Goal: Information Seeking & Learning: Learn about a topic

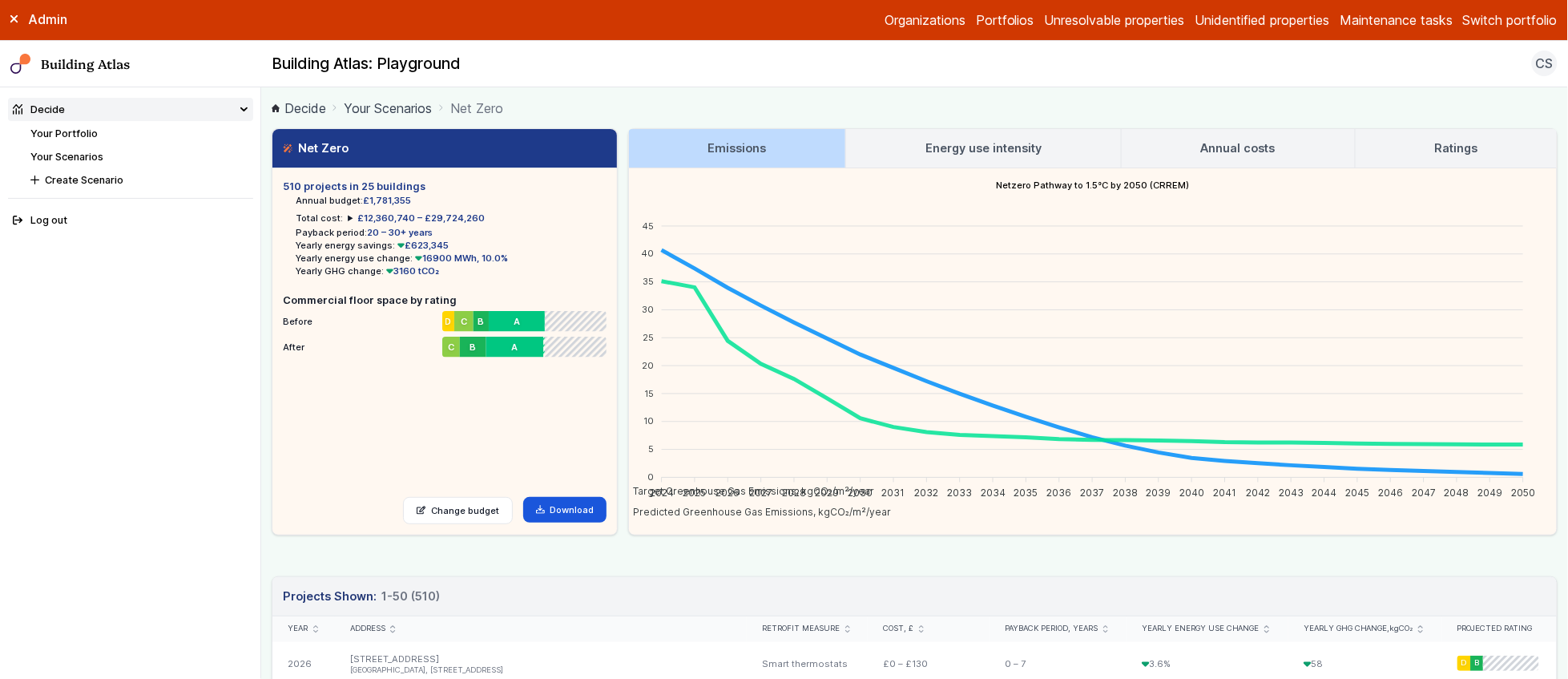
click at [989, 82] on nav "Building Atlas Building Atlas: Playground CS Log out" at bounding box center [784, 65] width 1568 height 48
click at [358, 61] on h2 "Building Atlas: Playground" at bounding box center [366, 63] width 189 height 21
click at [365, 62] on h2 "Building Atlas: Playground" at bounding box center [366, 63] width 189 height 21
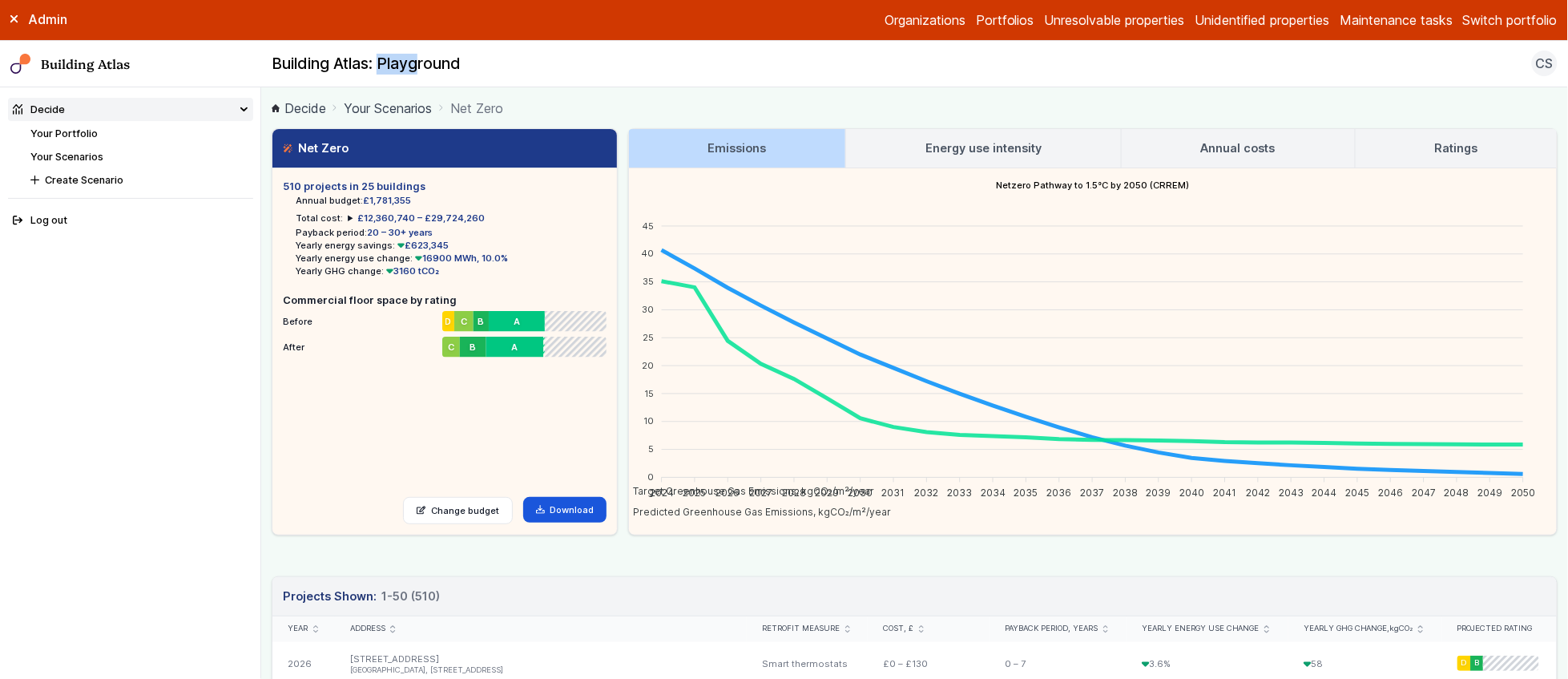
click at [365, 62] on h2 "Building Atlas: Playground" at bounding box center [366, 63] width 189 height 21
click at [369, 65] on h2 "Building Atlas: Playground" at bounding box center [366, 63] width 189 height 21
click at [1113, 100] on ol "Decide Your Scenarios Net Zero" at bounding box center [914, 108] width 1286 height 20
click at [267, 326] on main "Decide Your Scenarios Net Zero Net Zero 510 projects in 25 buildings Annual bud…" at bounding box center [915, 382] width 1307 height 591
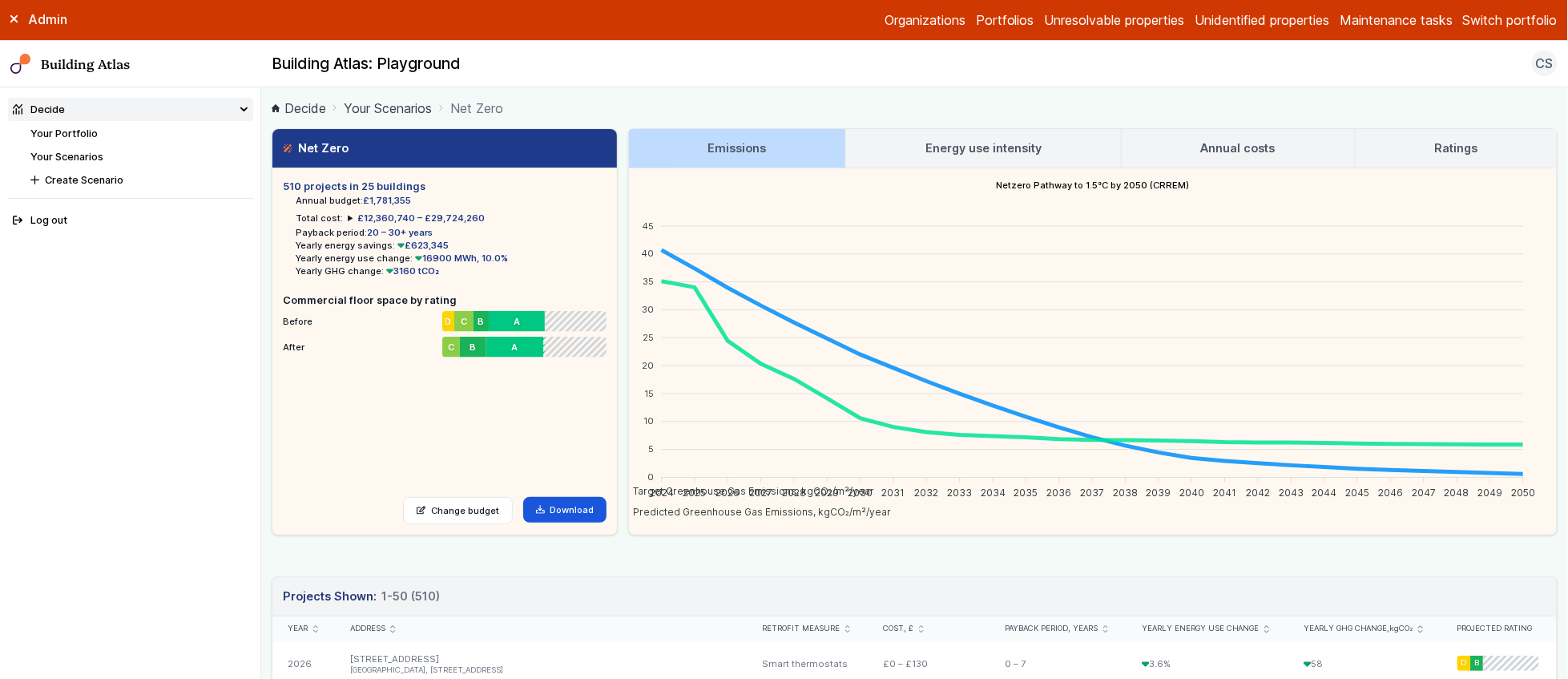
click at [267, 325] on main "Decide Your Scenarios Net Zero Net Zero 510 projects in 25 buildings Annual bud…" at bounding box center [915, 382] width 1307 height 591
click at [263, 326] on main "Decide Your Scenarios Net Zero Net Zero 510 projects in 25 buildings Annual bud…" at bounding box center [915, 382] width 1307 height 591
drag, startPoint x: 304, startPoint y: 300, endPoint x: 454, endPoint y: 297, distance: 150.0
click at [454, 297] on h5 "Commercial floor space by rating" at bounding box center [445, 300] width 324 height 16
click at [399, 298] on h5 "Commercial floor space by rating" at bounding box center [445, 300] width 324 height 16
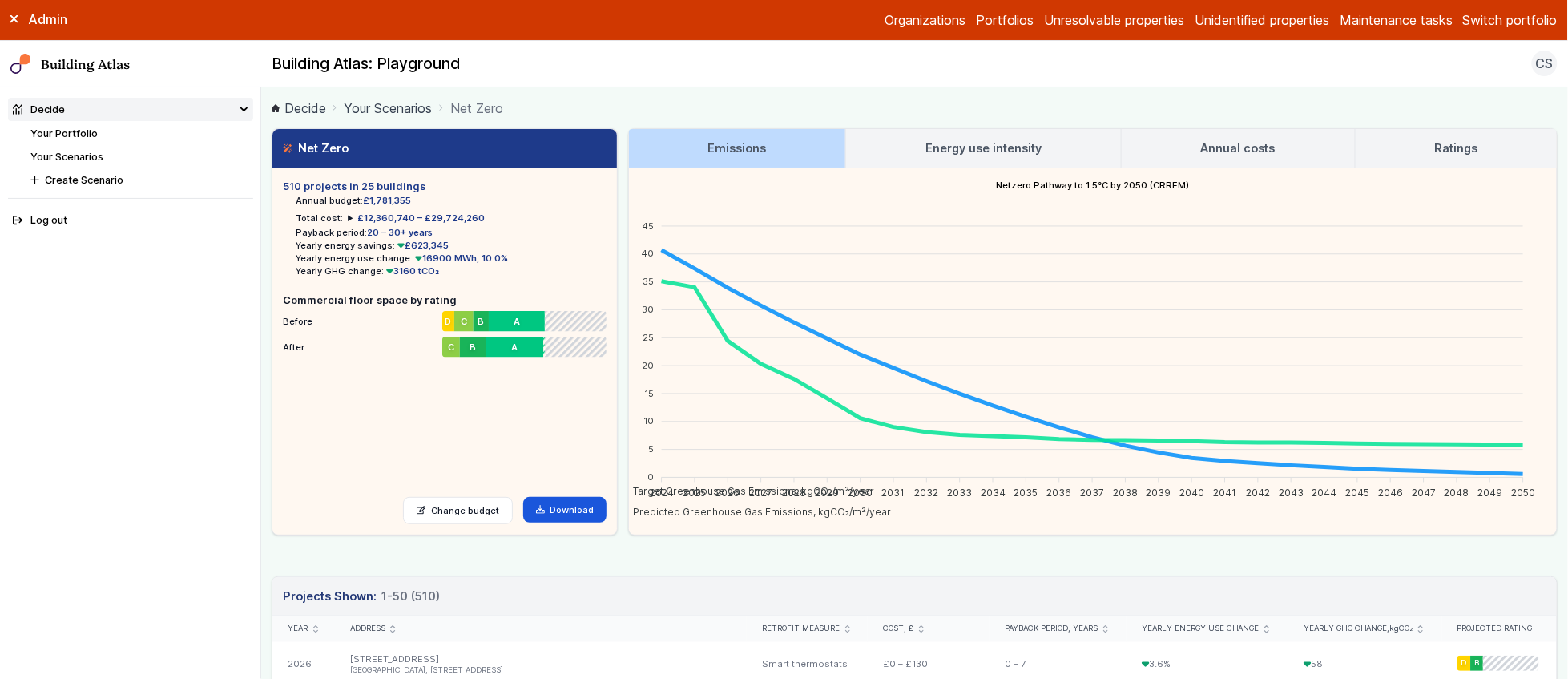
click at [360, 302] on h5 "Commercial floor space by rating" at bounding box center [445, 300] width 324 height 16
click at [389, 299] on h5 "Commercial floor space by rating" at bounding box center [445, 300] width 324 height 16
click at [261, 329] on main "Decide Your Scenarios Net Zero Net Zero 510 projects in 25 buildings Annual bud…" at bounding box center [915, 382] width 1307 height 591
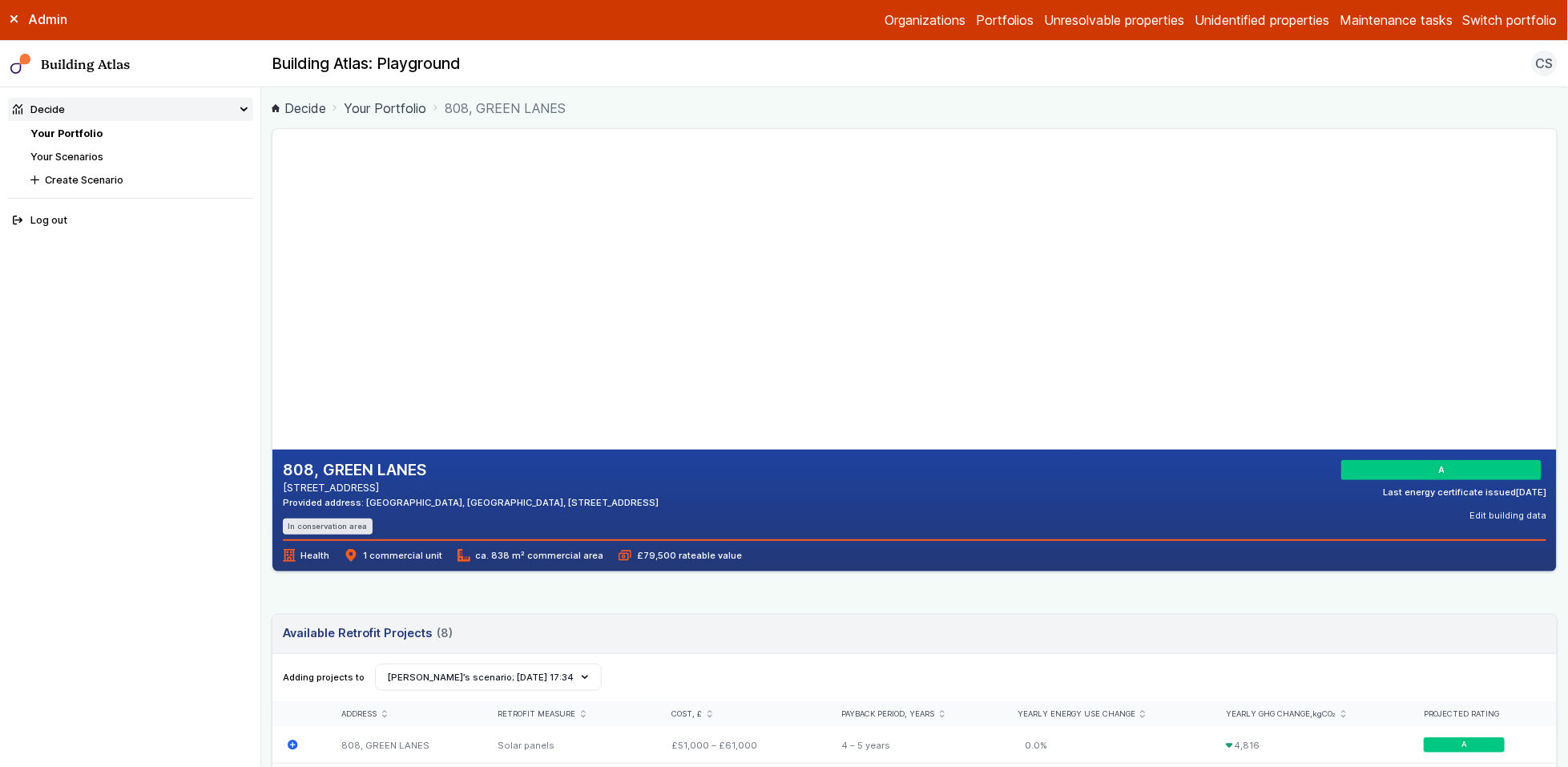
click at [259, 377] on nav "Decide Your Portfolio Your Scenarios Create Scenario Log out" at bounding box center [131, 427] width 261 height 680
click at [85, 437] on nav "Decide Your Portfolio Your Scenarios Create Scenario Log out" at bounding box center [131, 427] width 261 height 680
click at [450, 615] on header "Available Retrofit Projects 8 (8) Loading" at bounding box center [914, 635] width 1284 height 39
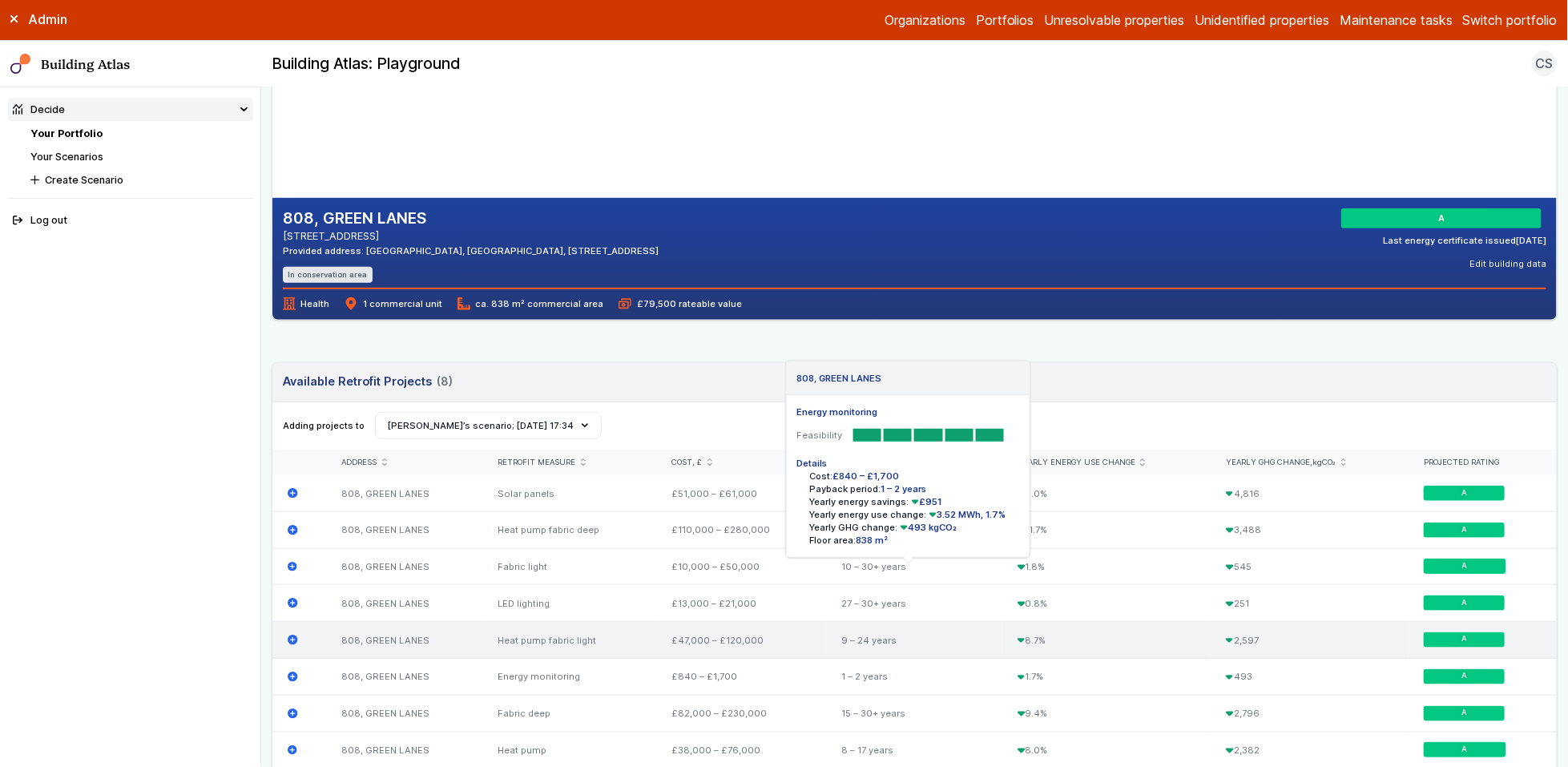
scroll to position [343, 0]
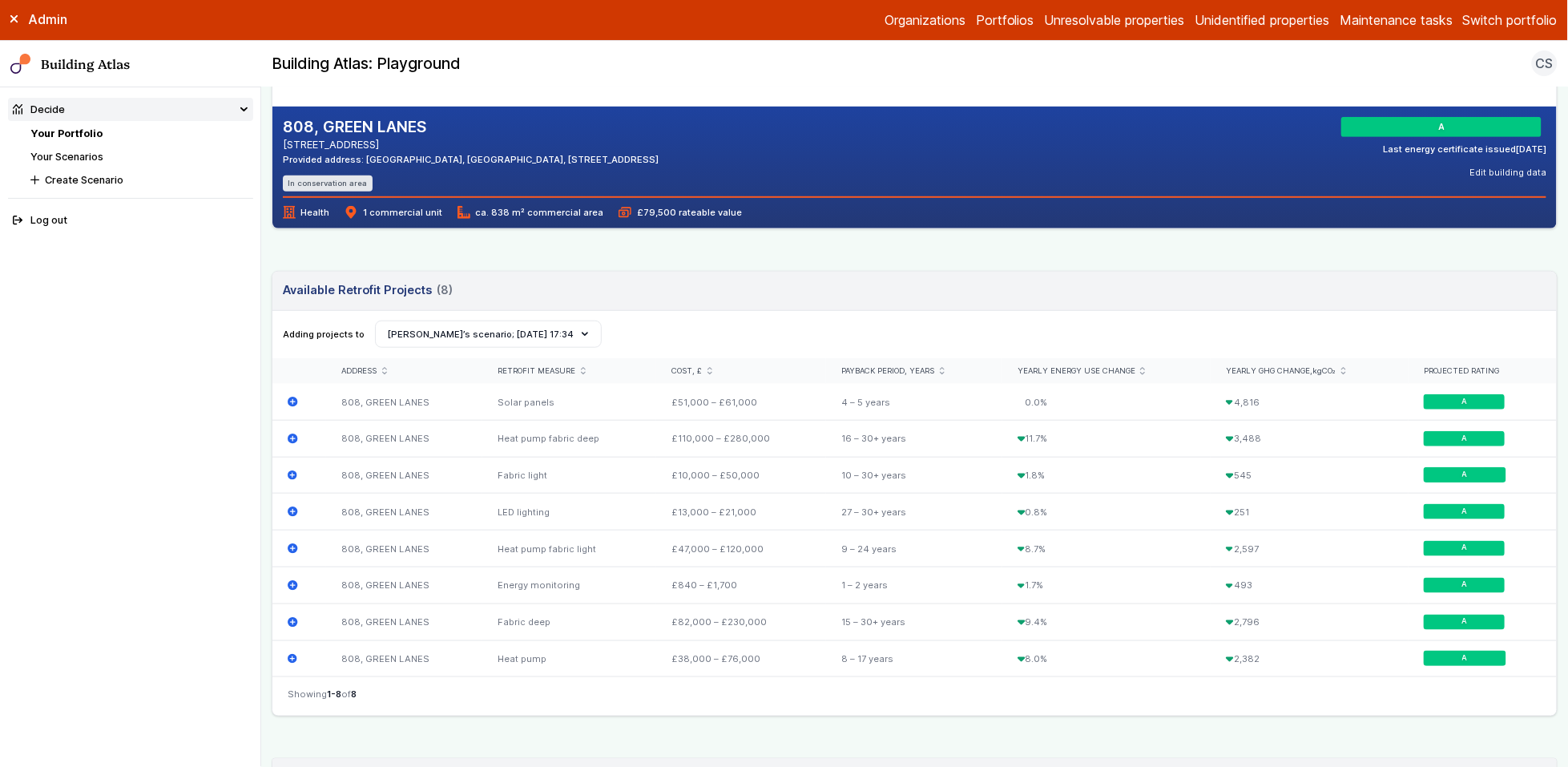
click at [263, 455] on main "Decide Your Portfolio [STREET_ADDRESS] [STREET_ADDRESS] [STREET_ADDRESS] Provid…" at bounding box center [915, 427] width 1307 height 680
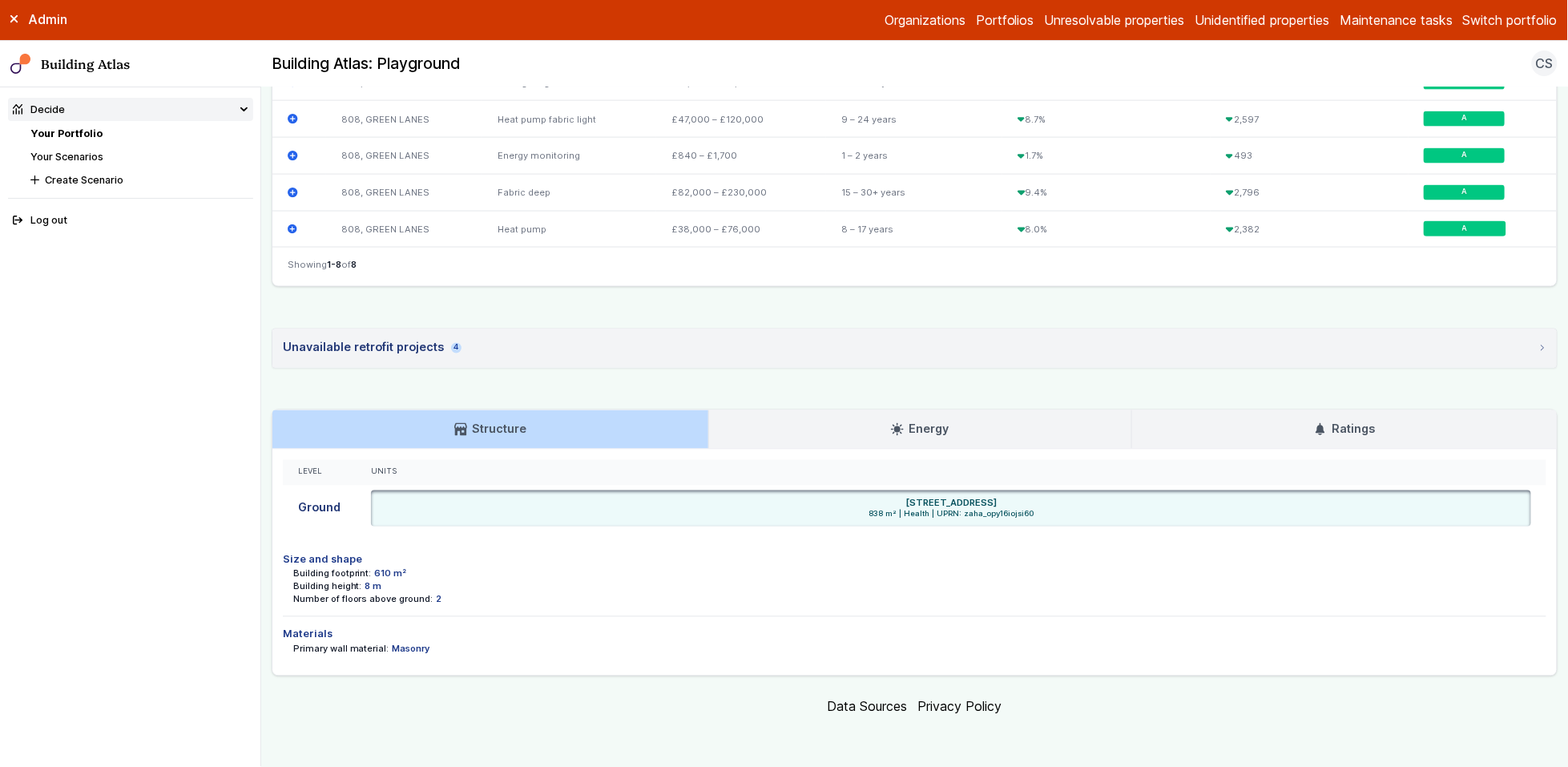
click at [1339, 431] on h3 "Ratings" at bounding box center [1344, 429] width 61 height 17
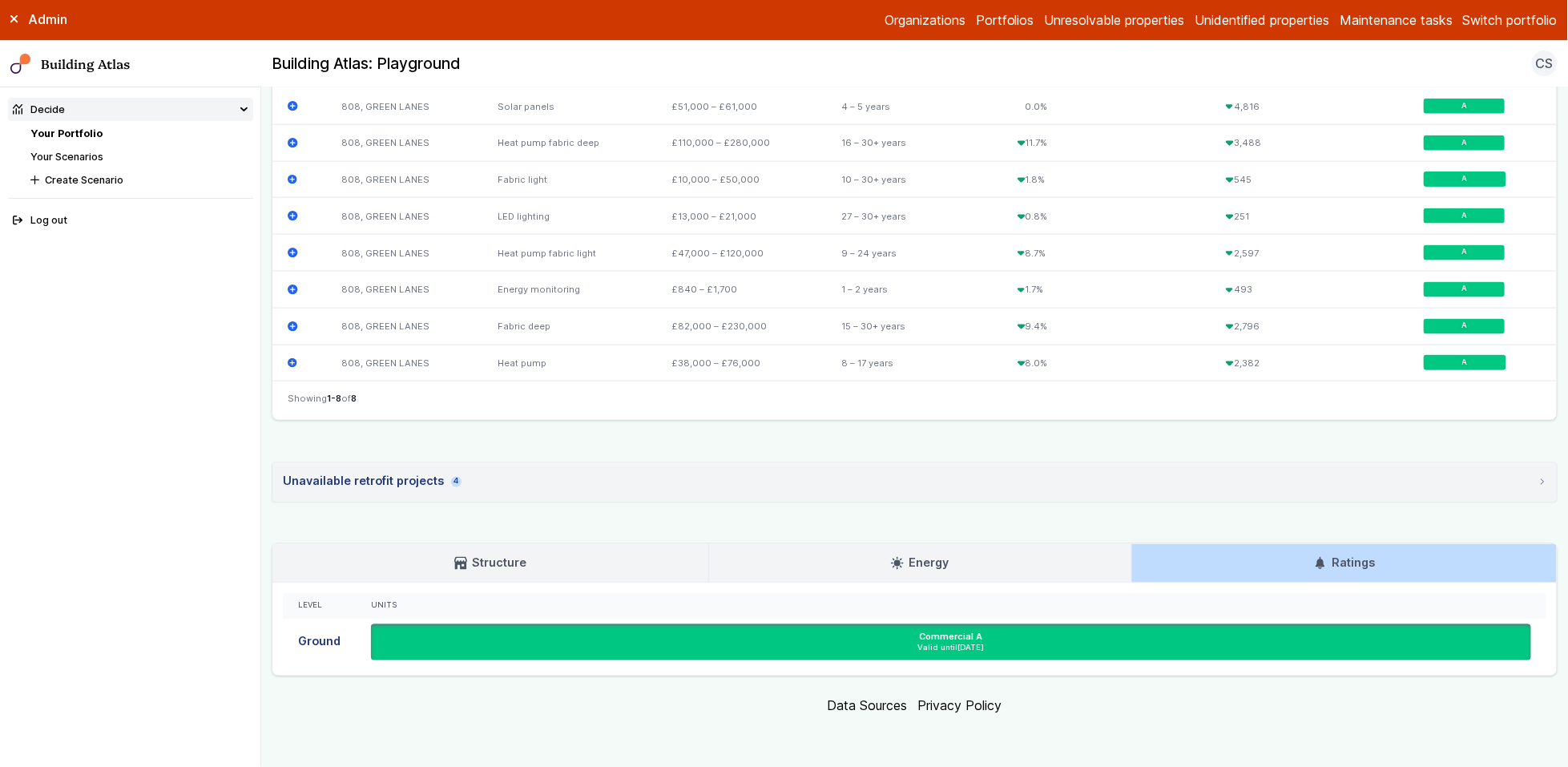
scroll to position [639, 0]
click at [1000, 561] on link "Energy" at bounding box center [920, 563] width 422 height 39
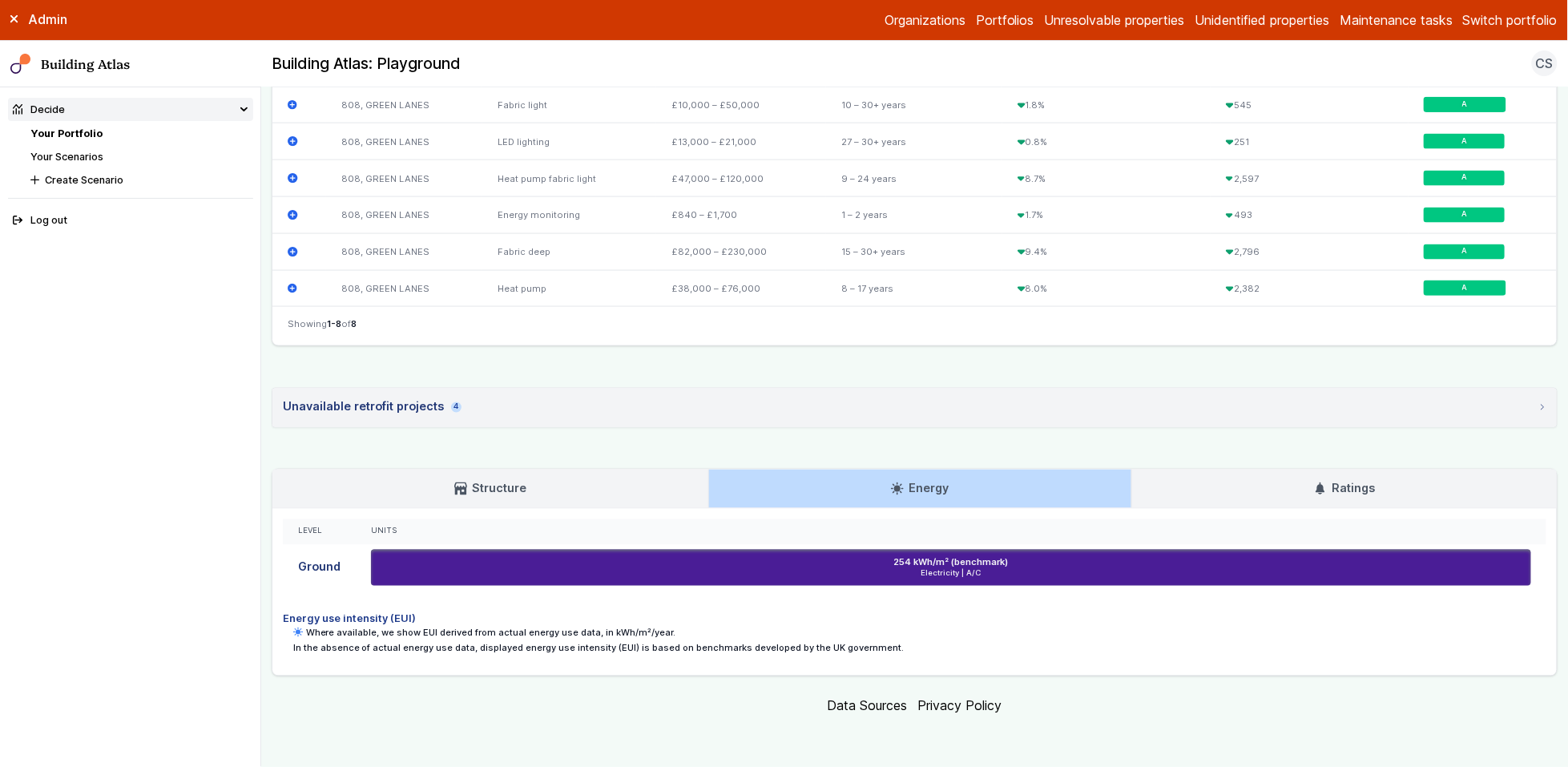
scroll to position [0, 0]
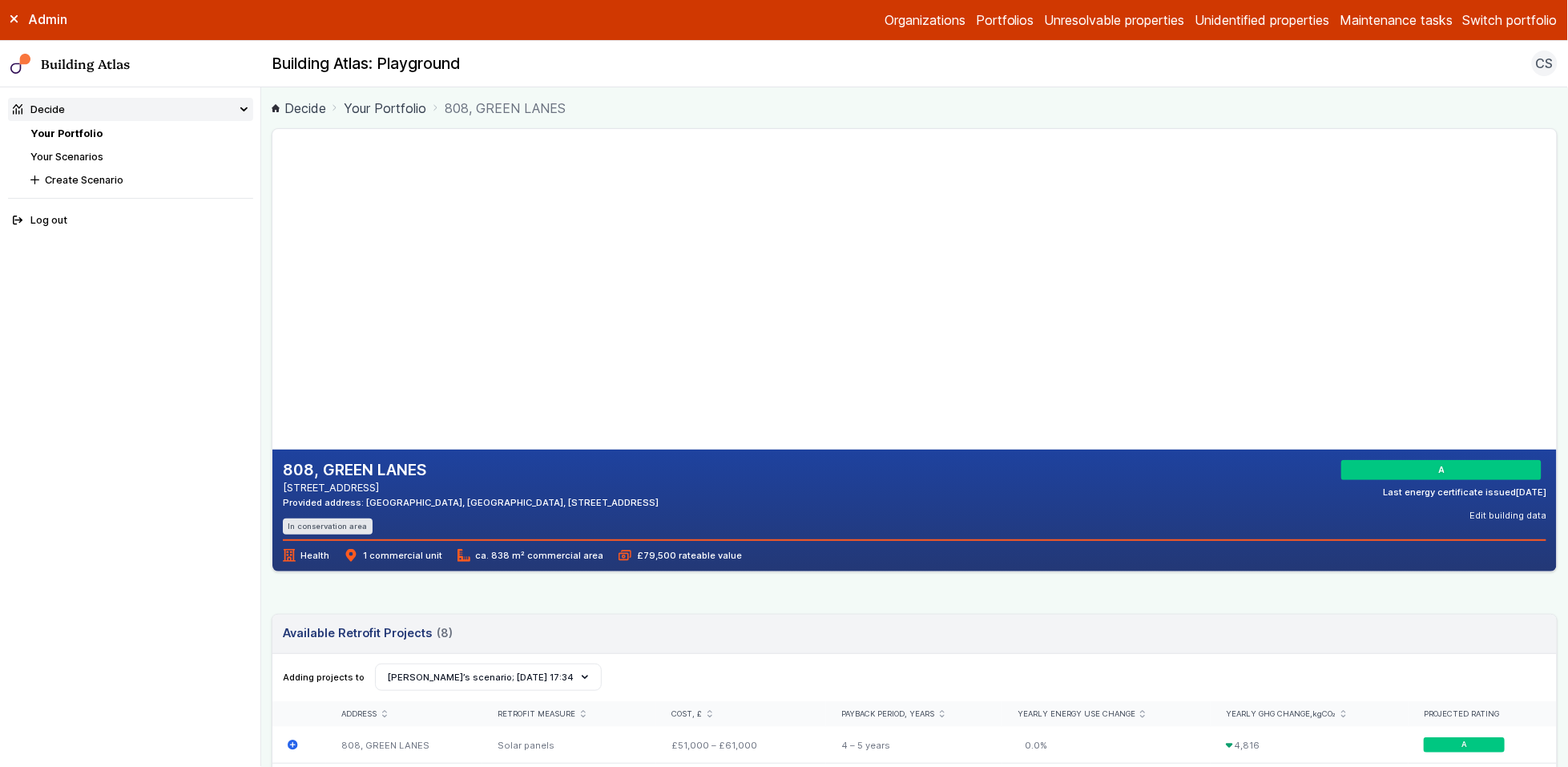
click at [265, 182] on main "Decide Your Portfolio 808, GREEN LANES 808, GREEN LANES SOUTHGATE N21 2SA Provi…" at bounding box center [915, 427] width 1307 height 680
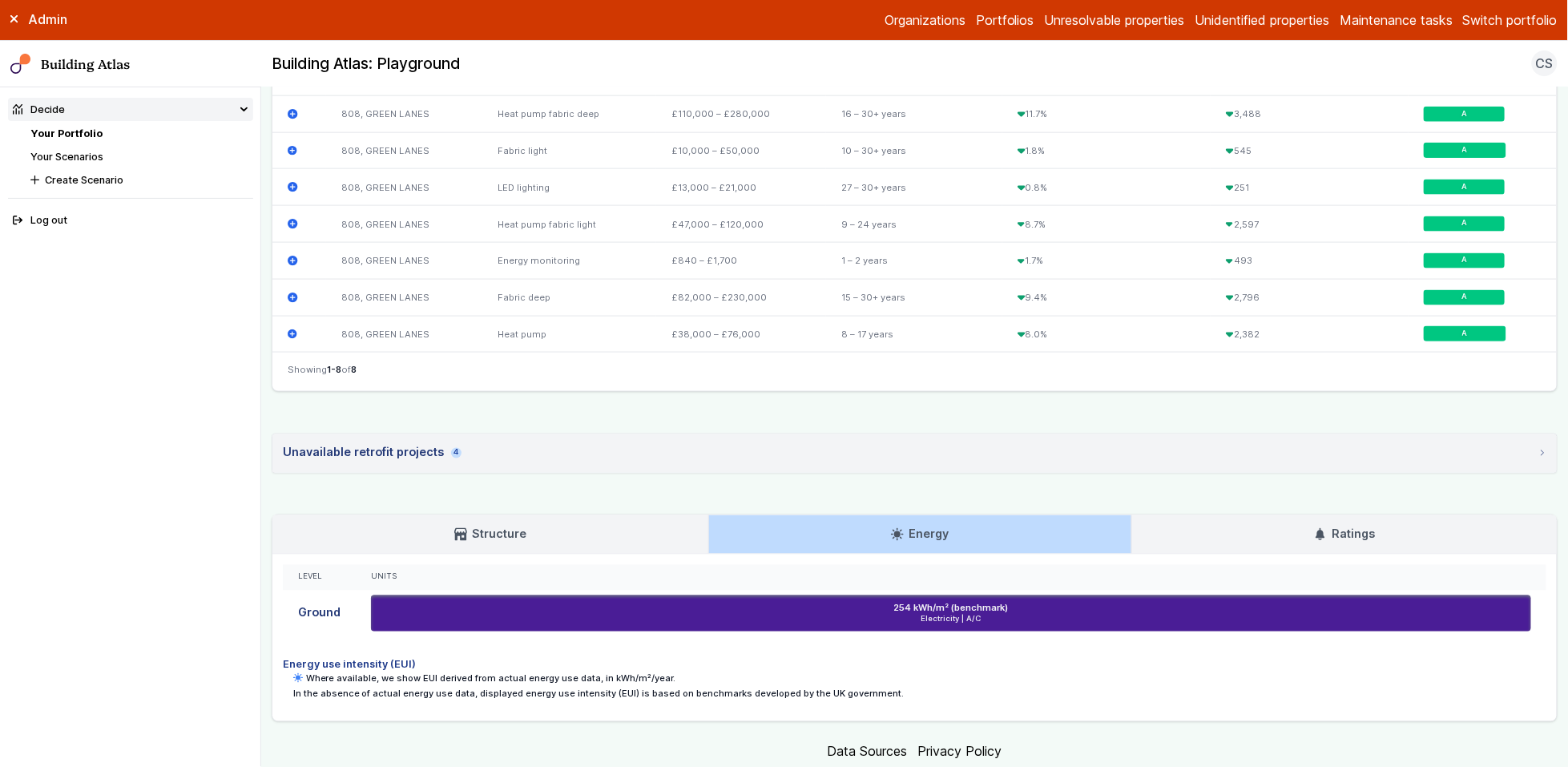
scroll to position [713, 0]
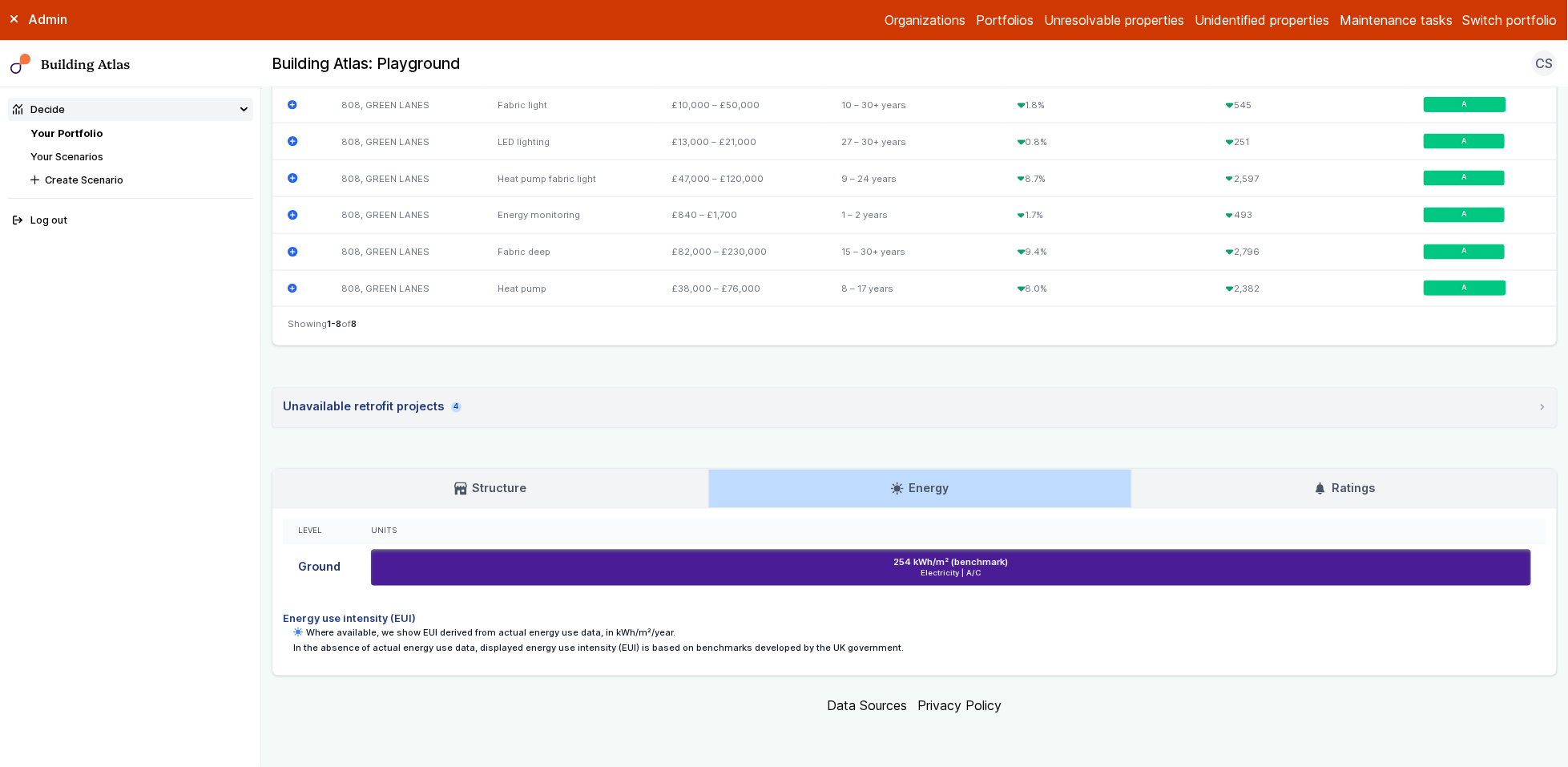
click at [531, 511] on div "Level Units Ground 254 kWh/m² (benchmark) Electricity | A/C Green Lanes Surgery…" at bounding box center [914, 592] width 1284 height 167
click at [545, 472] on link "Structure" at bounding box center [490, 488] width 436 height 39
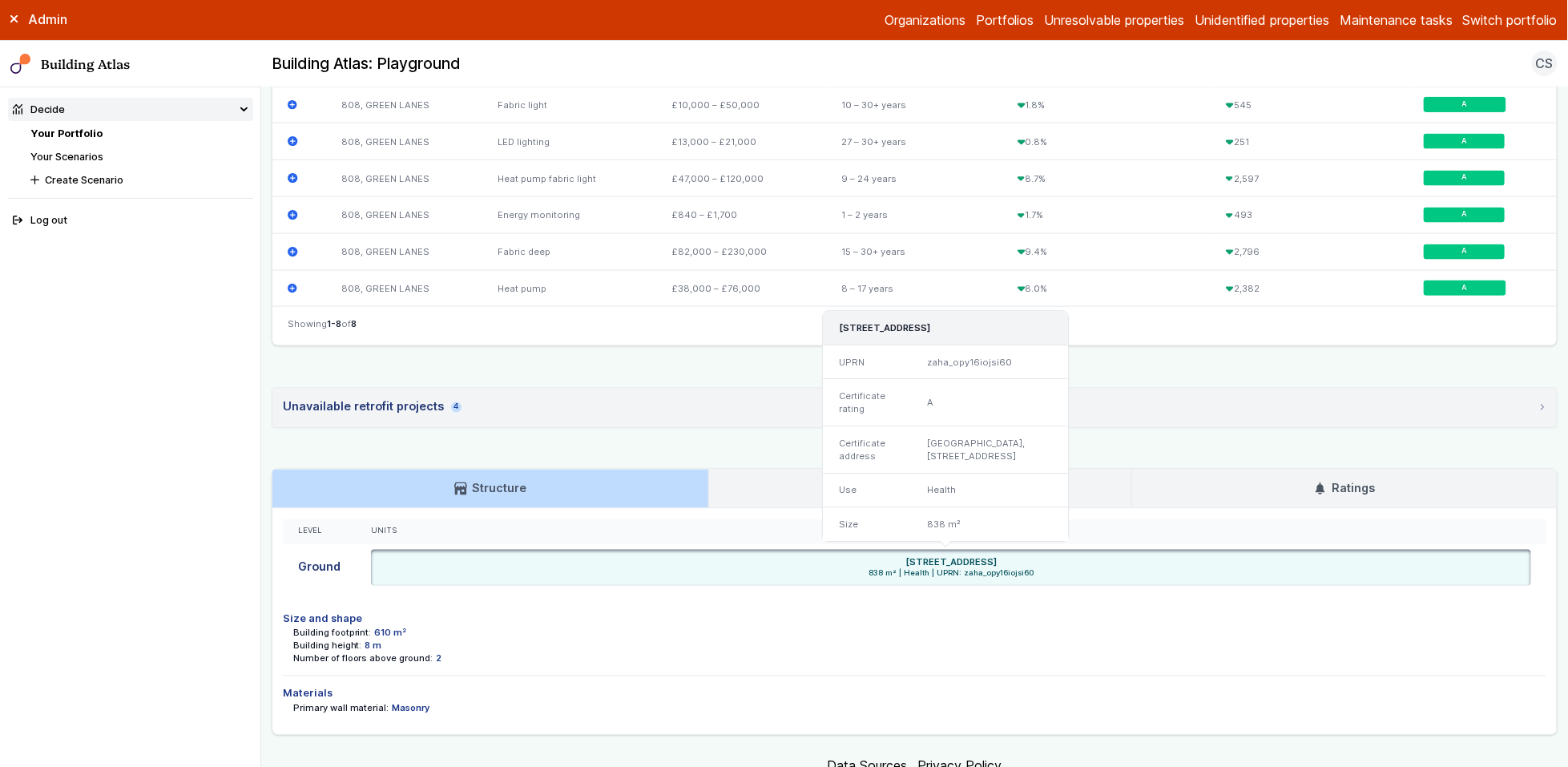
scroll to position [773, 0]
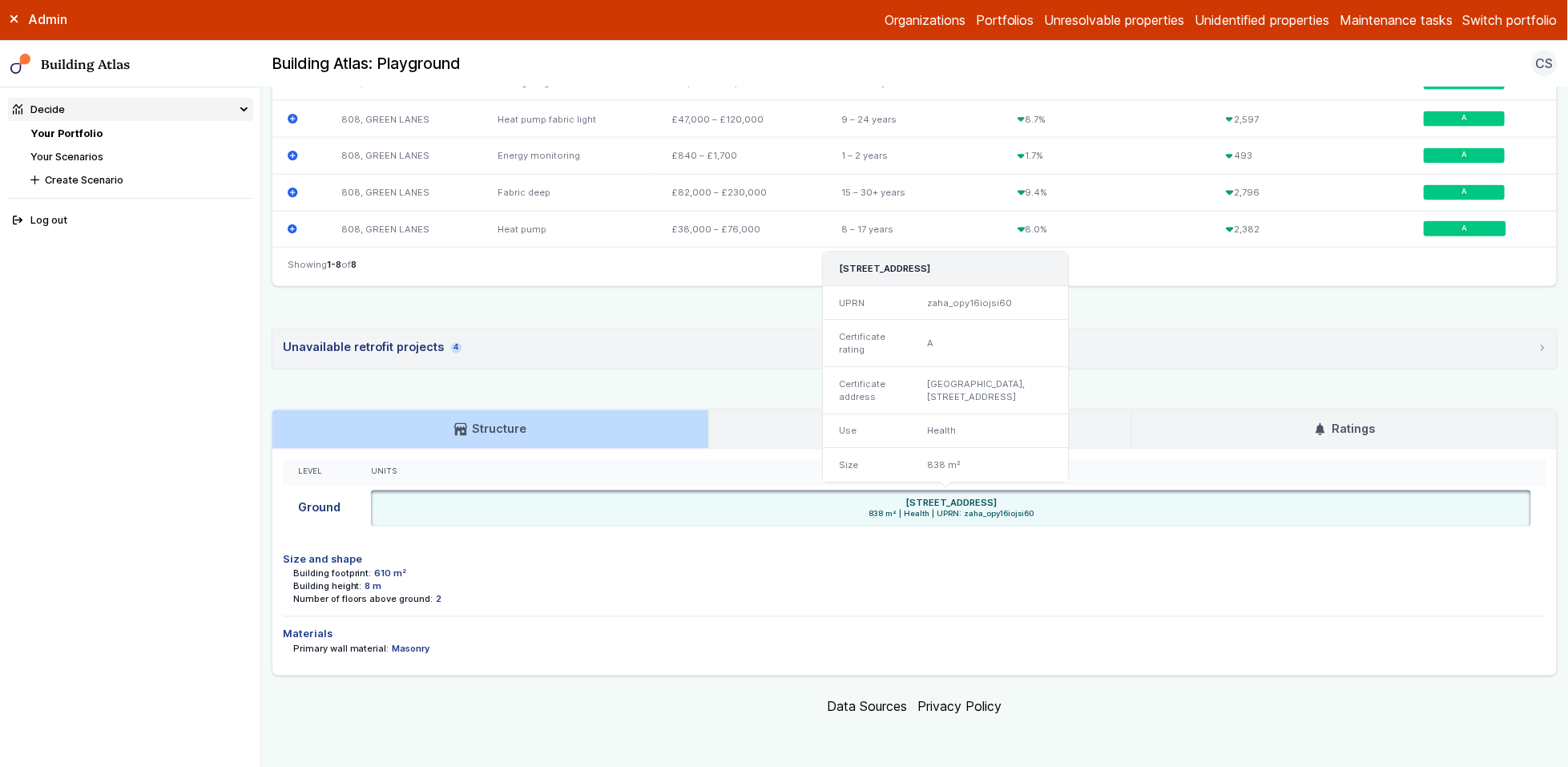
click at [863, 442] on div "Use" at bounding box center [868, 432] width 89 height 35
click at [768, 441] on link "Energy" at bounding box center [920, 429] width 422 height 39
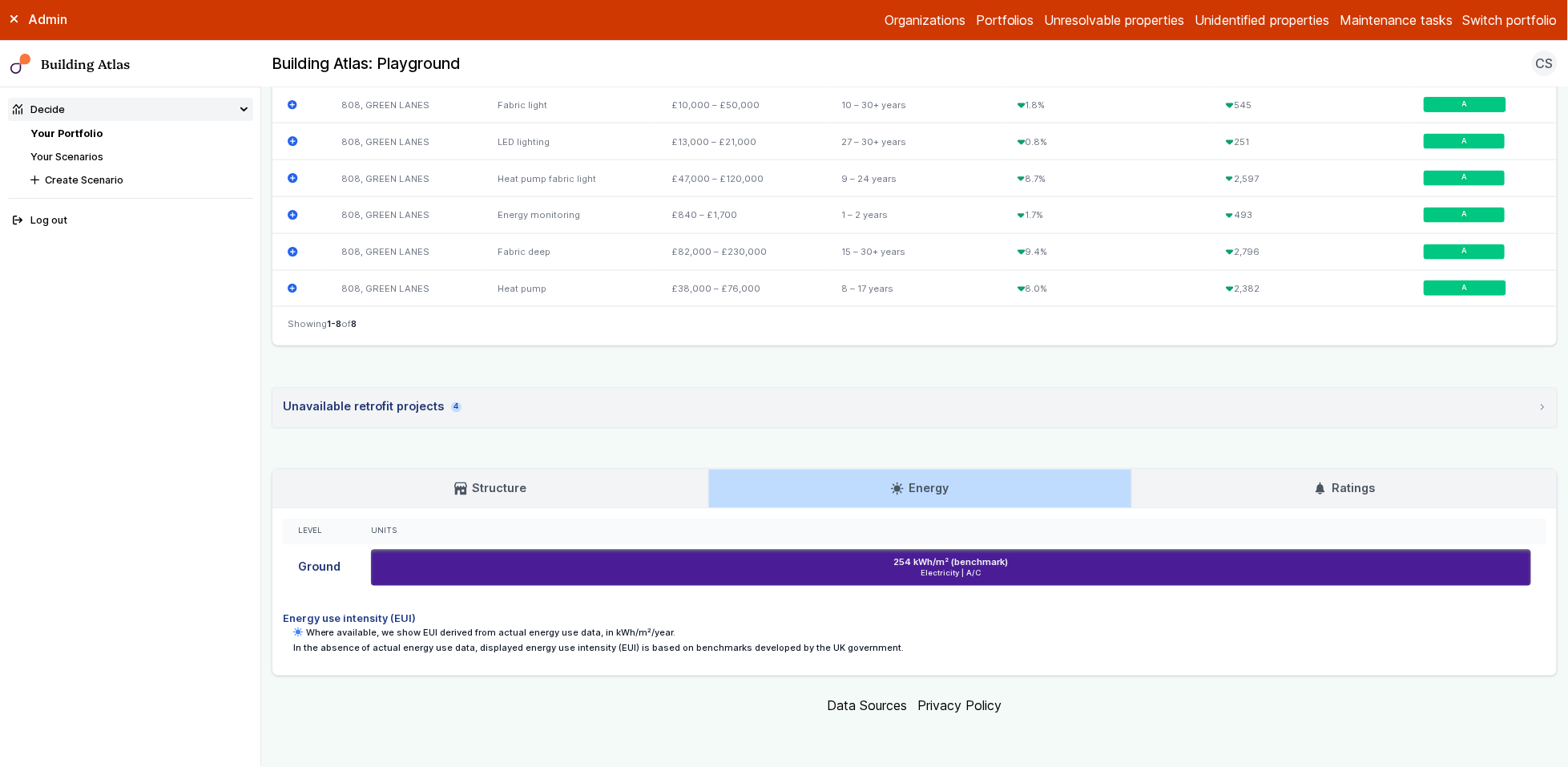
scroll to position [713, 0]
click at [1260, 497] on link "Ratings" at bounding box center [1344, 488] width 425 height 39
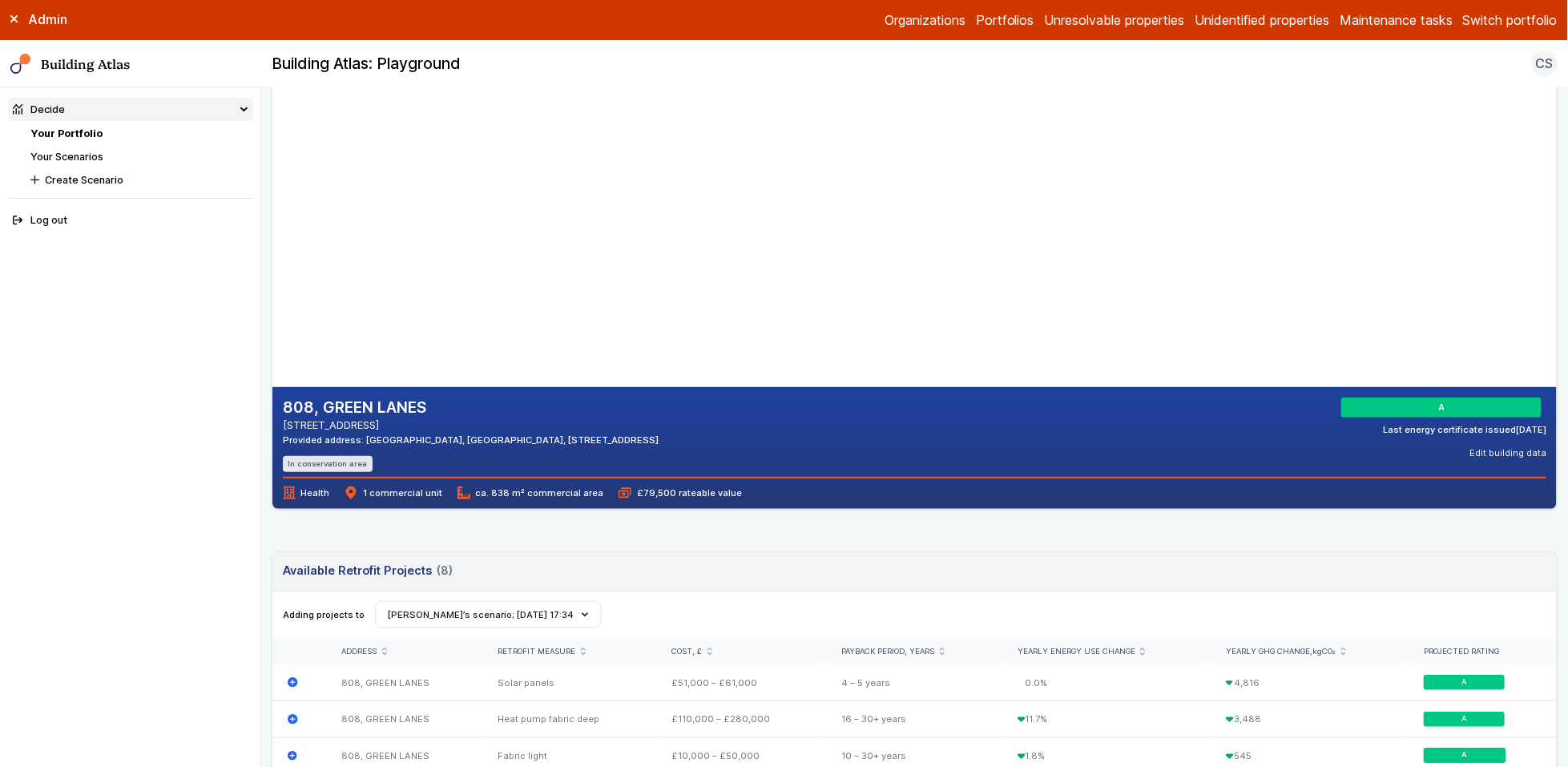
scroll to position [0, 0]
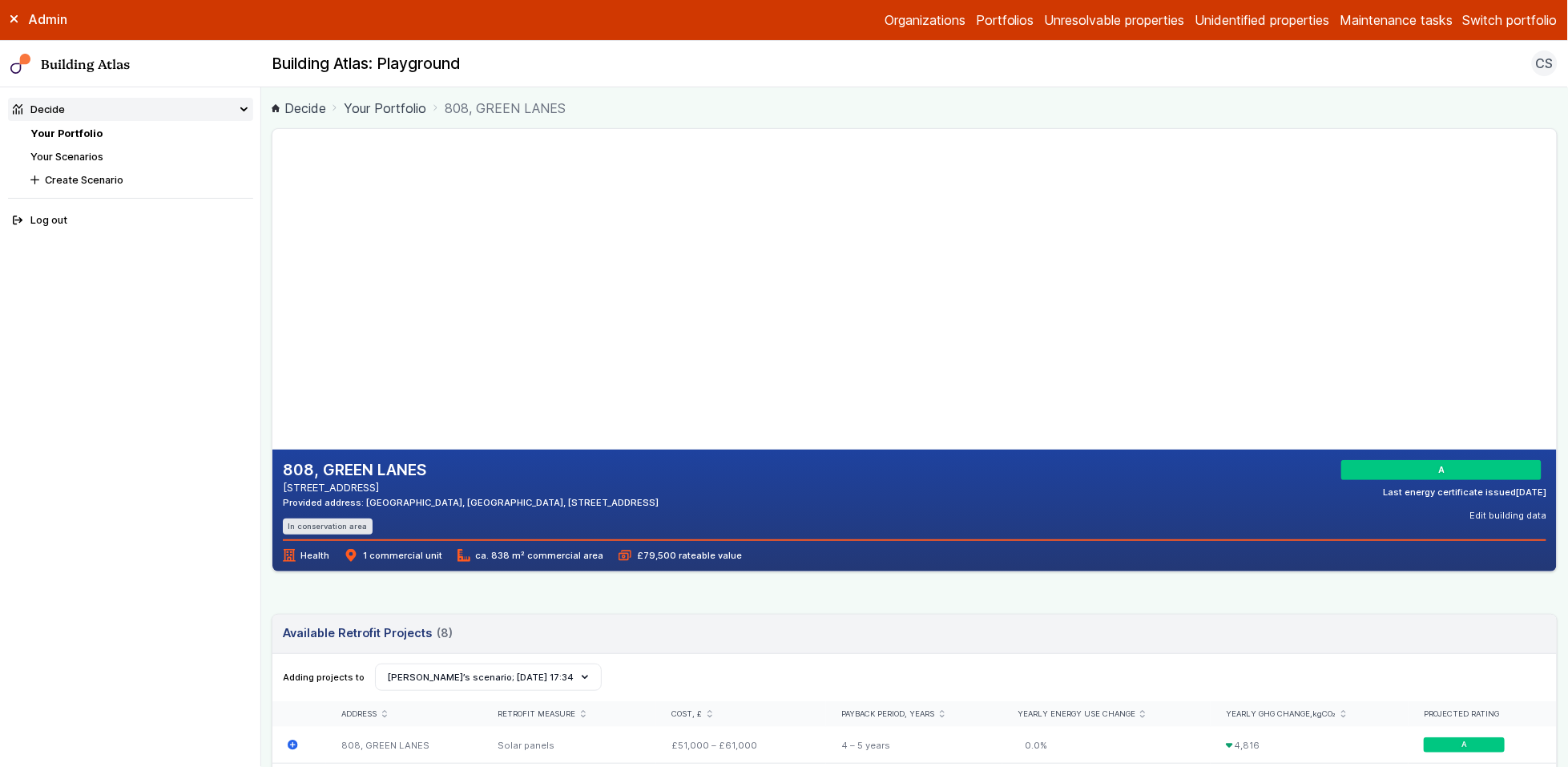
click at [269, 459] on main "Decide Your Portfolio 808, GREEN LANES 808, GREEN LANES SOUTHGATE N21 2SA Provi…" at bounding box center [915, 427] width 1307 height 680
click at [265, 296] on main "Decide Your Portfolio 808, GREEN LANES 808, GREEN LANES SOUTHGATE N21 2SA Provi…" at bounding box center [915, 427] width 1307 height 680
click at [1483, 481] on div "A Last energy certificate issued 06/02/25" at bounding box center [1445, 478] width 206 height 39
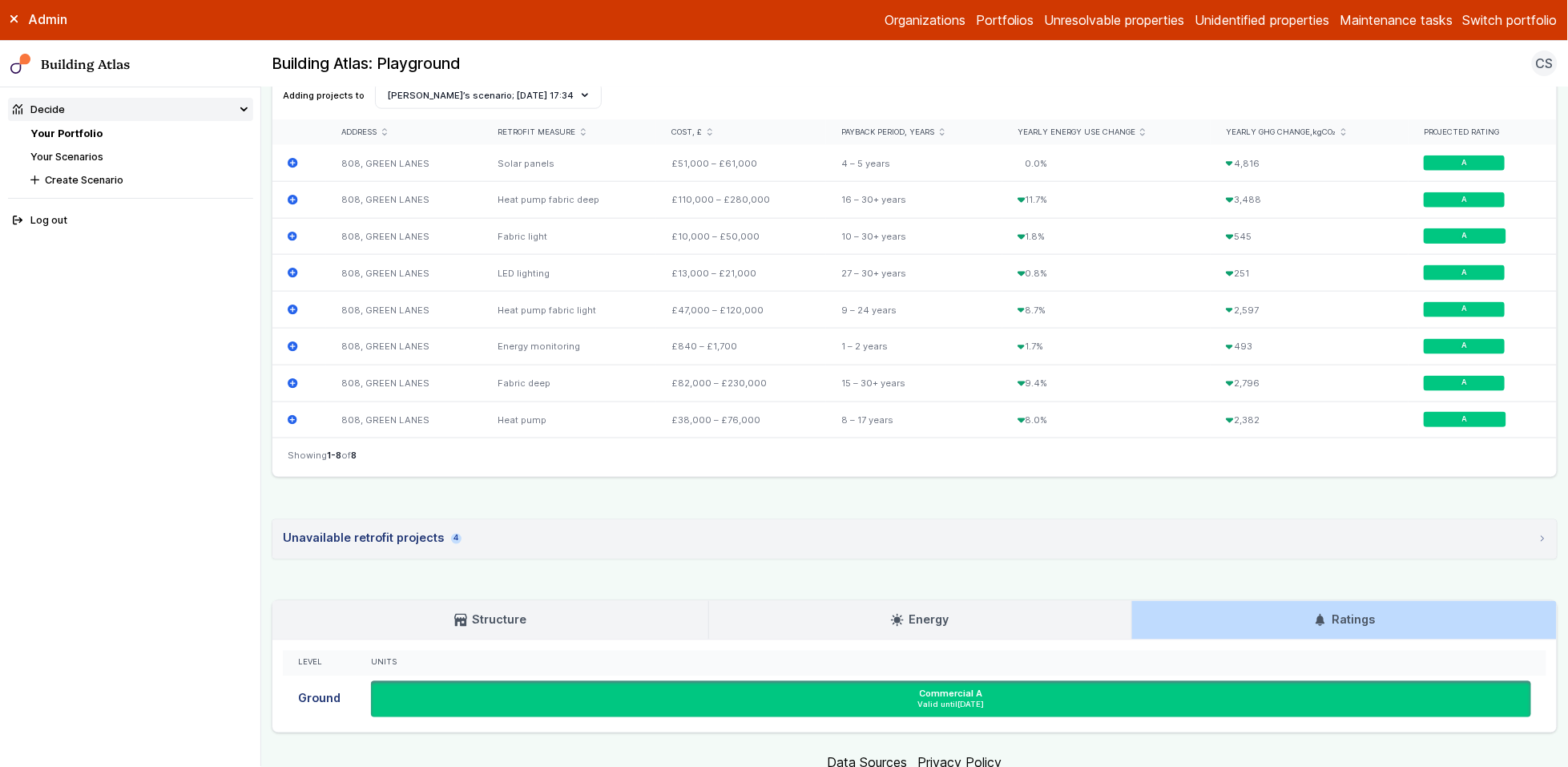
scroll to position [639, 0]
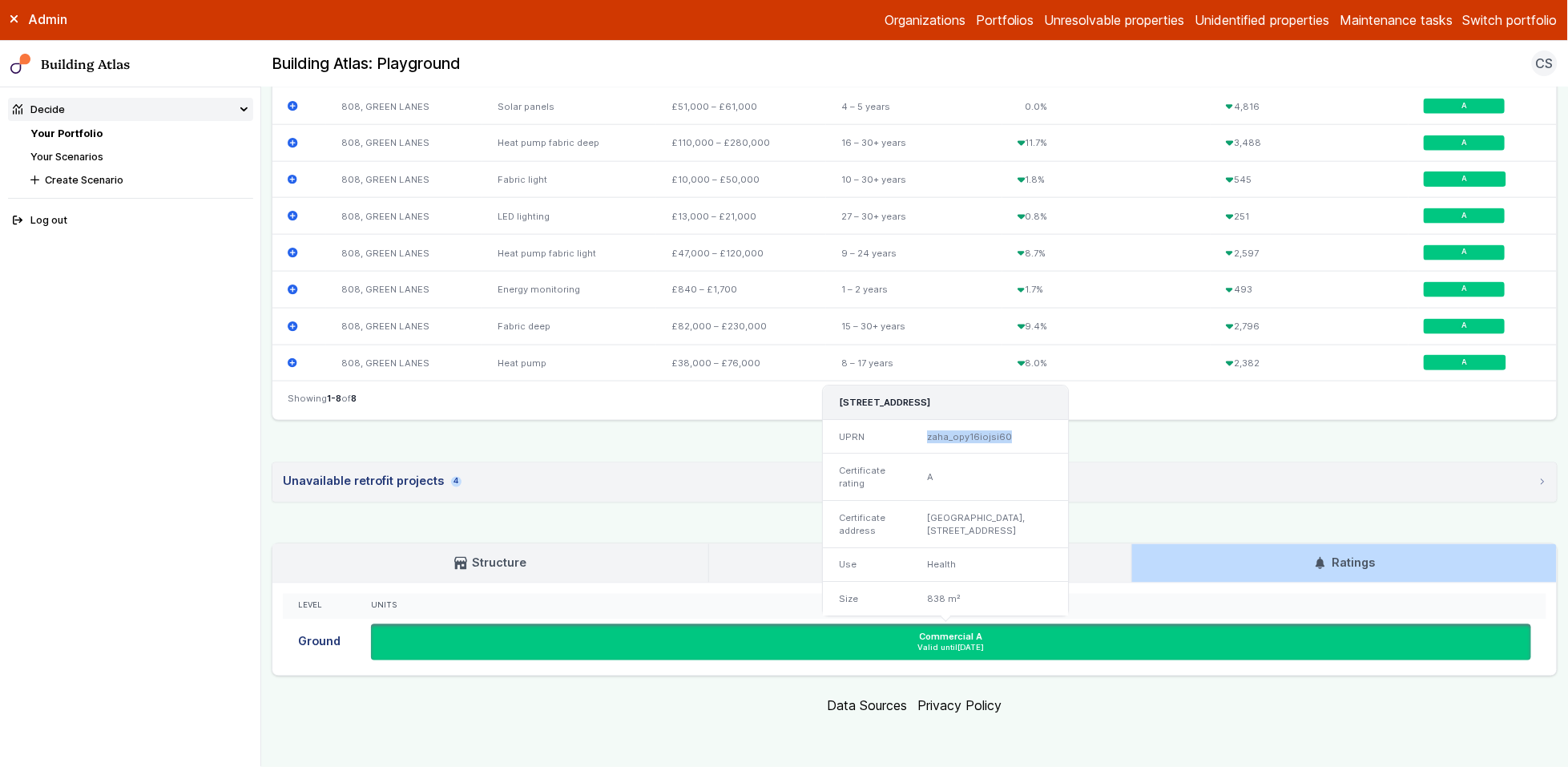
drag, startPoint x: 923, startPoint y: 423, endPoint x: 1015, endPoint y: 423, distance: 92.0
click at [1015, 423] on div "zaha_opy16iojsi60" at bounding box center [990, 437] width 155 height 34
copy div "zaha_opy16iojsi60"
click at [949, 423] on div "zaha_opy16iojsi60" at bounding box center [990, 437] width 155 height 34
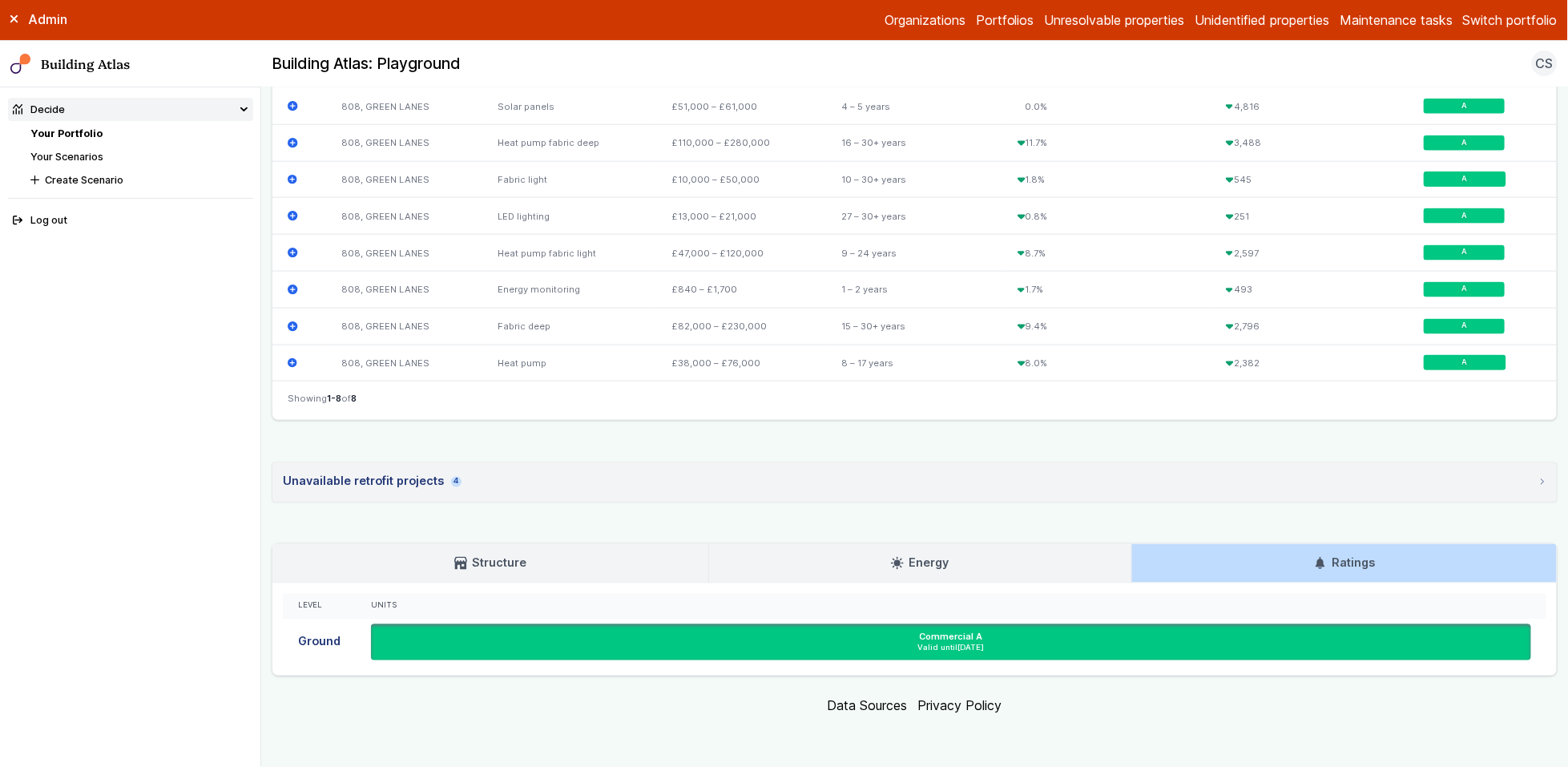
click at [1128, 436] on div "808, GREEN LANES SOUTHGATE N21 2SA Provided address: Winchmore Hill Practice, G…" at bounding box center [914, 82] width 1286 height 1186
click at [931, 566] on h3 "Energy" at bounding box center [920, 562] width 58 height 17
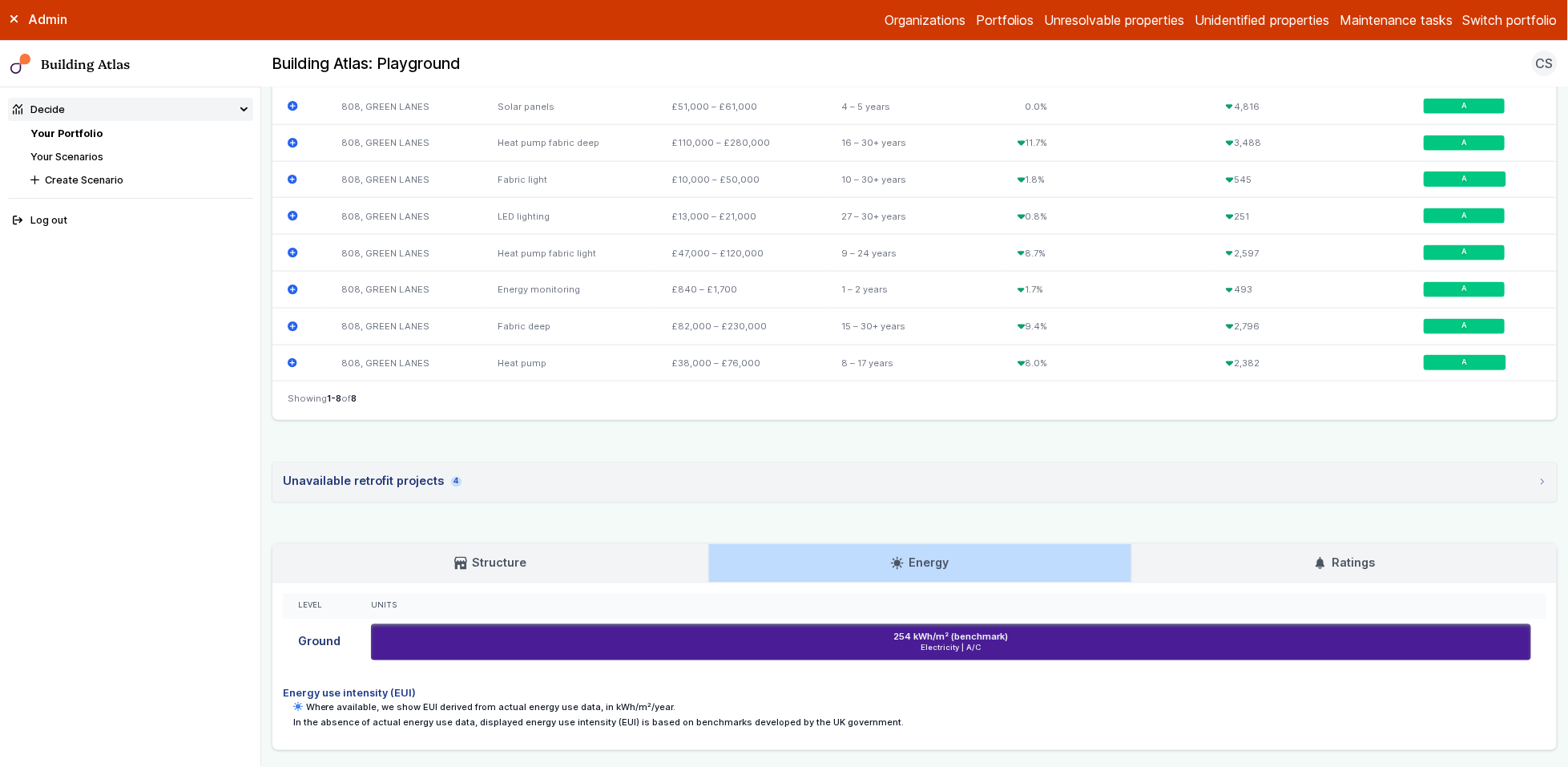
scroll to position [662, 0]
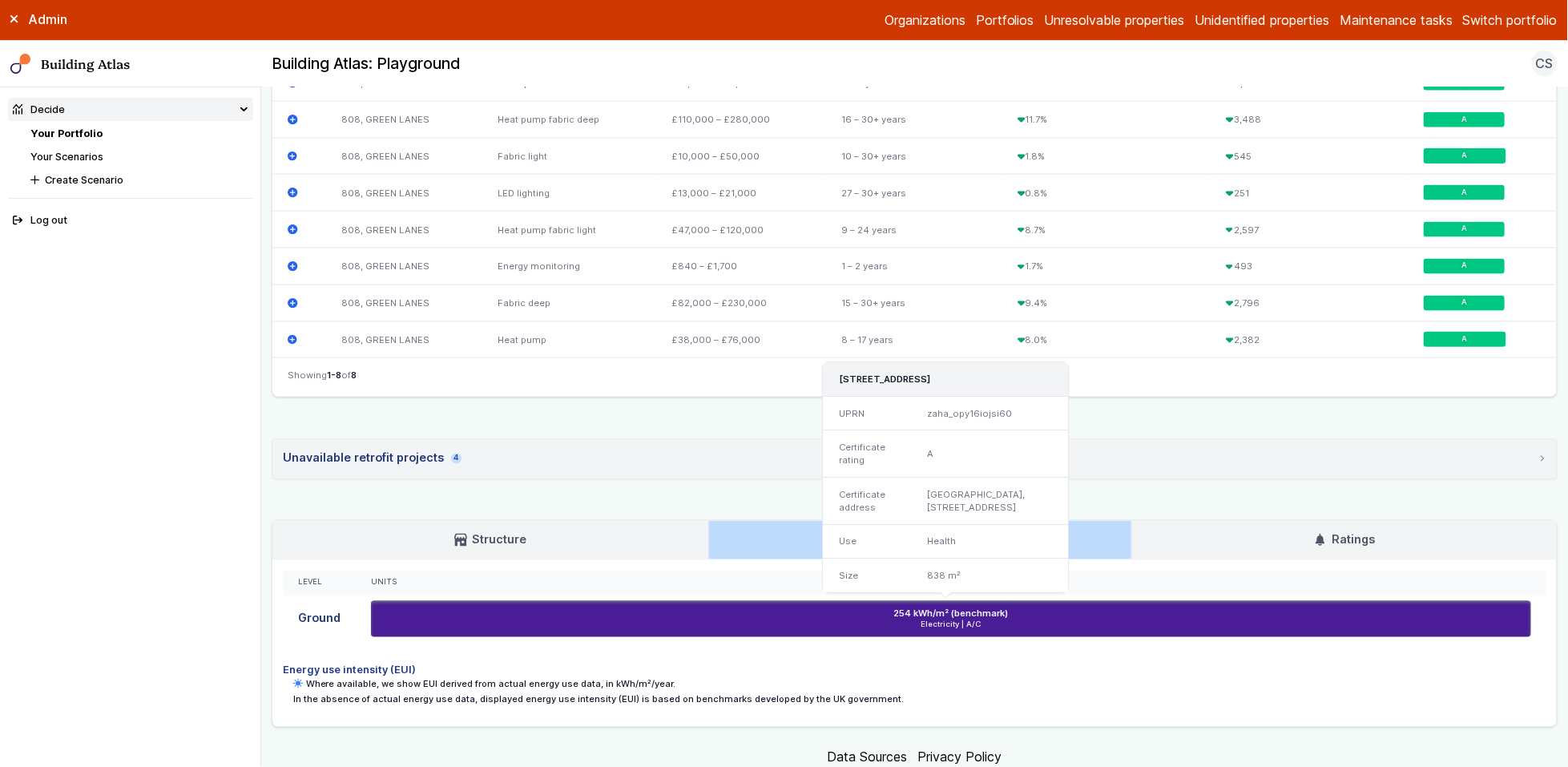
click at [974, 396] on div "zaha_opy16iojsi60" at bounding box center [990, 413] width 155 height 34
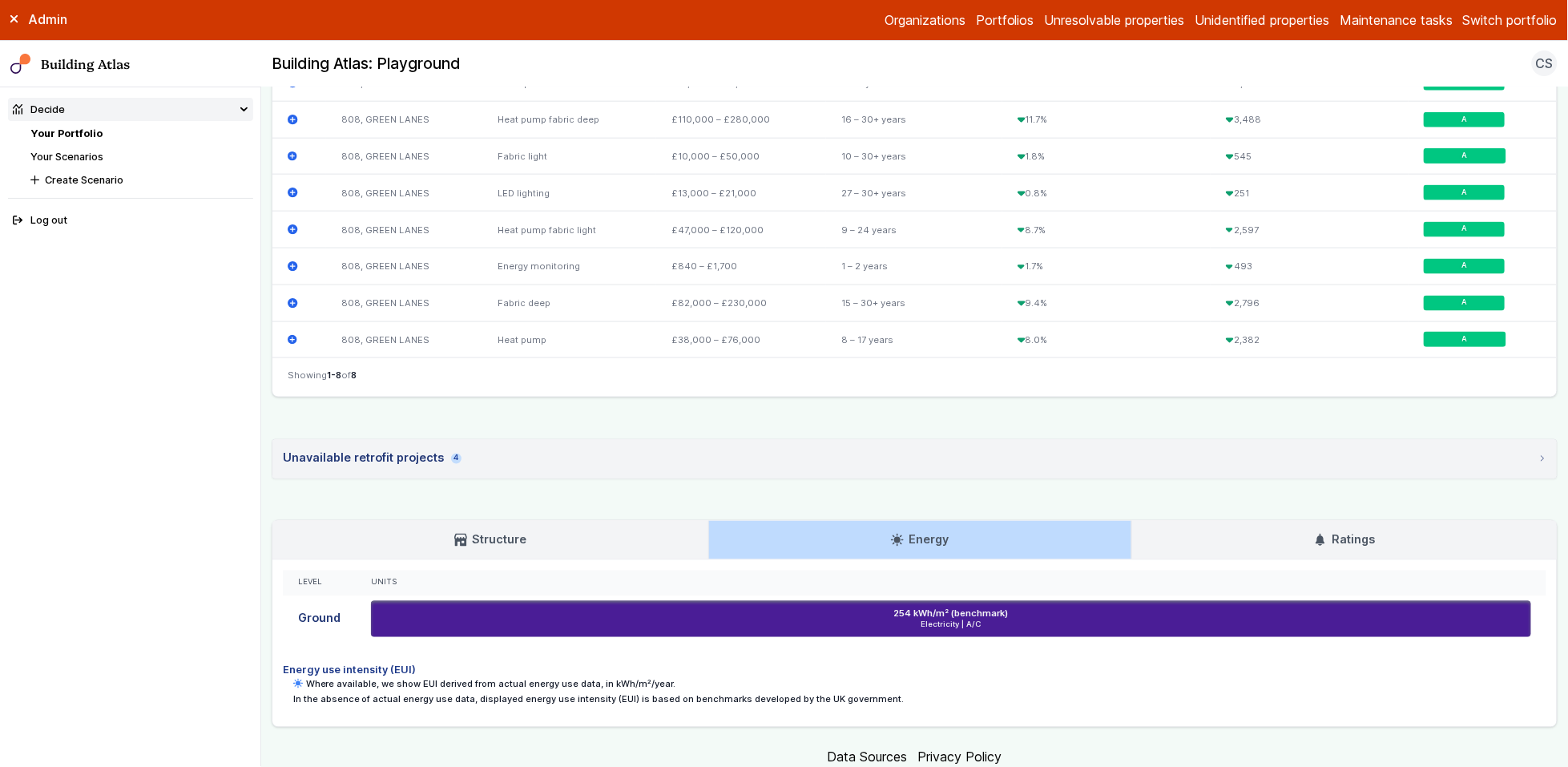
click at [574, 550] on link "Structure" at bounding box center [490, 540] width 436 height 39
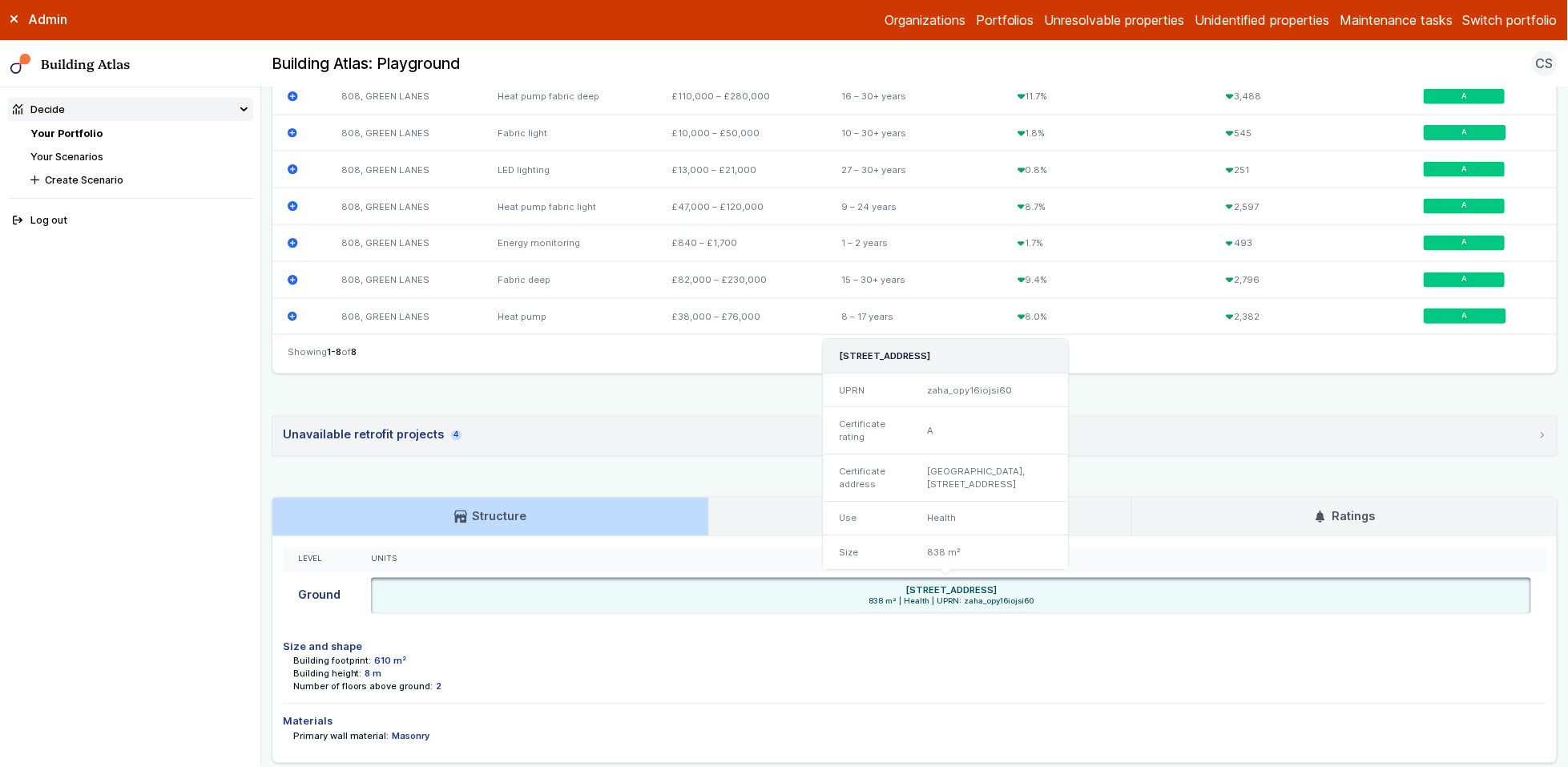
scroll to position [756, 0]
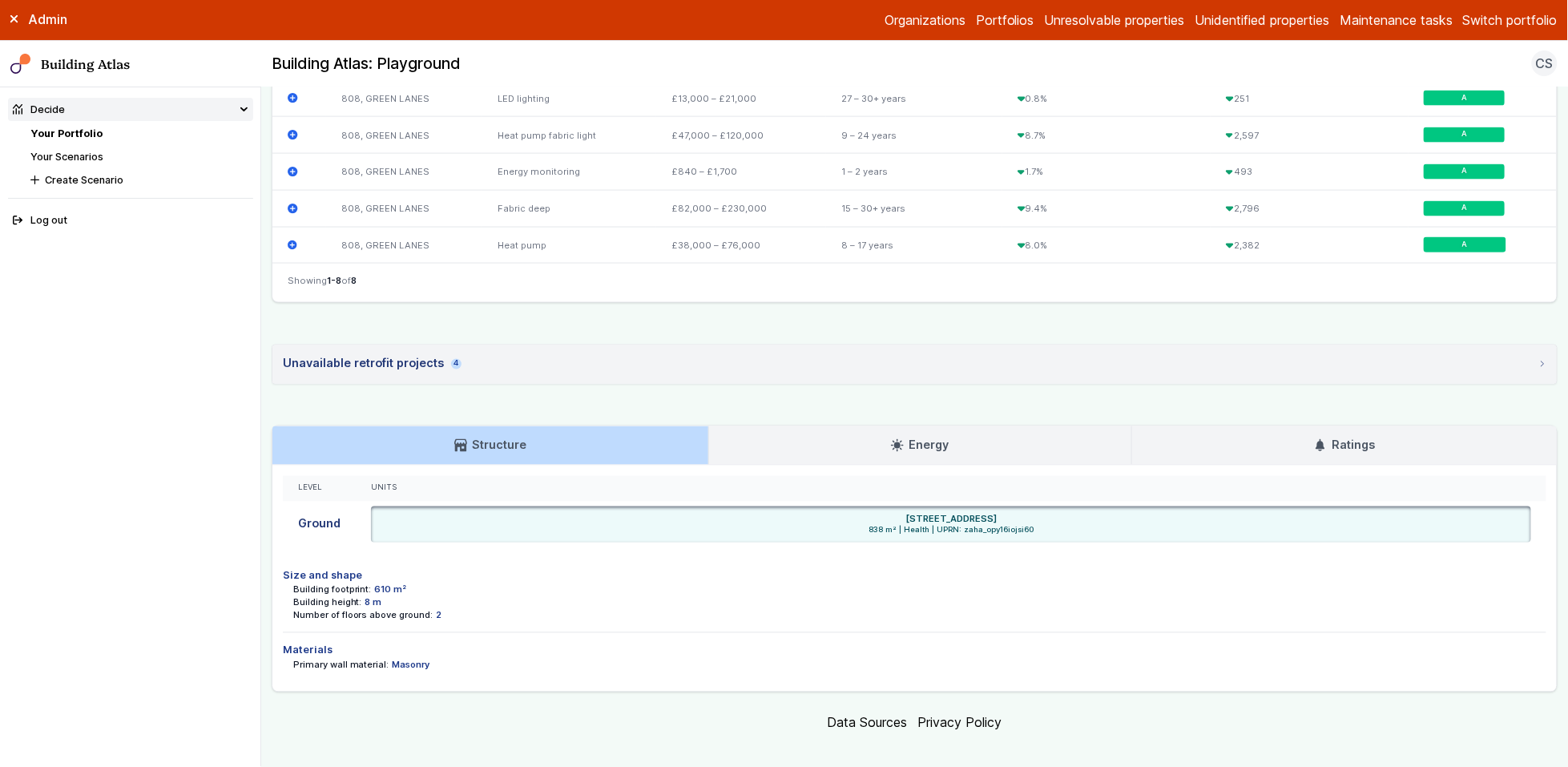
click at [957, 440] on link "Energy" at bounding box center [920, 446] width 422 height 39
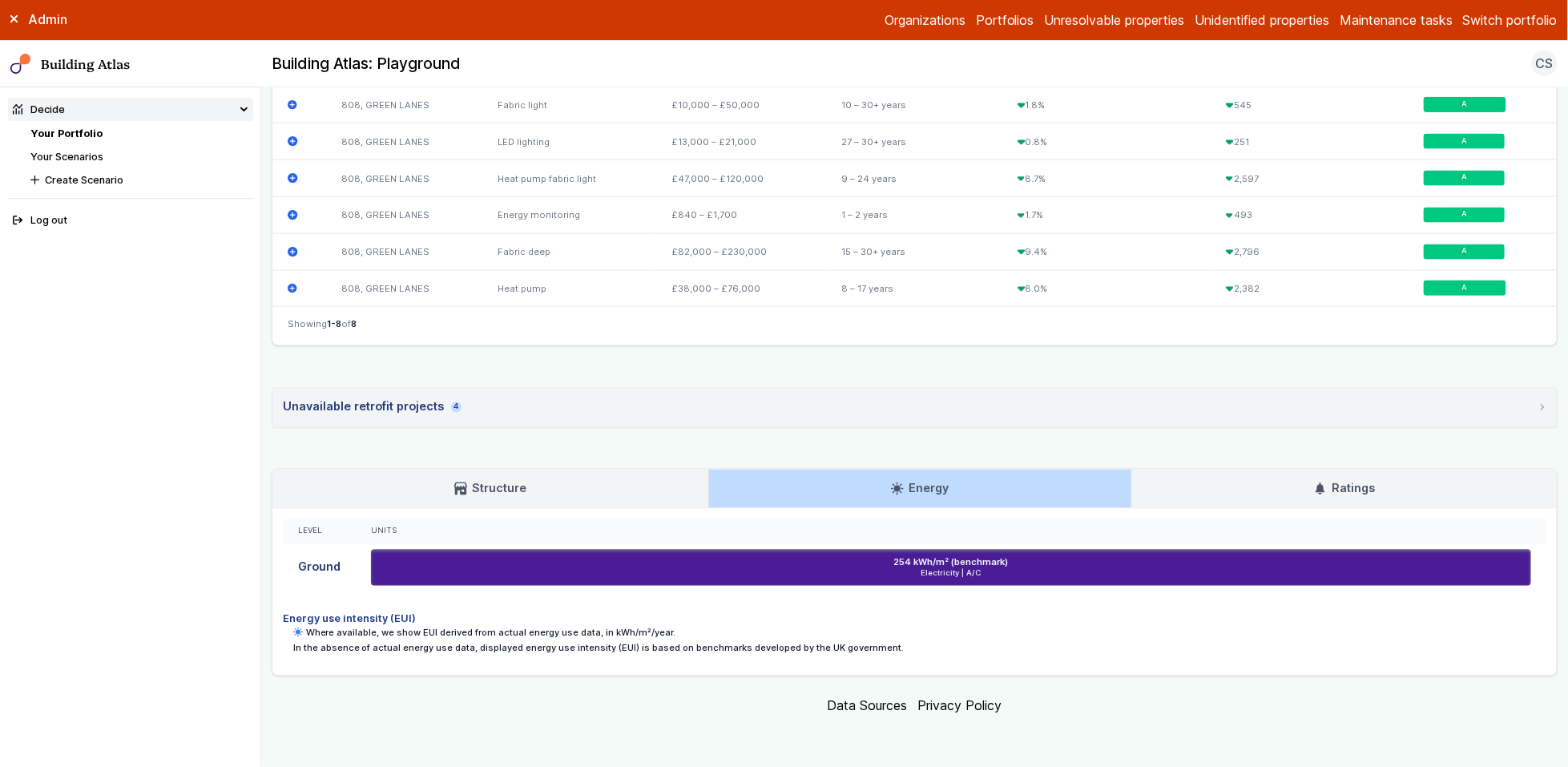
click at [633, 488] on link "Structure" at bounding box center [490, 488] width 436 height 39
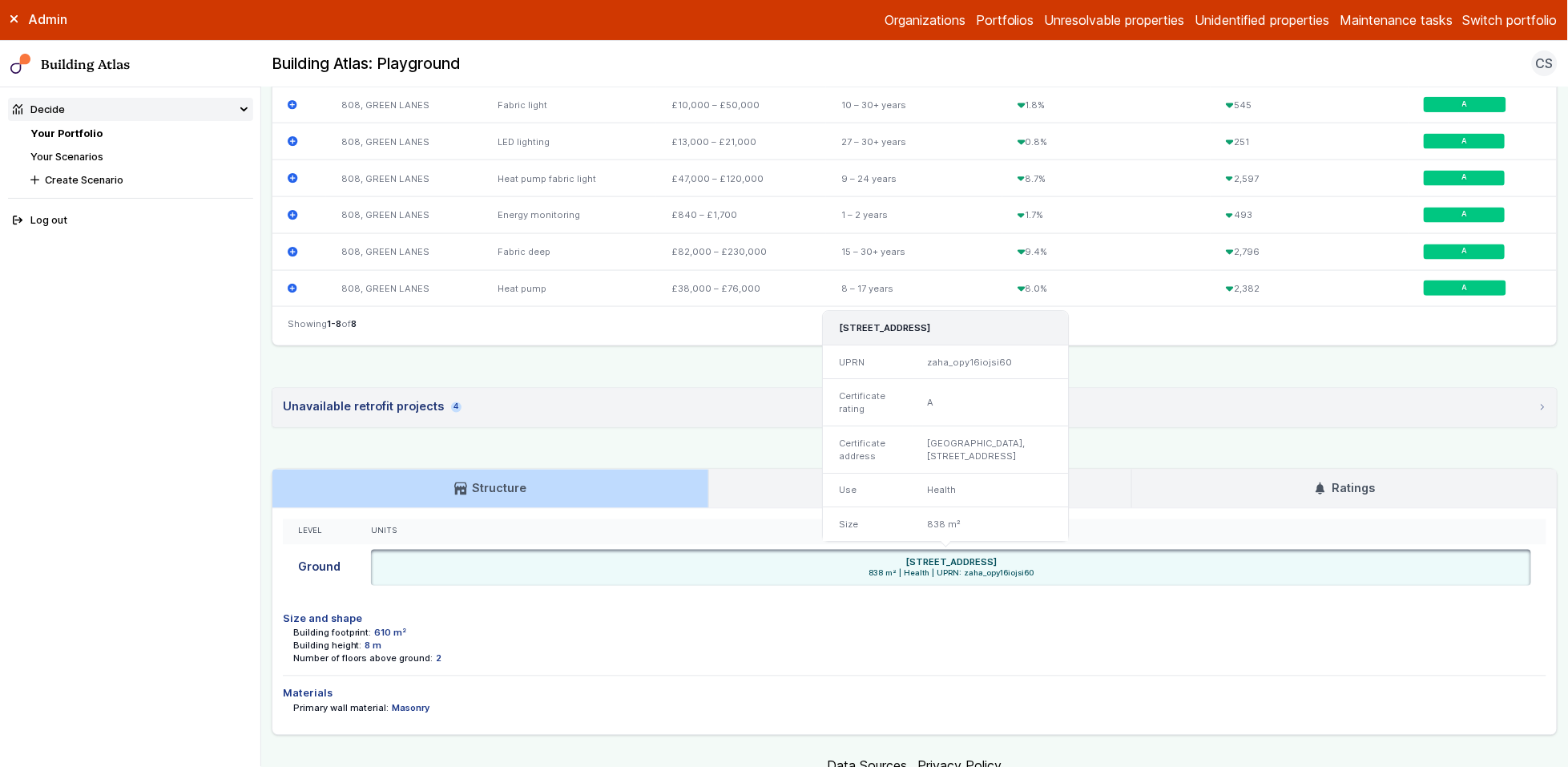
scroll to position [773, 0]
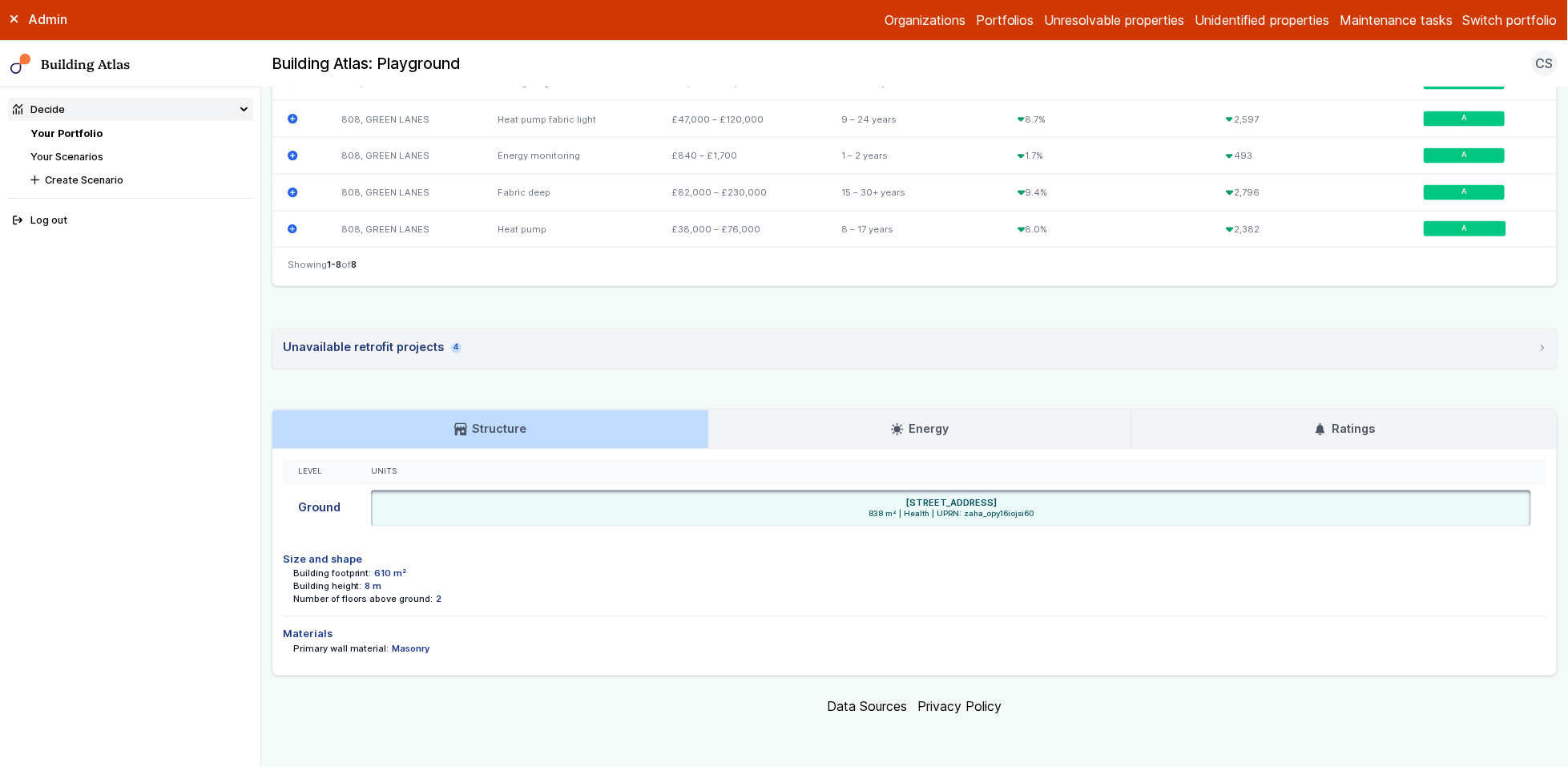
click at [1121, 424] on link "Energy" at bounding box center [920, 429] width 422 height 39
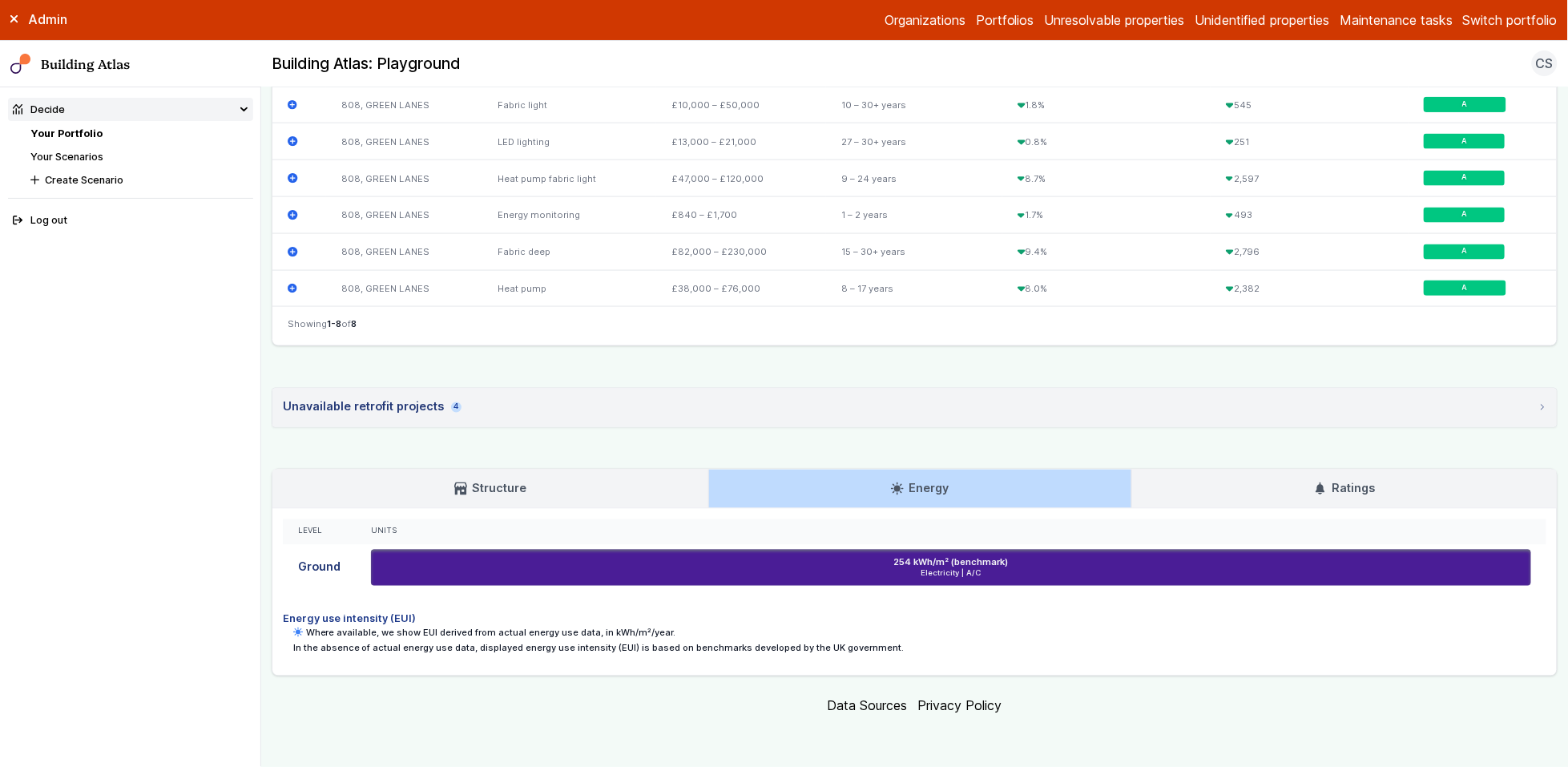
click at [1044, 426] on summary "Unavailable retrofit projects 4" at bounding box center [914, 408] width 1284 height 39
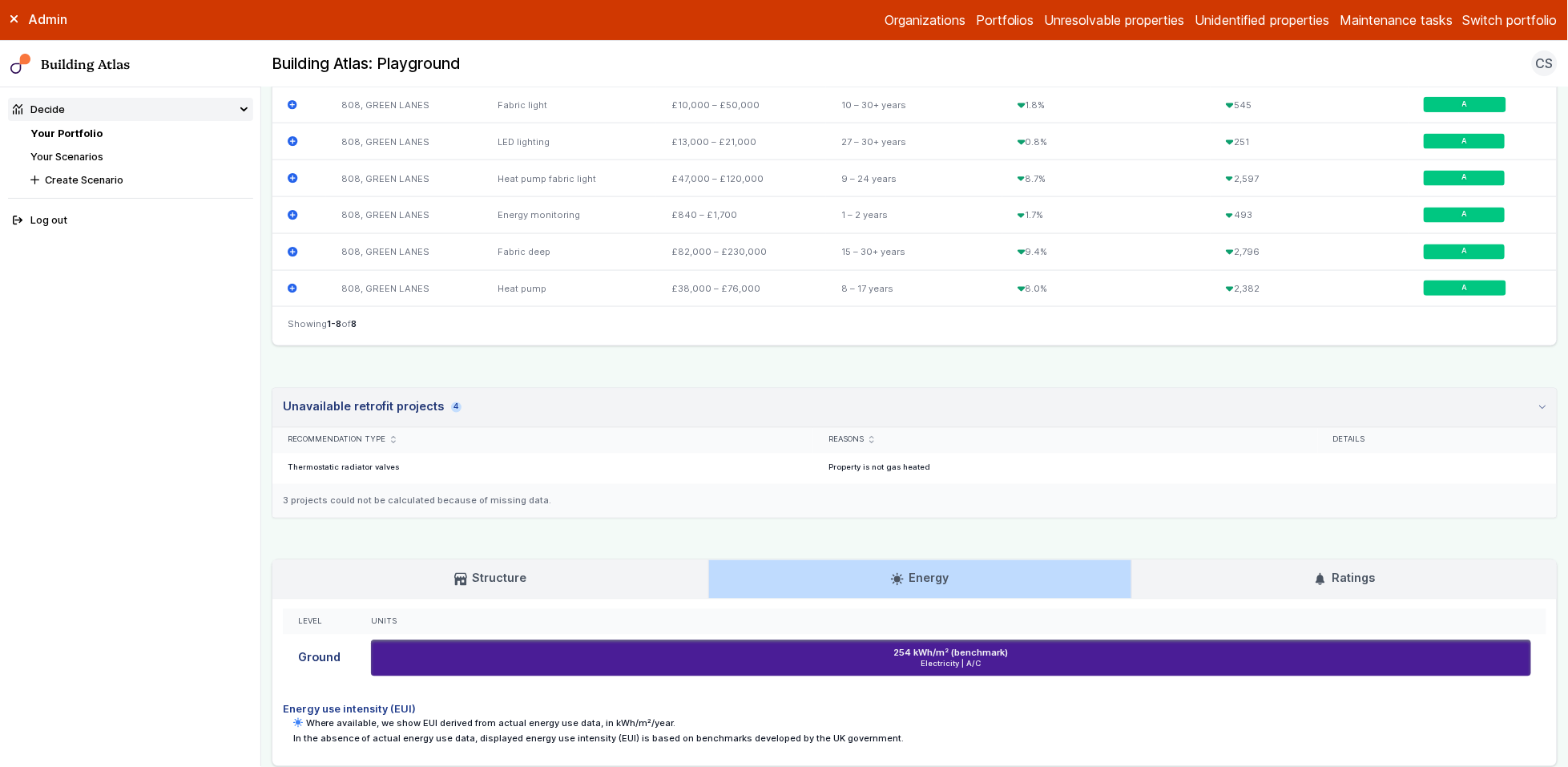
click at [1146, 585] on link "Ratings" at bounding box center [1344, 579] width 425 height 39
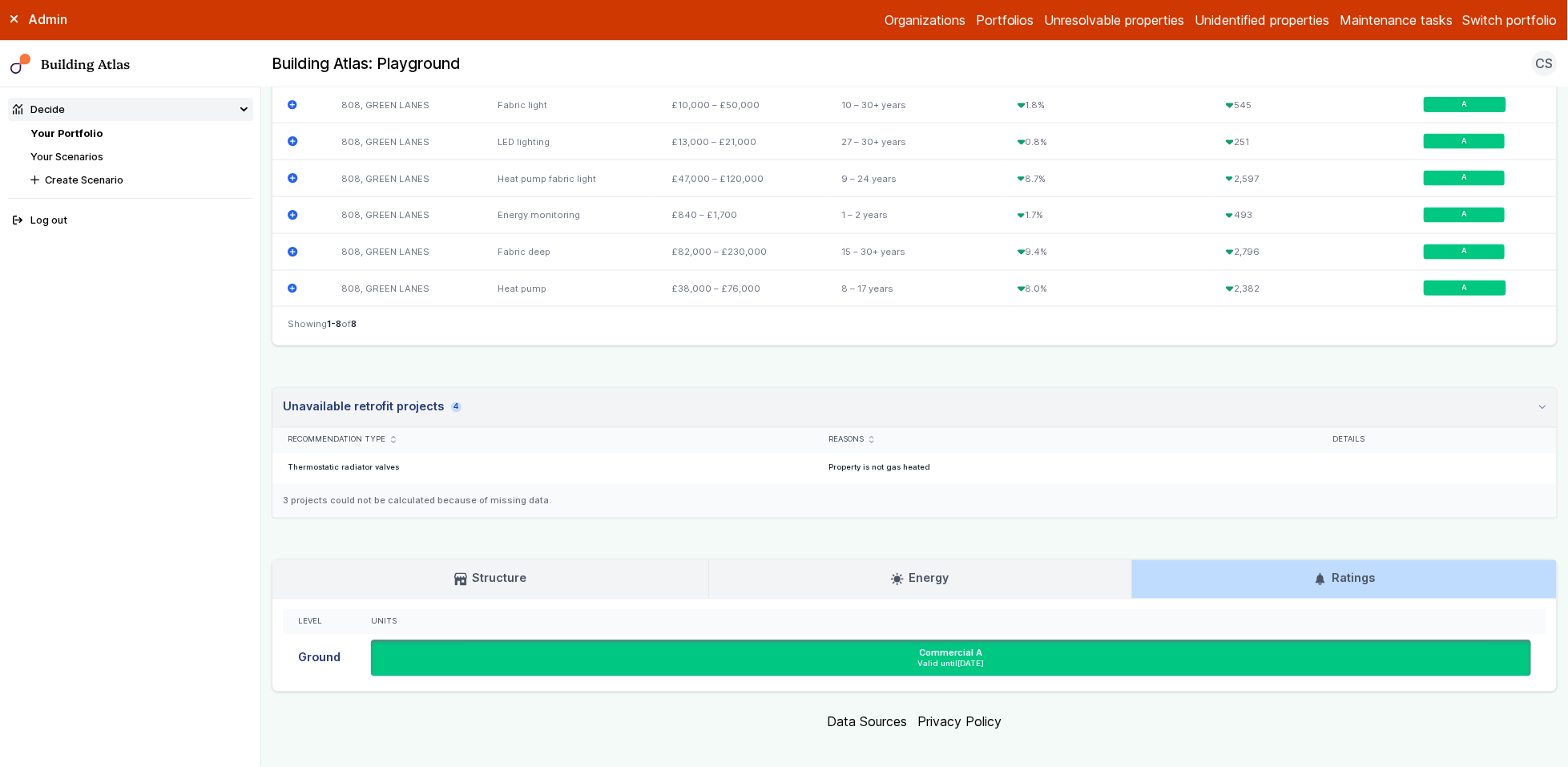
click at [917, 598] on link "Energy" at bounding box center [920, 579] width 422 height 39
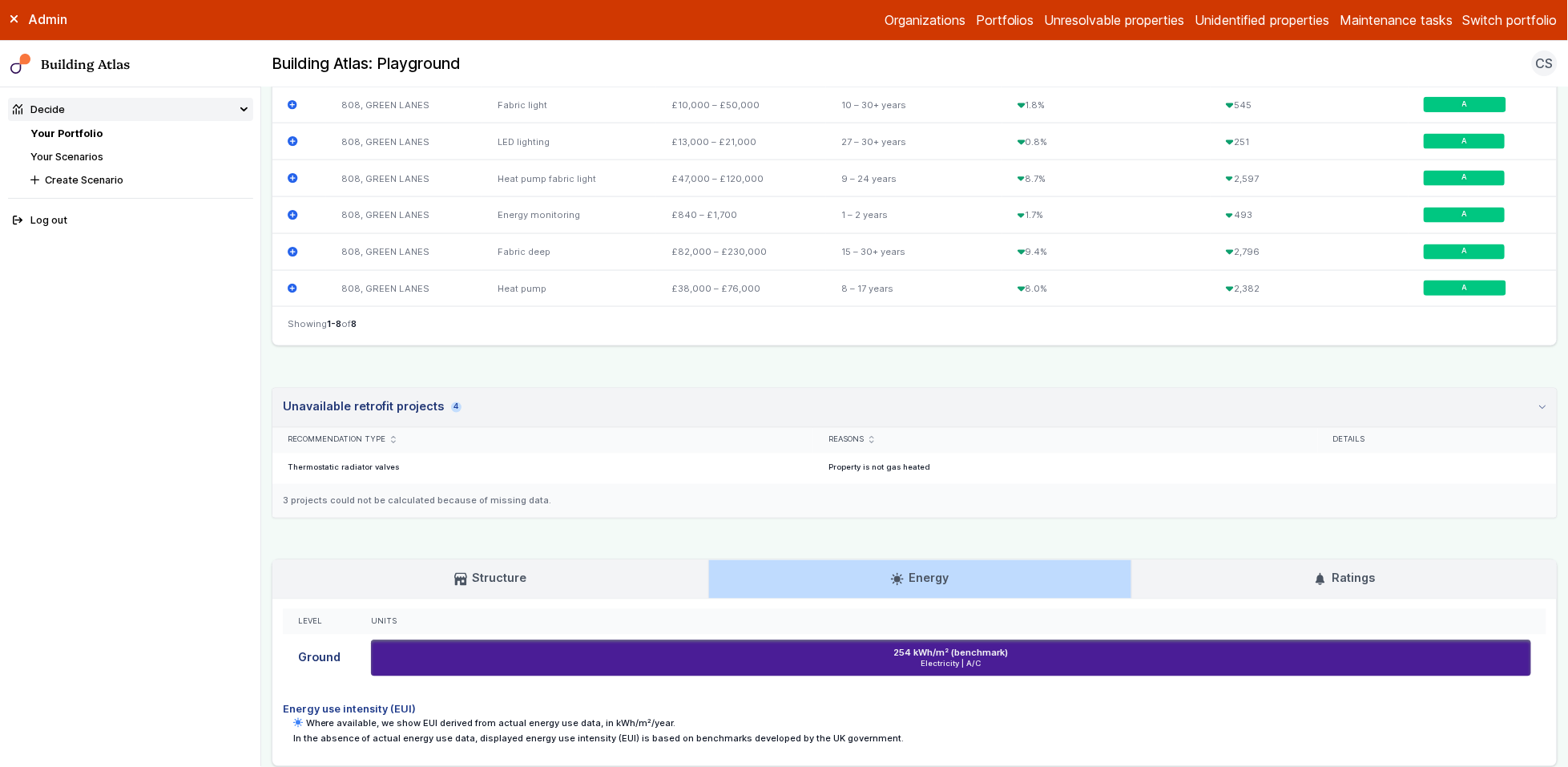
click at [507, 597] on link "Structure" at bounding box center [490, 579] width 436 height 39
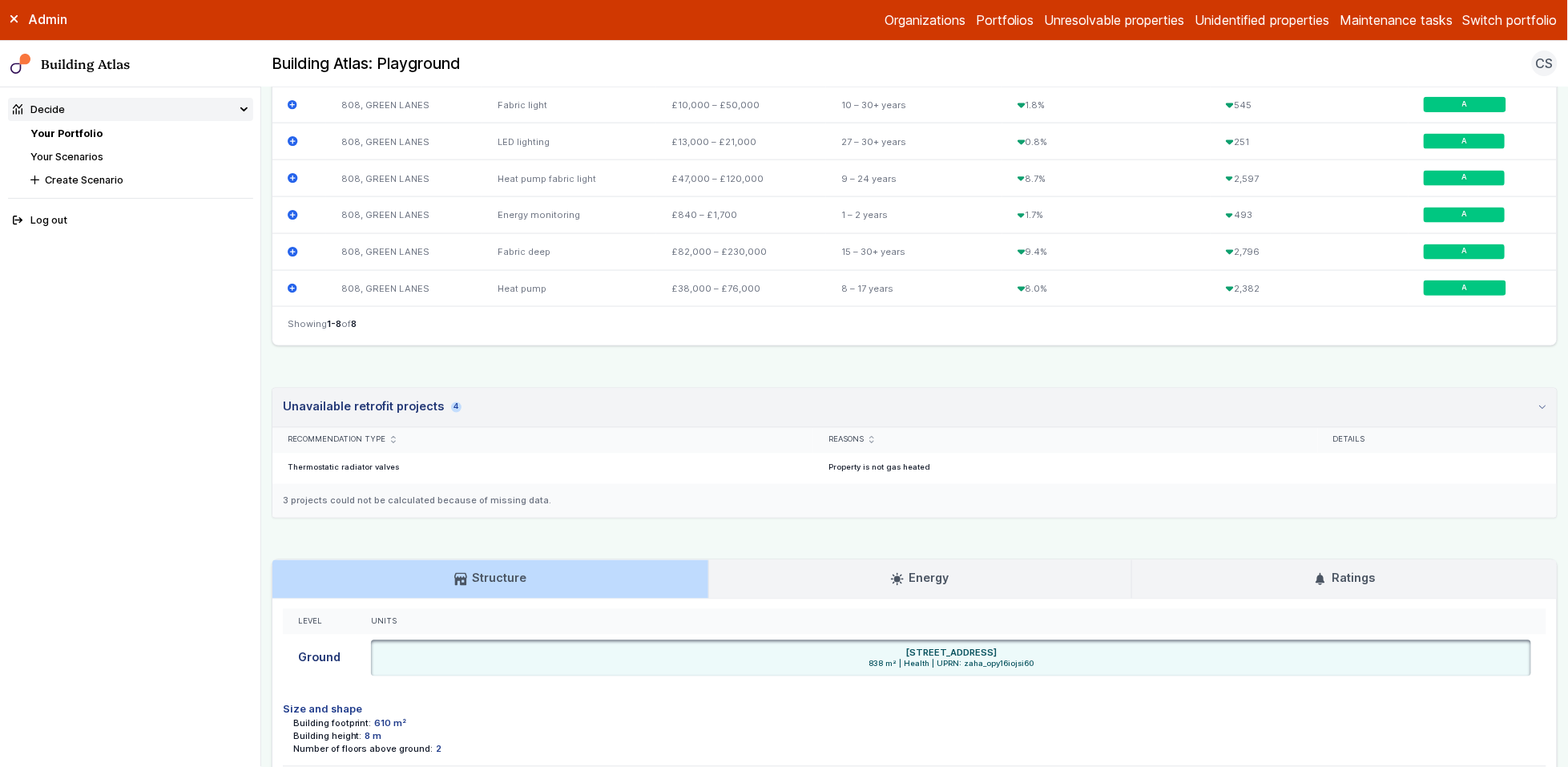
scroll to position [863, 0]
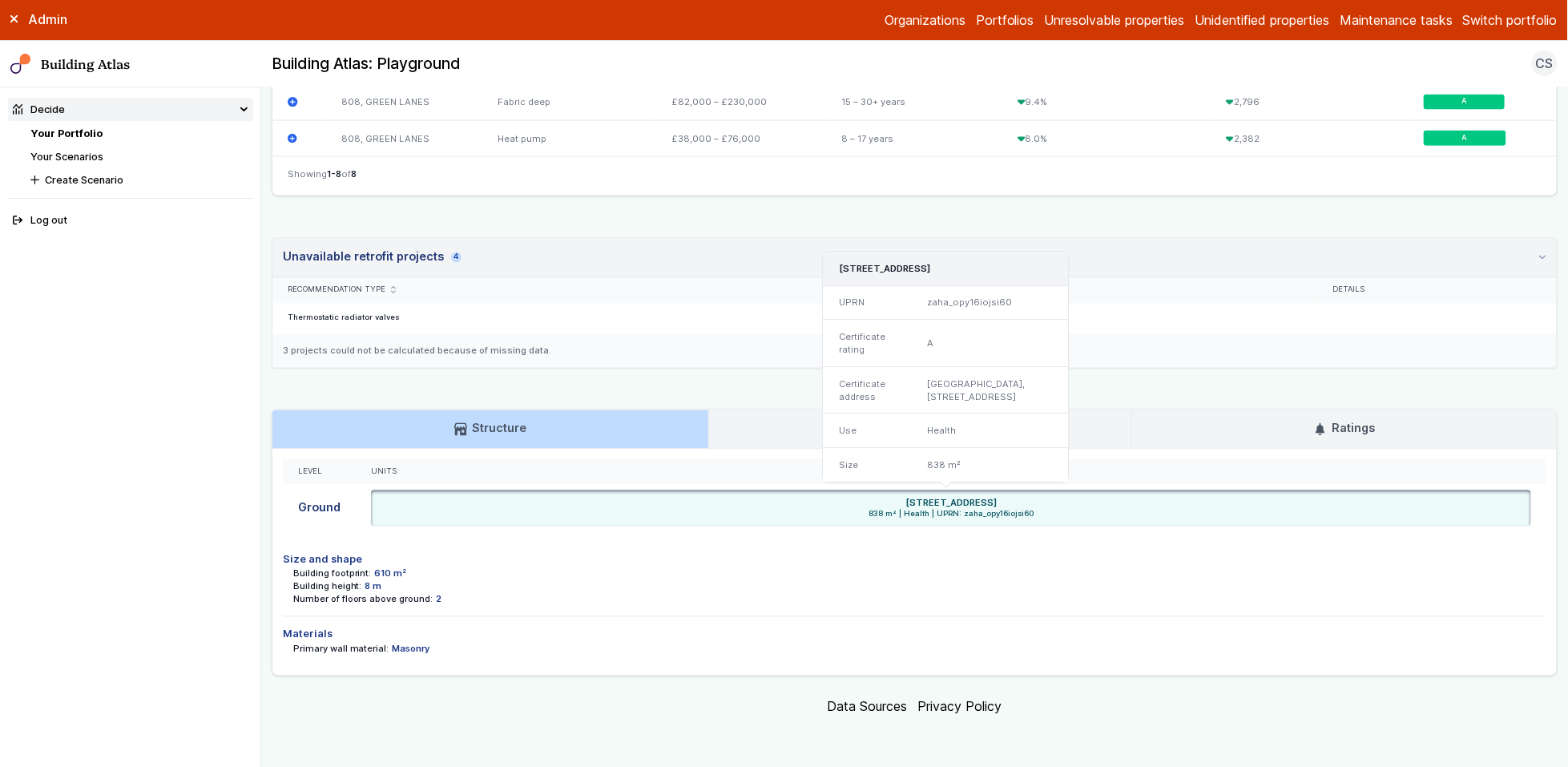
drag, startPoint x: 806, startPoint y: 502, endPoint x: 1089, endPoint y: 504, distance: 283.0
click at [1089, 504] on div "[STREET_ADDRESS]" at bounding box center [951, 503] width 1150 height 13
click at [1069, 594] on div "Number of floors above ground: 2" at bounding box center [920, 599] width 1254 height 13
click at [268, 360] on main "Decide Your Portfolio 808, GREEN LANES 808, GREEN LANES SOUTHGATE N21 2SA Provi…" at bounding box center [915, 427] width 1307 height 680
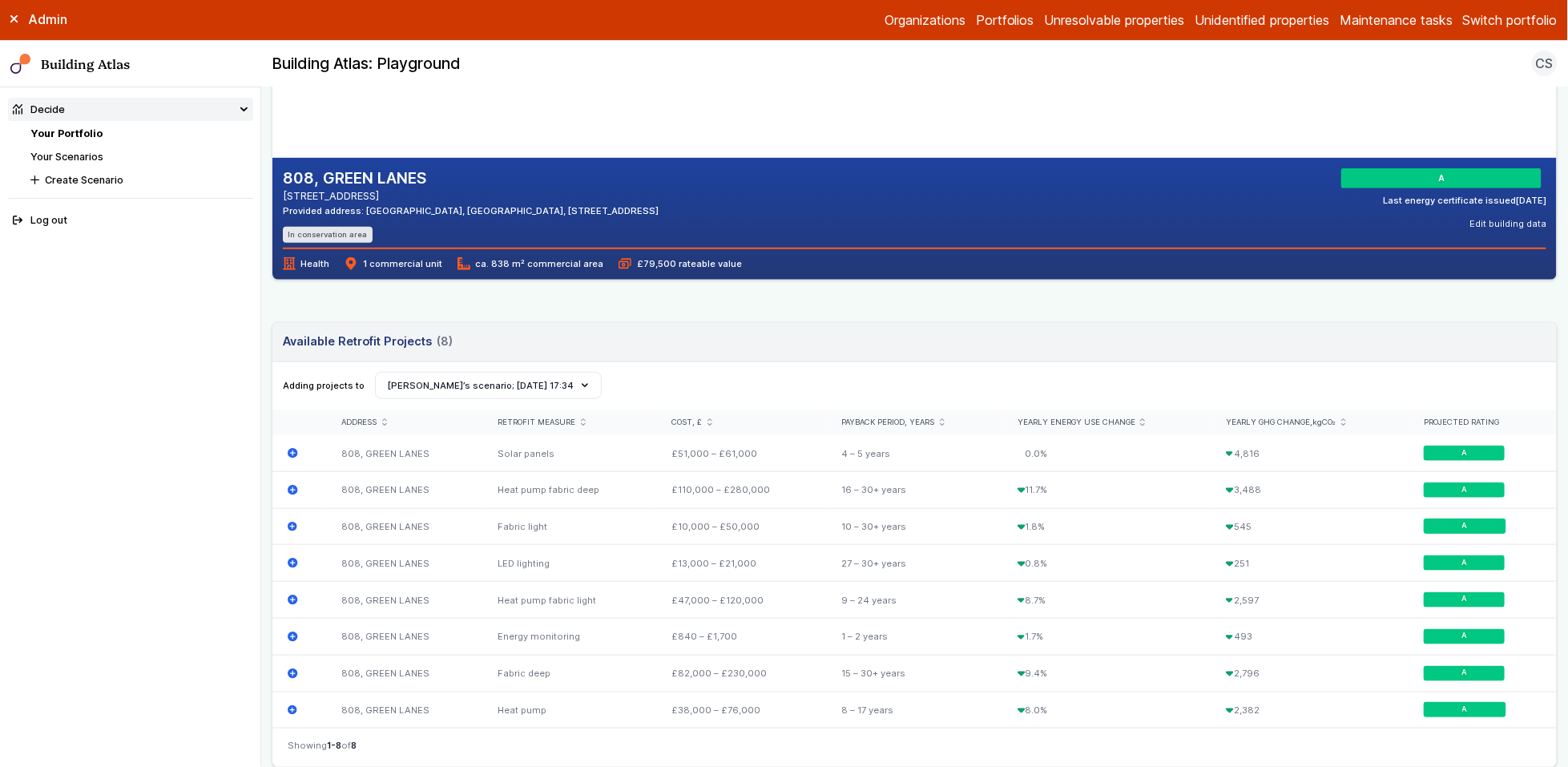
scroll to position [0, 0]
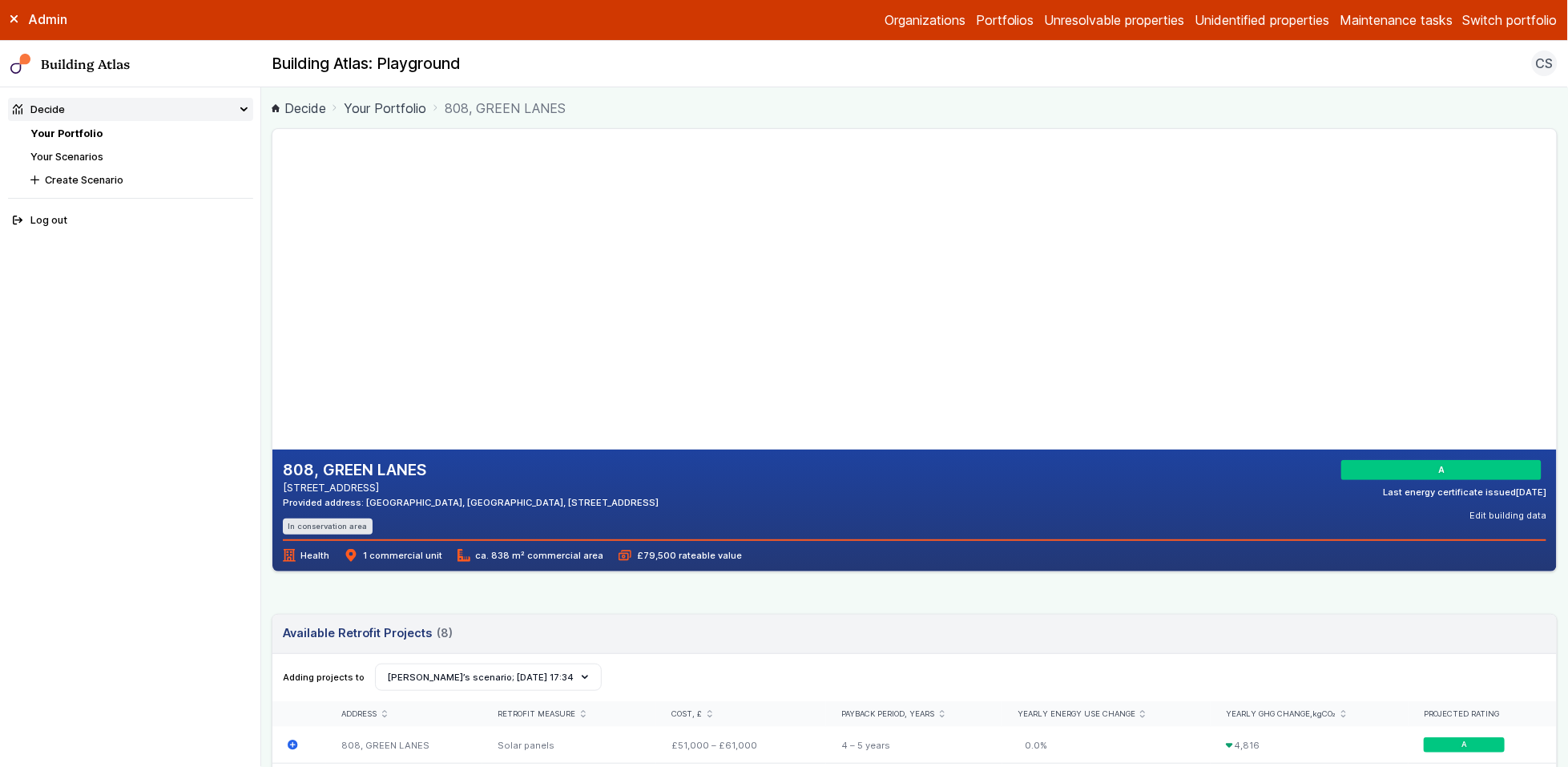
click at [453, 503] on div "Provided address: [GEOGRAPHIC_DATA], [GEOGRAPHIC_DATA], [STREET_ADDRESS]" at bounding box center [470, 502] width 376 height 13
click at [576, 501] on div "Provided address: [GEOGRAPHIC_DATA], [GEOGRAPHIC_DATA], [STREET_ADDRESS]" at bounding box center [470, 502] width 376 height 13
click at [659, 520] on ul "In conservation area" at bounding box center [470, 526] width 376 height 16
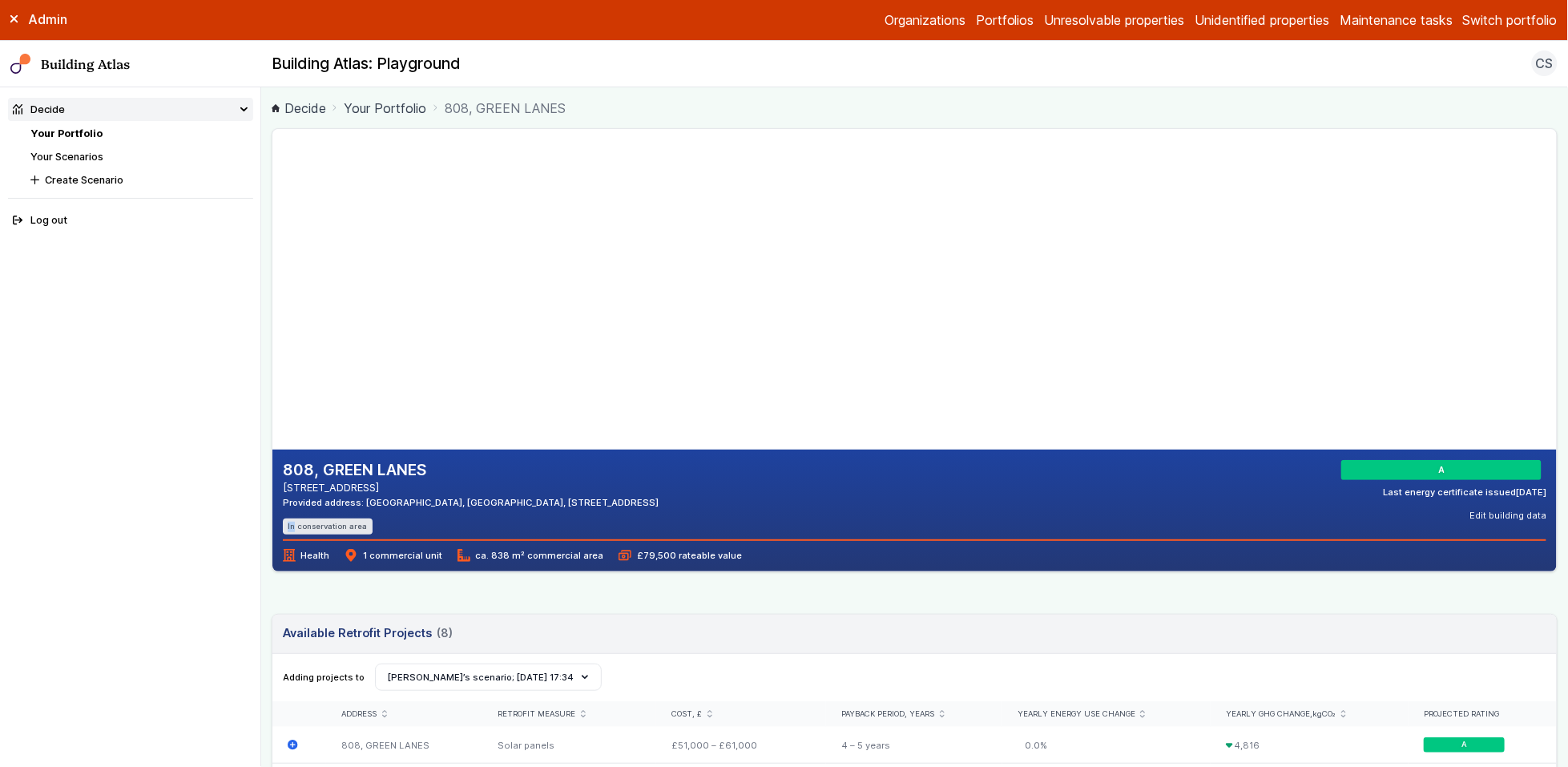
click at [659, 520] on ul "In conservation area" at bounding box center [470, 526] width 376 height 16
click at [659, 521] on ul "In conservation area" at bounding box center [470, 526] width 376 height 16
click at [772, 558] on div "Health 1 commercial unit ca. 838 m² commercial area £79,500 rateable value" at bounding box center [915, 550] width 1265 height 22
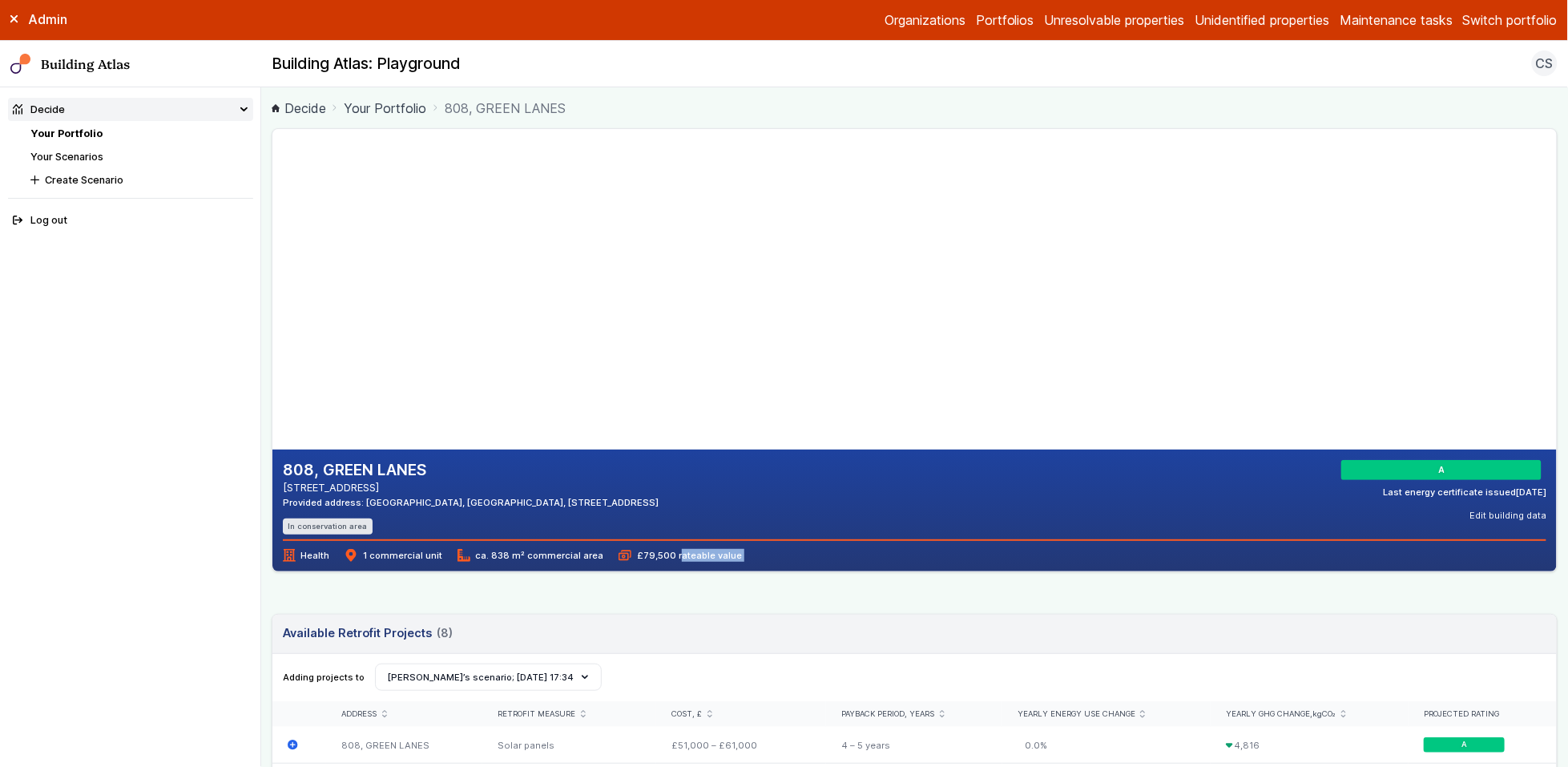
click at [772, 558] on div "Health 1 commercial unit ca. 838 m² commercial area £79,500 rateable value" at bounding box center [915, 550] width 1265 height 22
click at [814, 553] on div "Health 1 commercial unit ca. 838 m² commercial area £79,500 rateable value" at bounding box center [915, 550] width 1265 height 22
click at [1441, 487] on div "Last energy certificate issued 06/02/25" at bounding box center [1464, 492] width 164 height 13
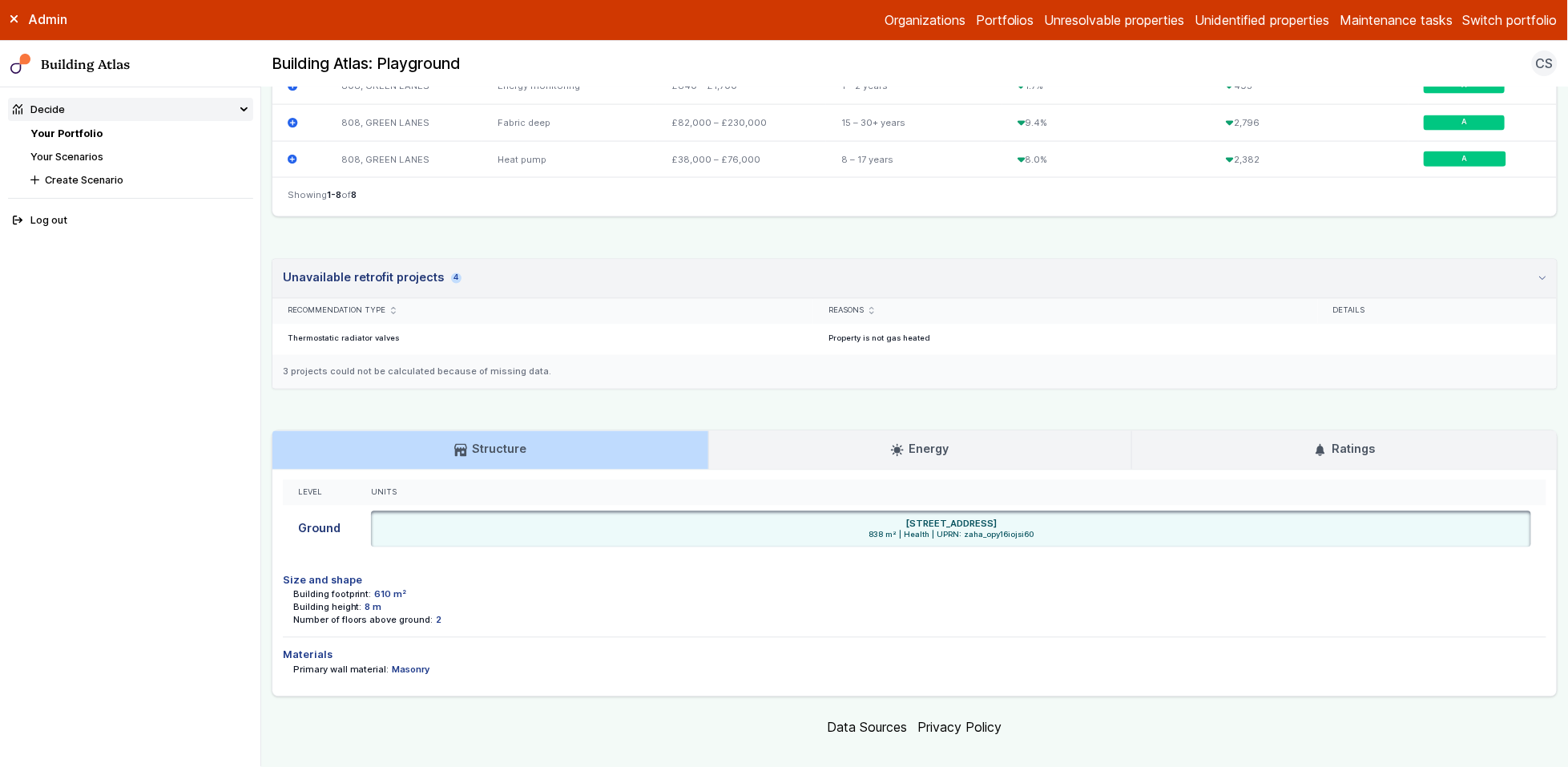
scroll to position [863, 0]
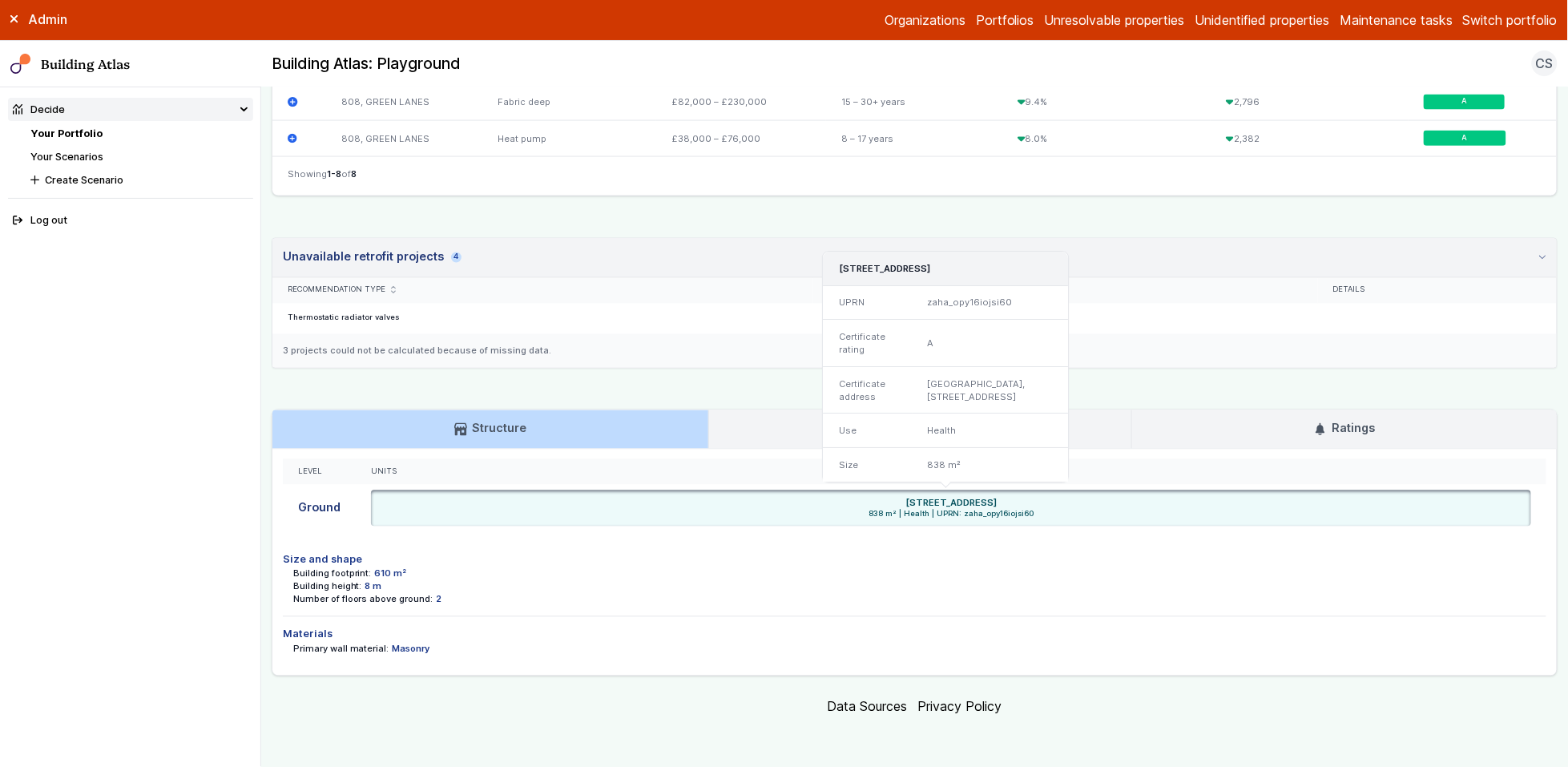
click at [969, 289] on div "zaha_opy16iojsi60" at bounding box center [990, 303] width 155 height 34
click at [827, 418] on link "Energy" at bounding box center [920, 429] width 422 height 39
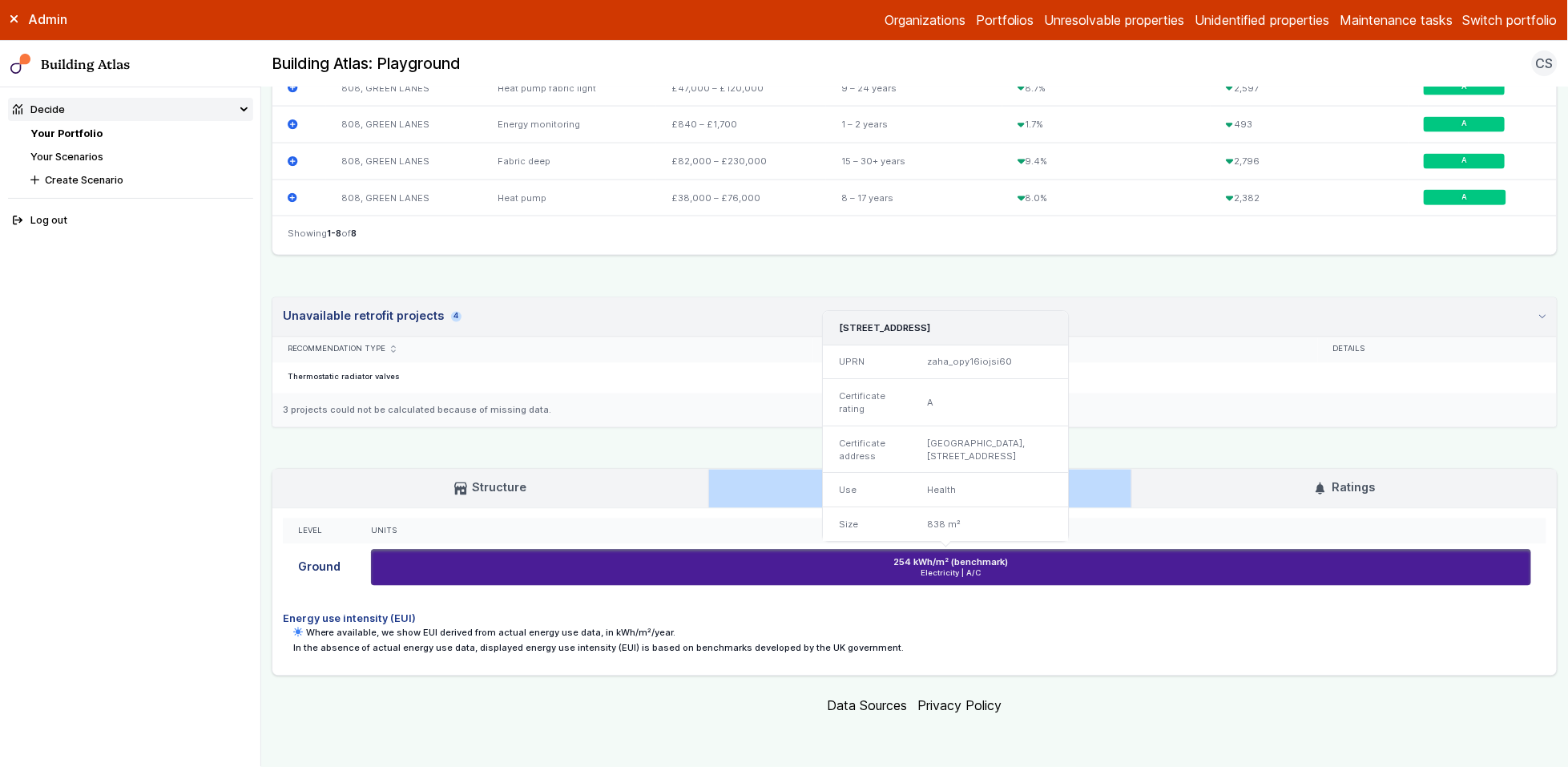
click at [1282, 509] on div "Level Units Ground 254 kWh/m² (benchmark) Electricity | A/C Green Lanes Surgery…" at bounding box center [914, 592] width 1284 height 167
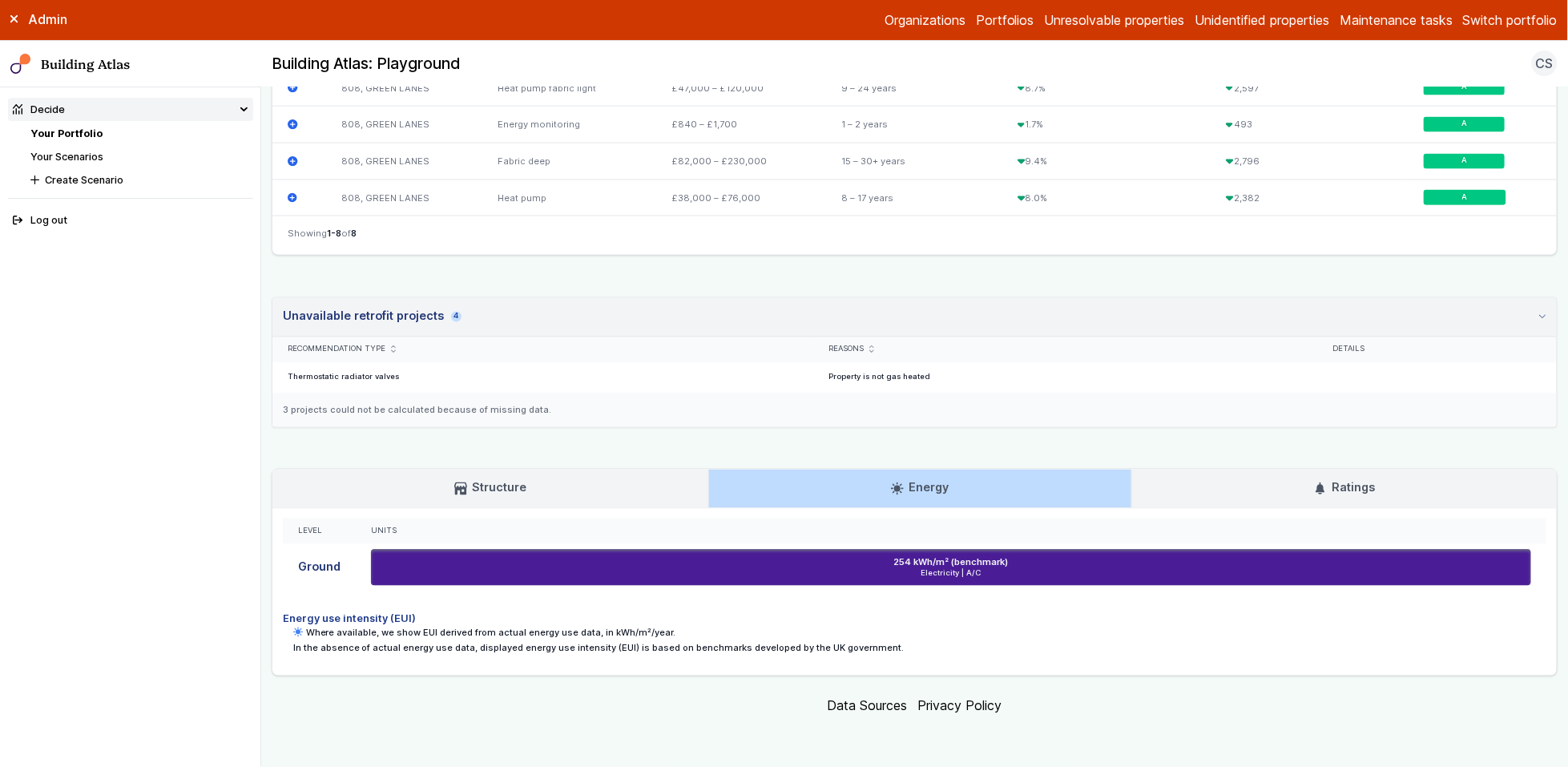
click at [1280, 502] on link "Ratings" at bounding box center [1344, 488] width 425 height 39
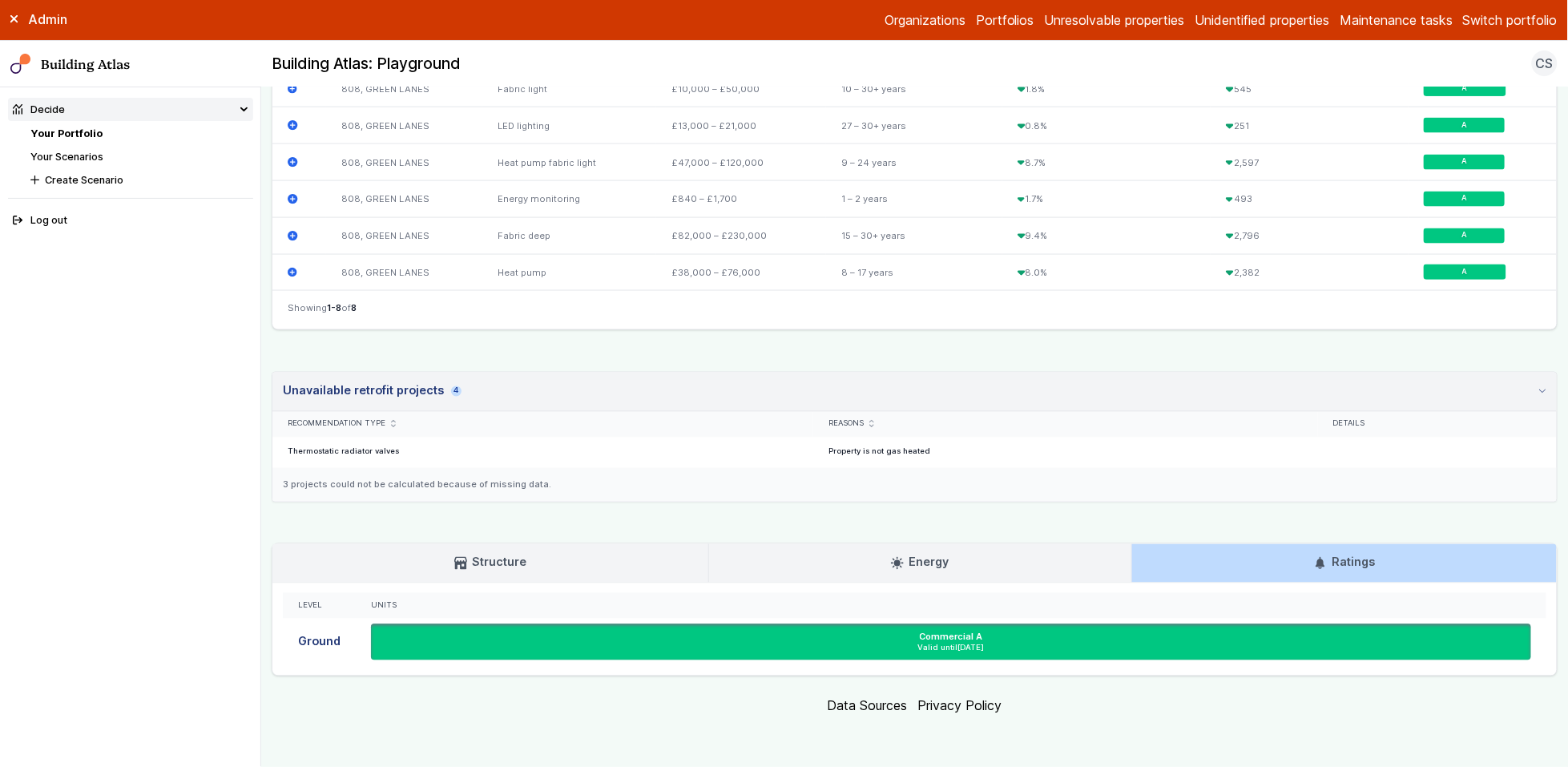
scroll to position [729, 0]
click at [1095, 529] on div "808, GREEN LANES SOUTHGATE N21 2SA Provided address: Winchmore Hill Practice, G…" at bounding box center [914, 38] width 1286 height 1278
click at [487, 566] on h3 "Structure" at bounding box center [491, 561] width 72 height 17
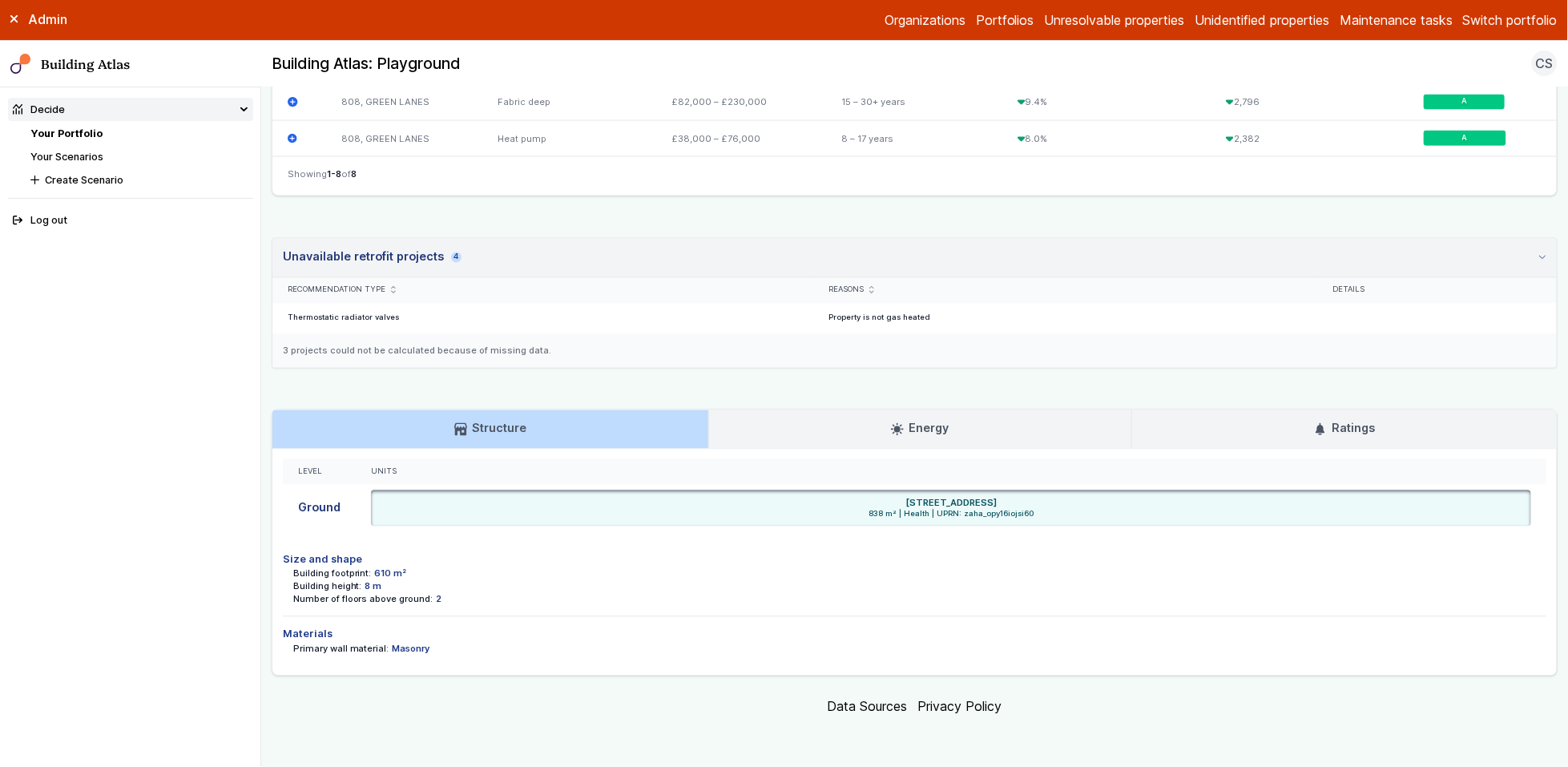
scroll to position [0, 0]
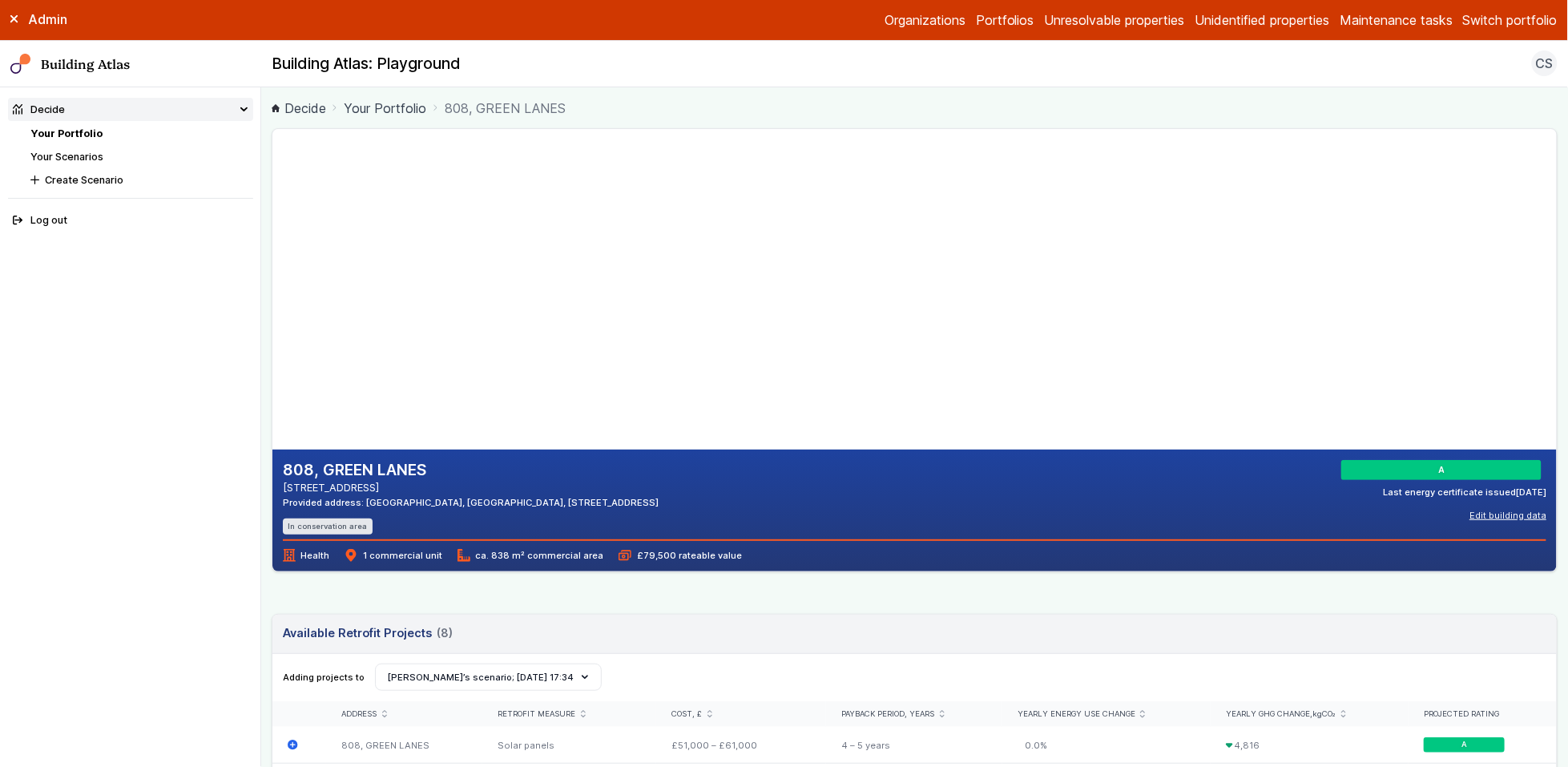
click at [1501, 515] on button "Edit building data" at bounding box center [1509, 515] width 77 height 13
click at [0, 0] on select "*** **" at bounding box center [0, 0] width 0 height 0
click at [0, 0] on button "Cancel" at bounding box center [0, 0] width 0 height 0
click at [911, 16] on link "Organizations" at bounding box center [925, 20] width 81 height 19
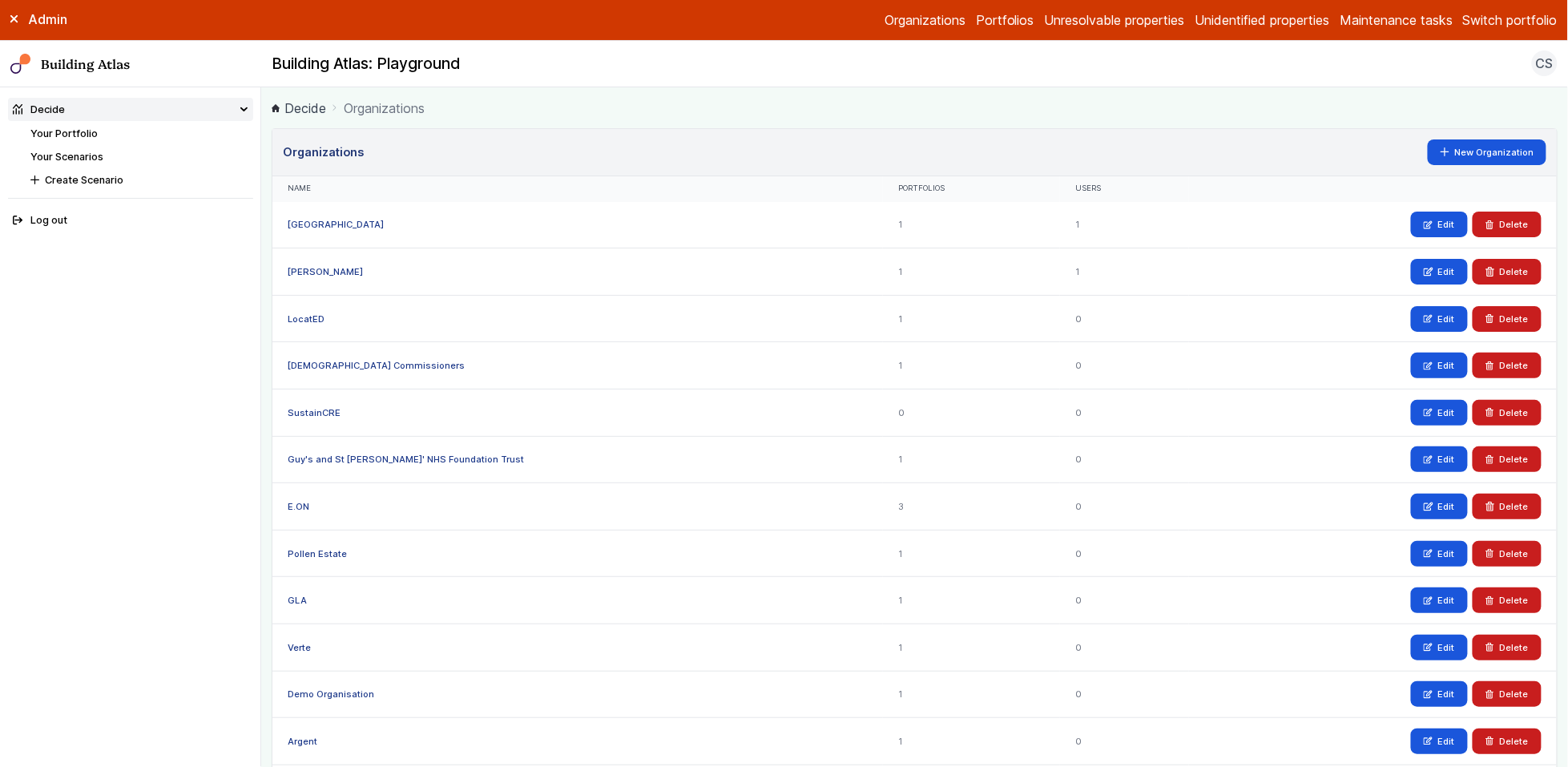
click at [992, 22] on link "Portfolios" at bounding box center [1005, 20] width 58 height 19
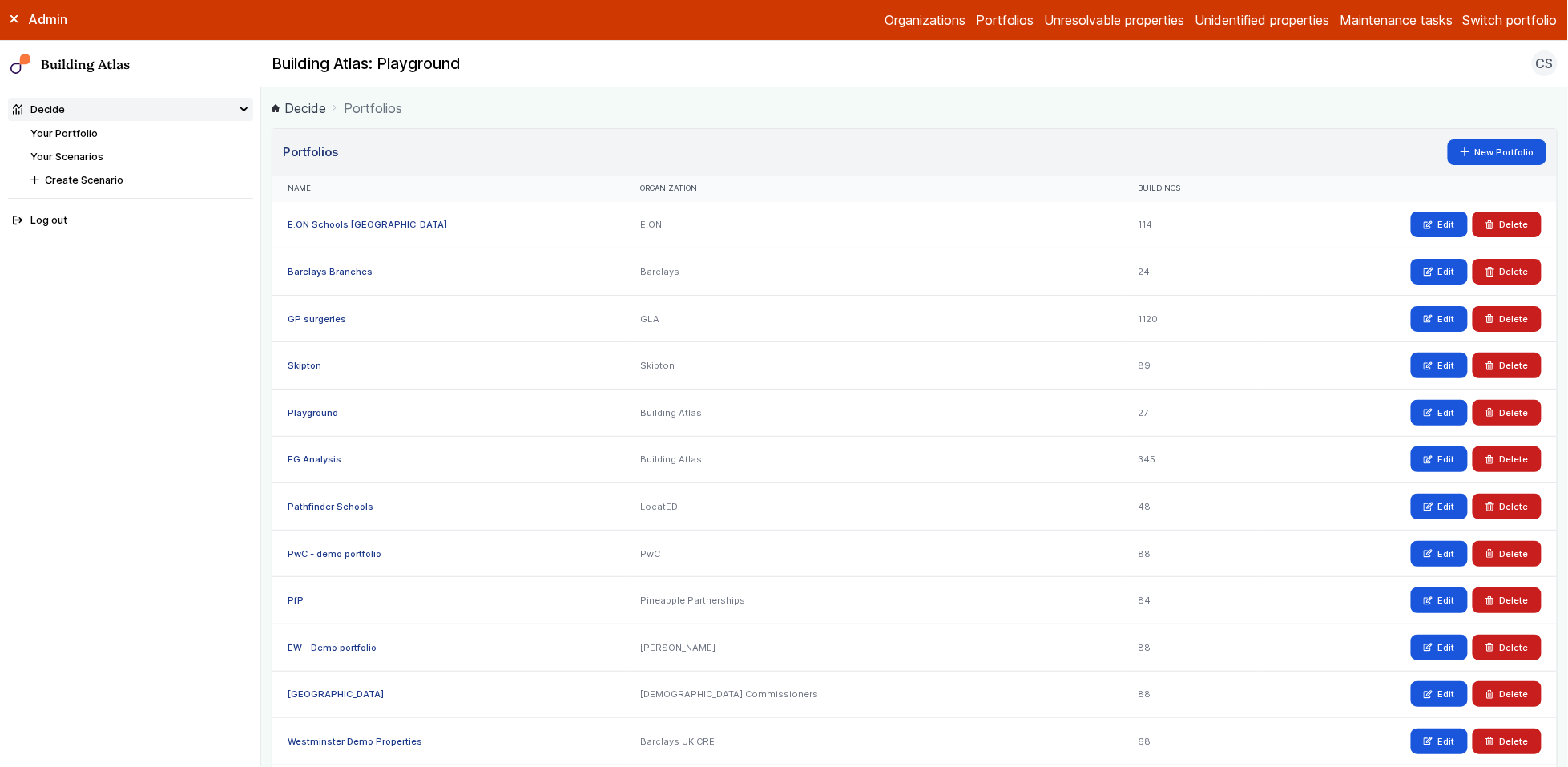
click at [1117, 17] on link "Unresolvable properties" at bounding box center [1115, 20] width 141 height 19
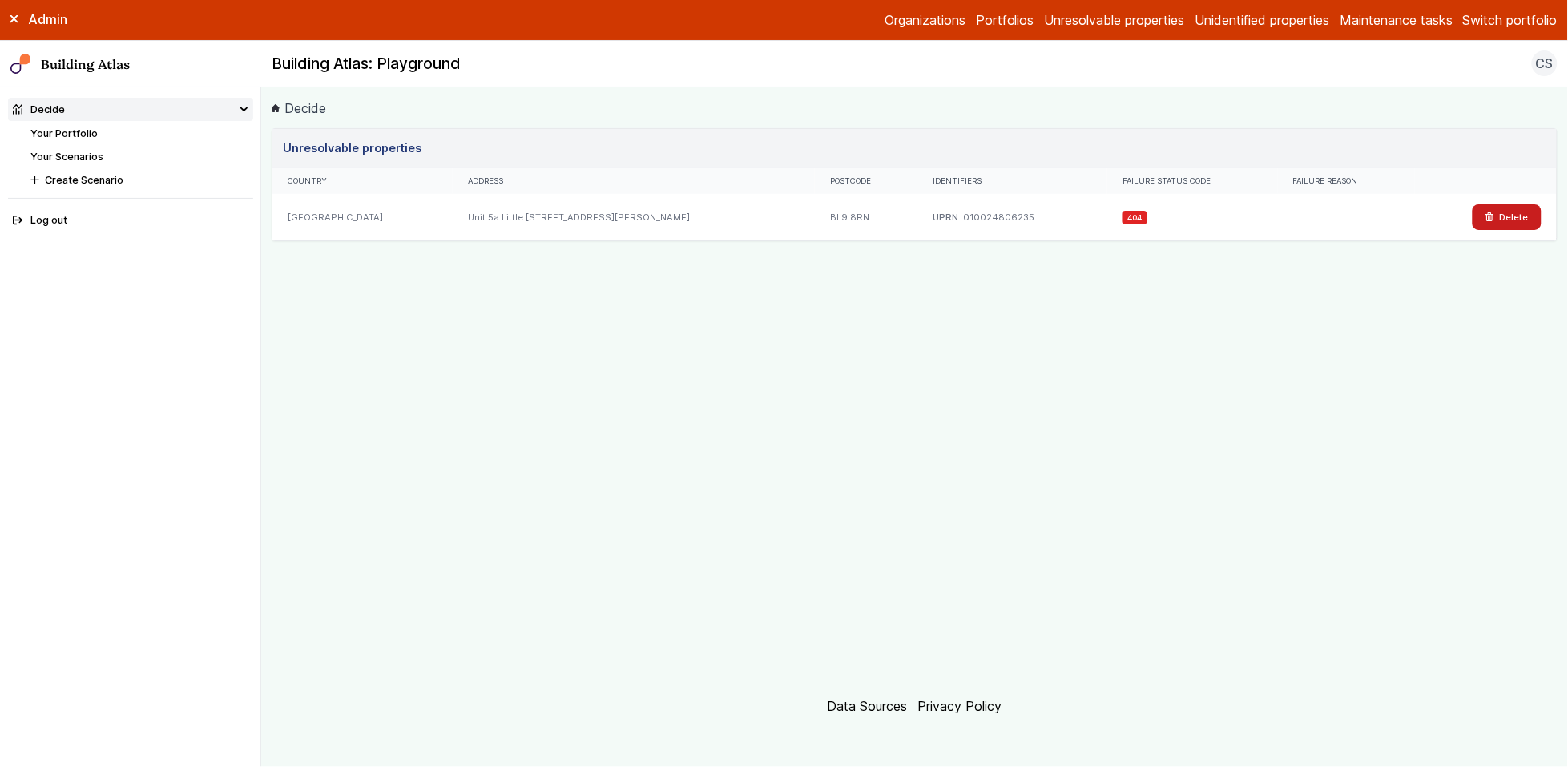
click at [1337, 21] on nav "Organizations Portfolios Unresolvable properties Unidentified properties Mainte…" at bounding box center [915, 20] width 1307 height 19
click at [1522, 20] on button "Switch portfolio" at bounding box center [1510, 20] width 95 height 19
click at [1401, 20] on link "Maintenance tasks" at bounding box center [1396, 20] width 113 height 19
click at [0, 0] on label "Admin" at bounding box center [0, 0] width 0 height 0
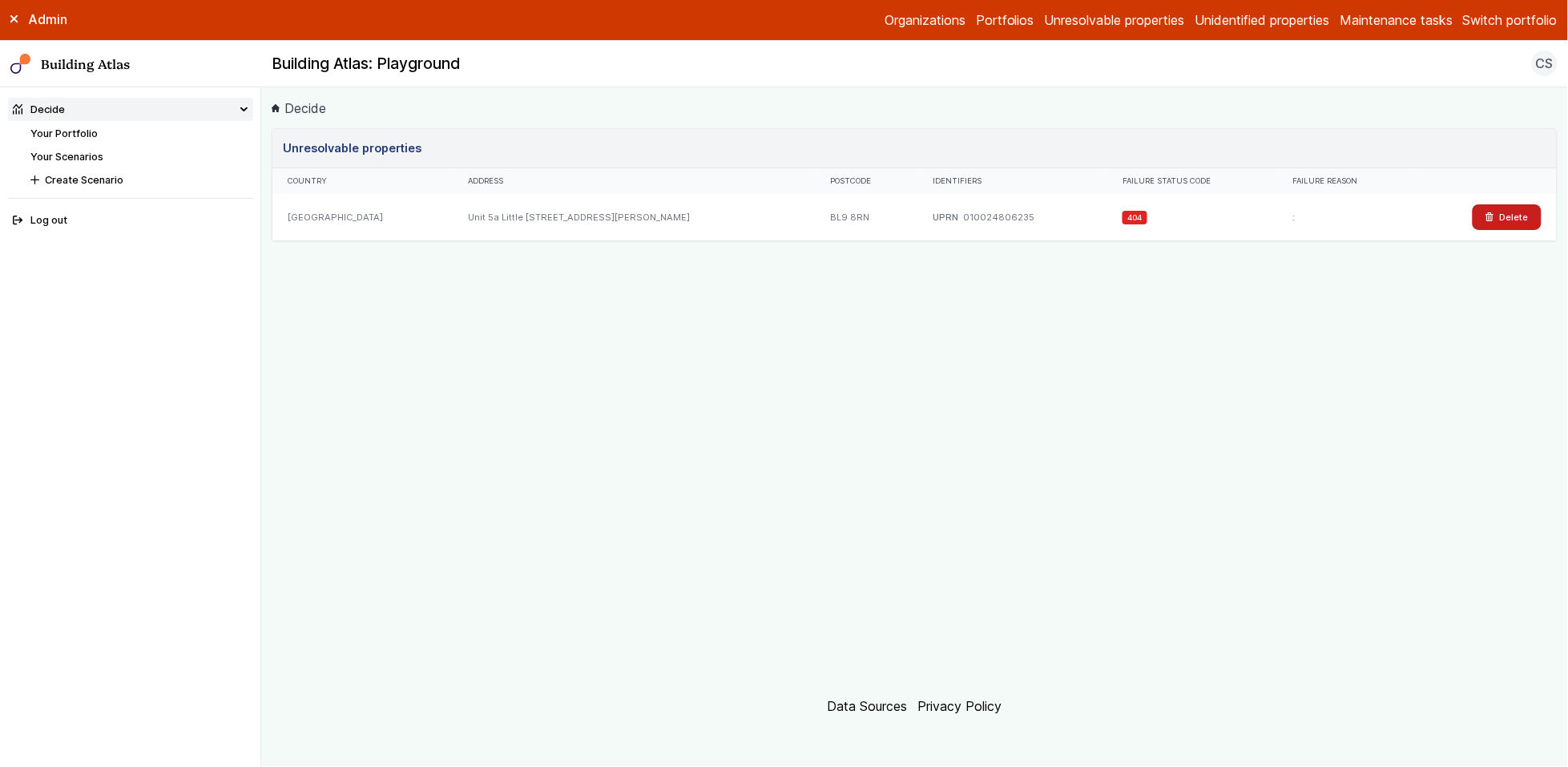
click at [765, 415] on div "Unresolvable properties Country Address Postcode Identifiers Failure status cod…" at bounding box center [914, 402] width 1286 height 548
click at [916, 23] on link "Organizations" at bounding box center [925, 20] width 81 height 19
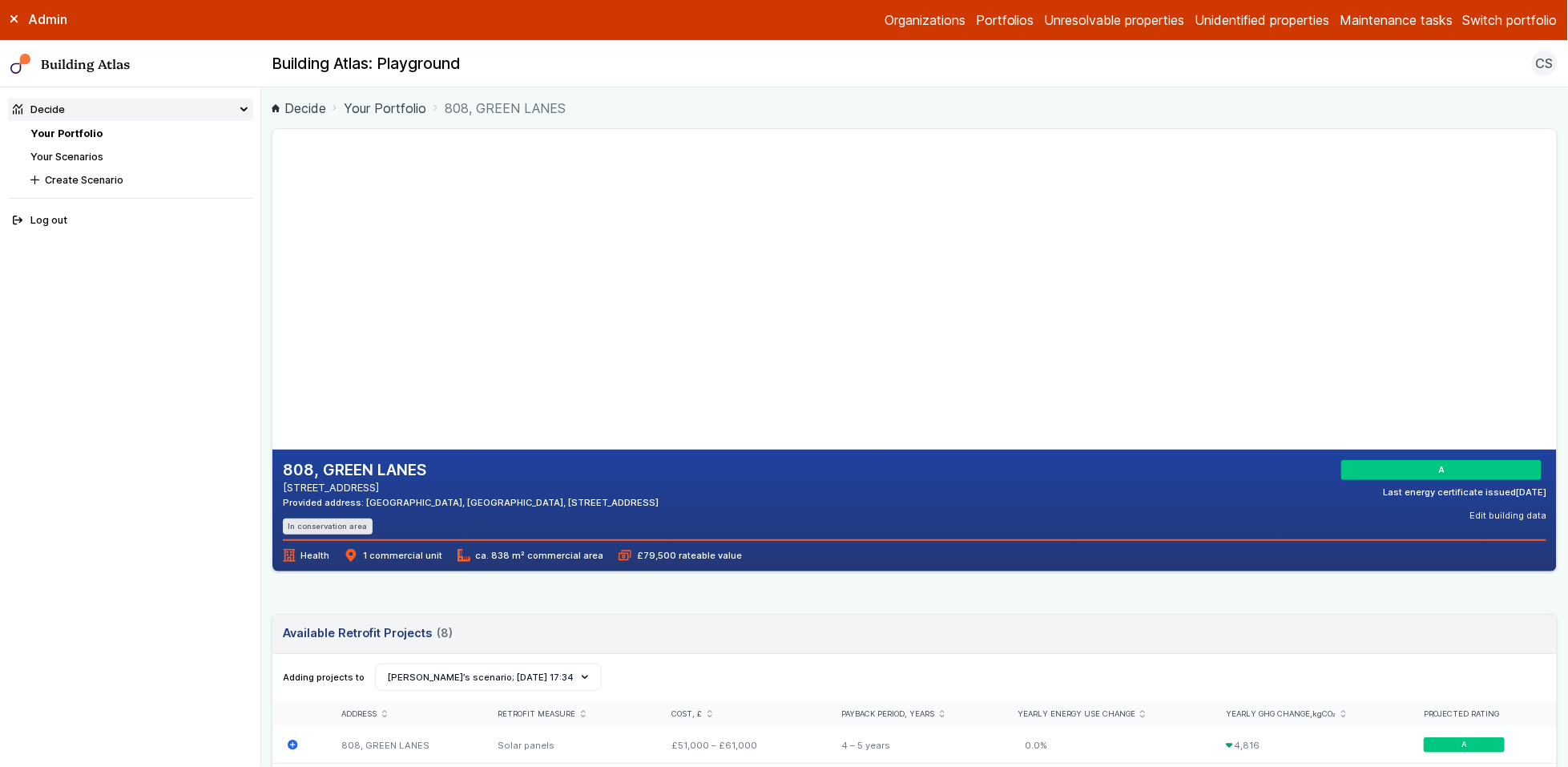
click at [484, 99] on span "808, GREEN LANES" at bounding box center [505, 108] width 121 height 19
drag, startPoint x: 484, startPoint y: 99, endPoint x: 545, endPoint y: 101, distance: 61.0
click at [485, 99] on span "808, GREEN LANES" at bounding box center [505, 108] width 121 height 19
click at [558, 99] on span "808, GREEN LANES" at bounding box center [505, 108] width 121 height 19
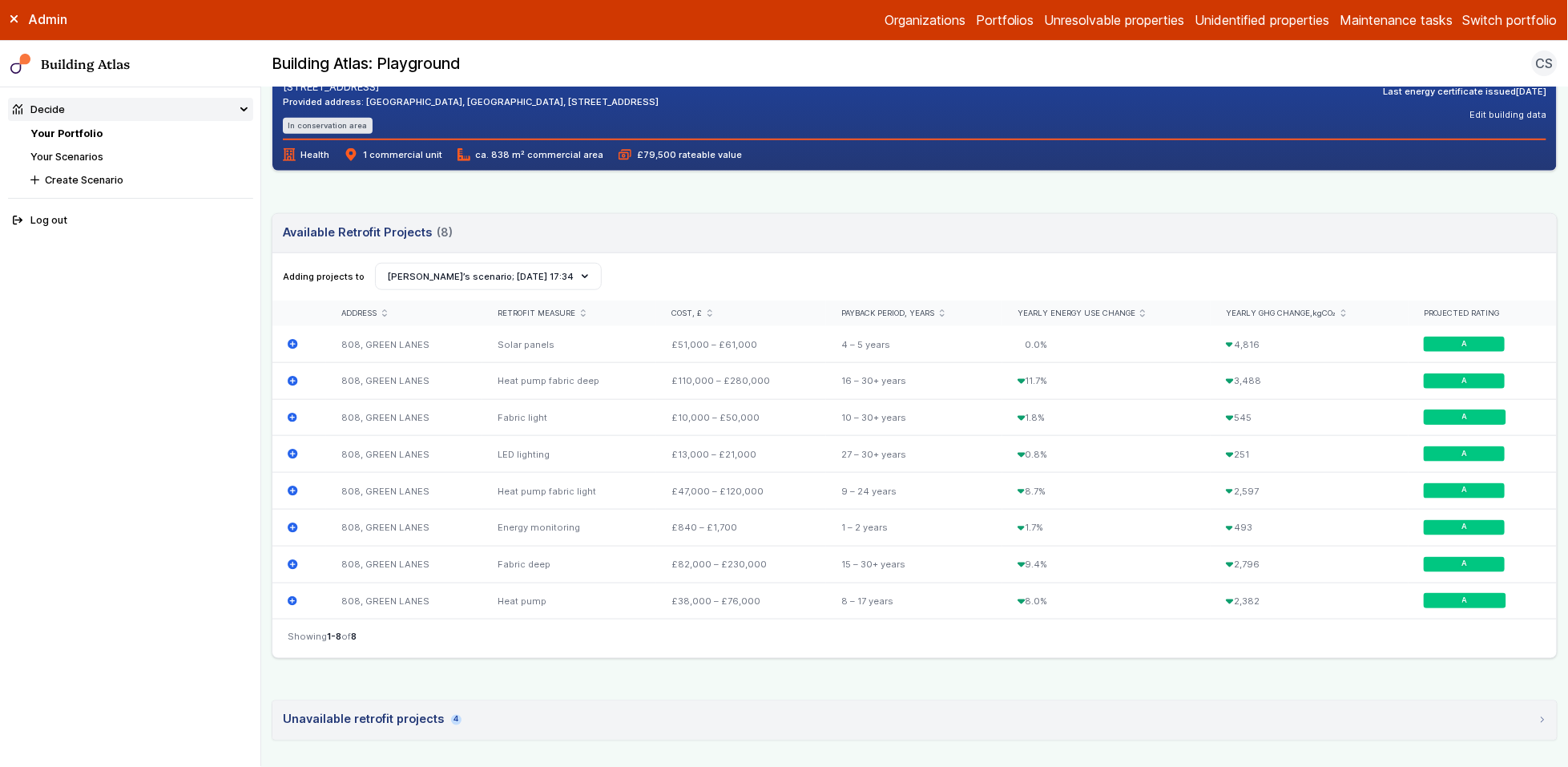
scroll to position [773, 0]
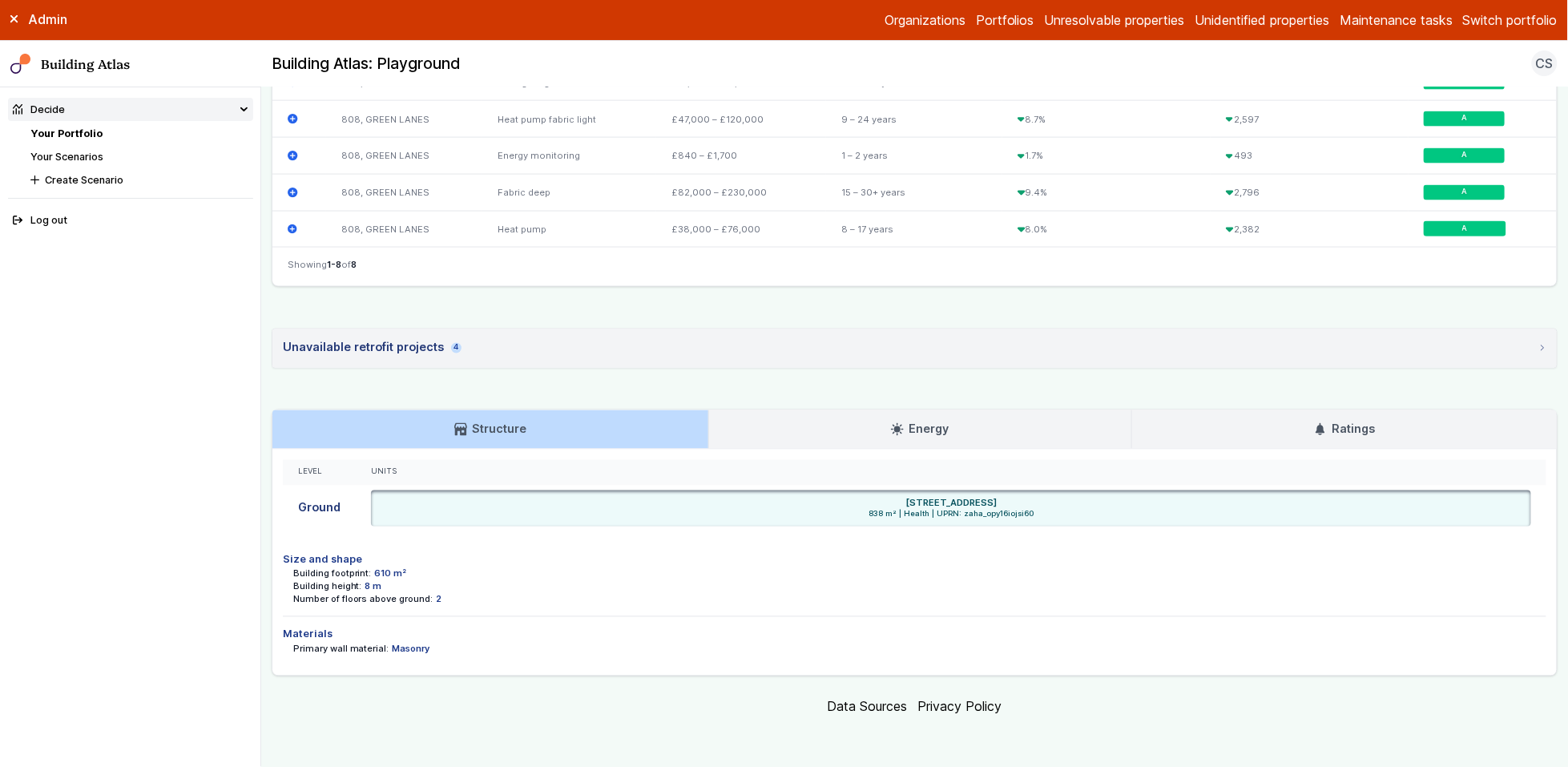
click at [879, 711] on link "Data Sources" at bounding box center [867, 706] width 80 height 16
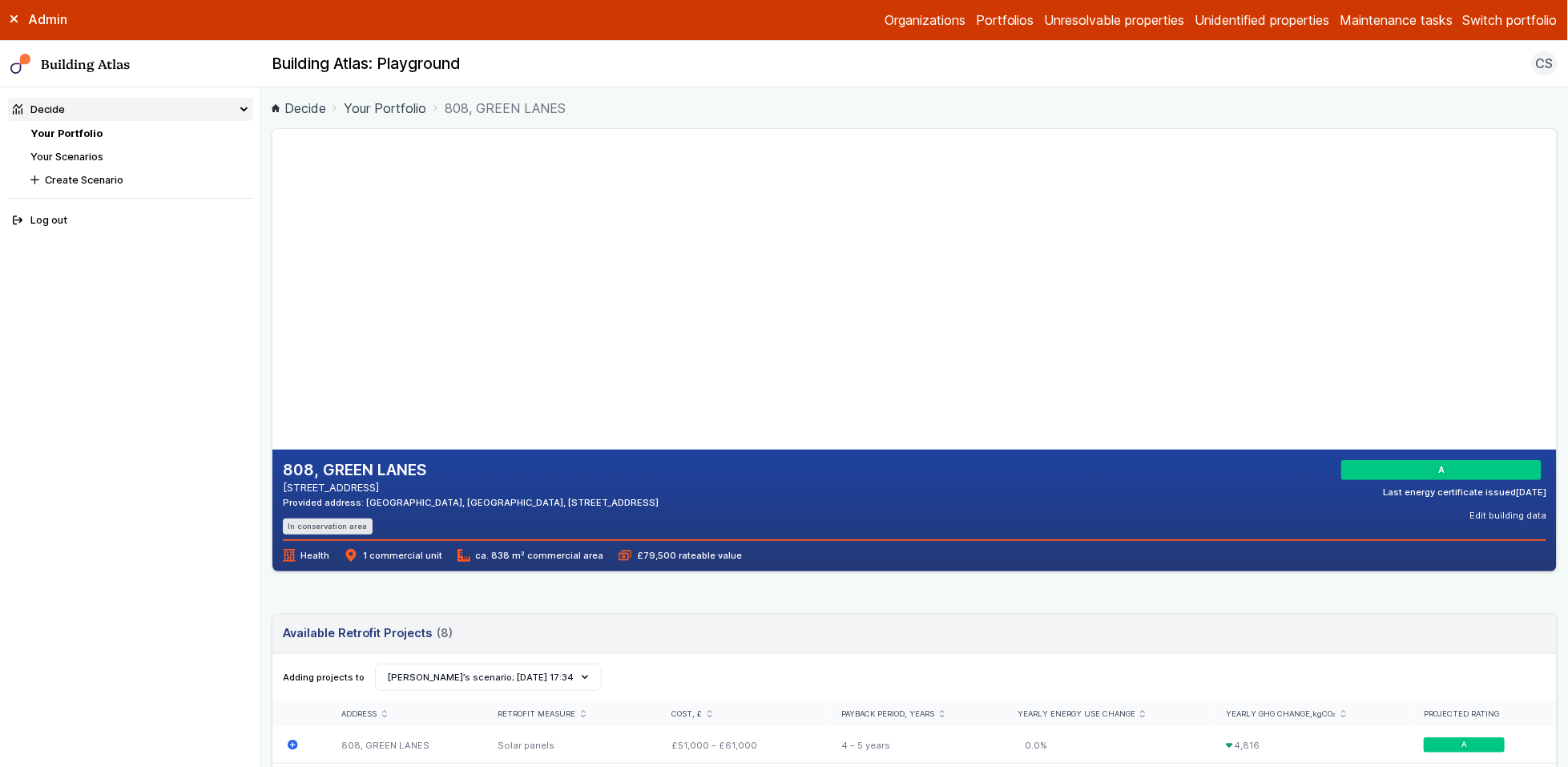
click at [1001, 20] on link "Portfolios" at bounding box center [1005, 20] width 58 height 19
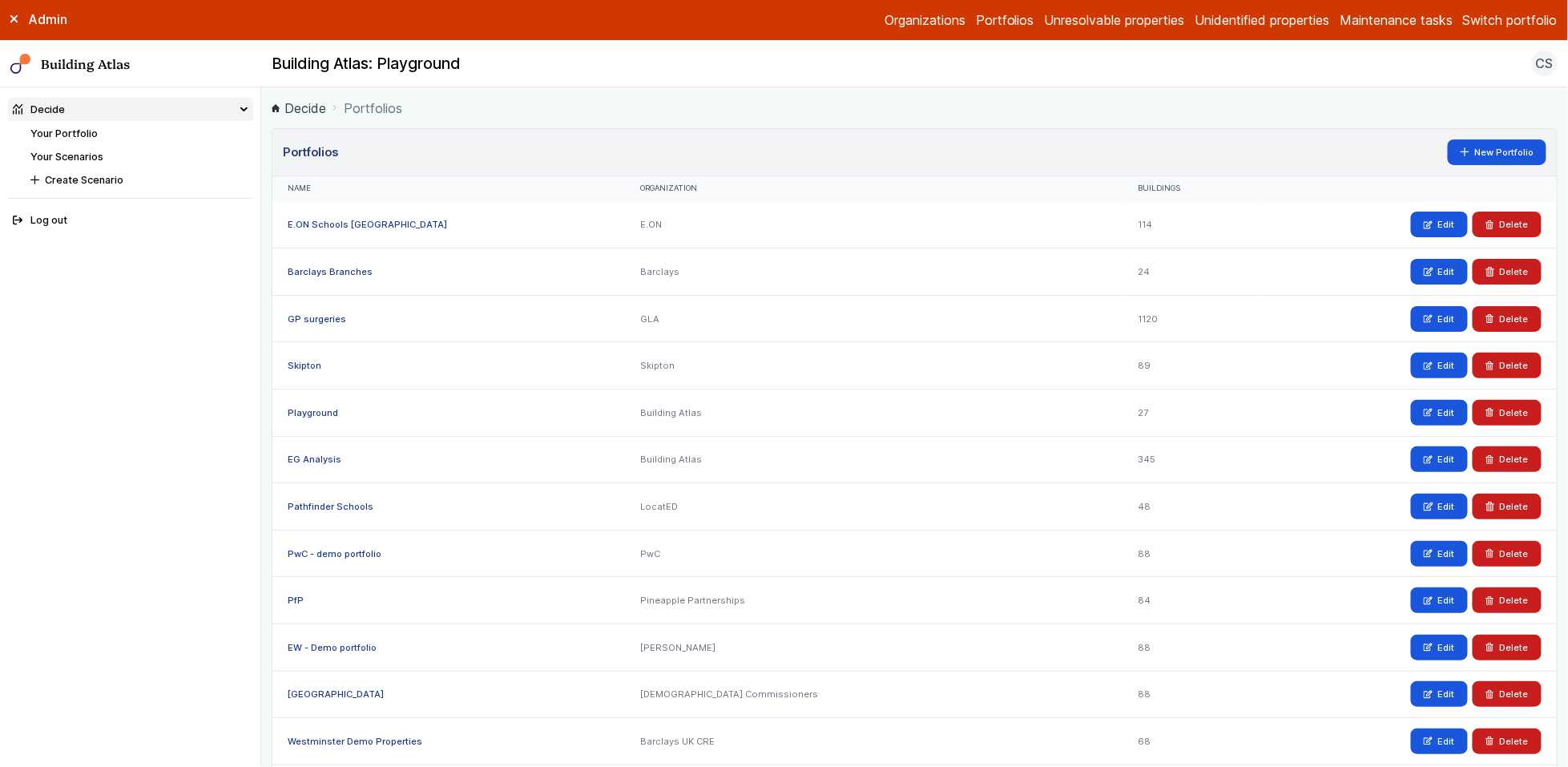
click at [885, 25] on link "Organizations" at bounding box center [925, 20] width 81 height 19
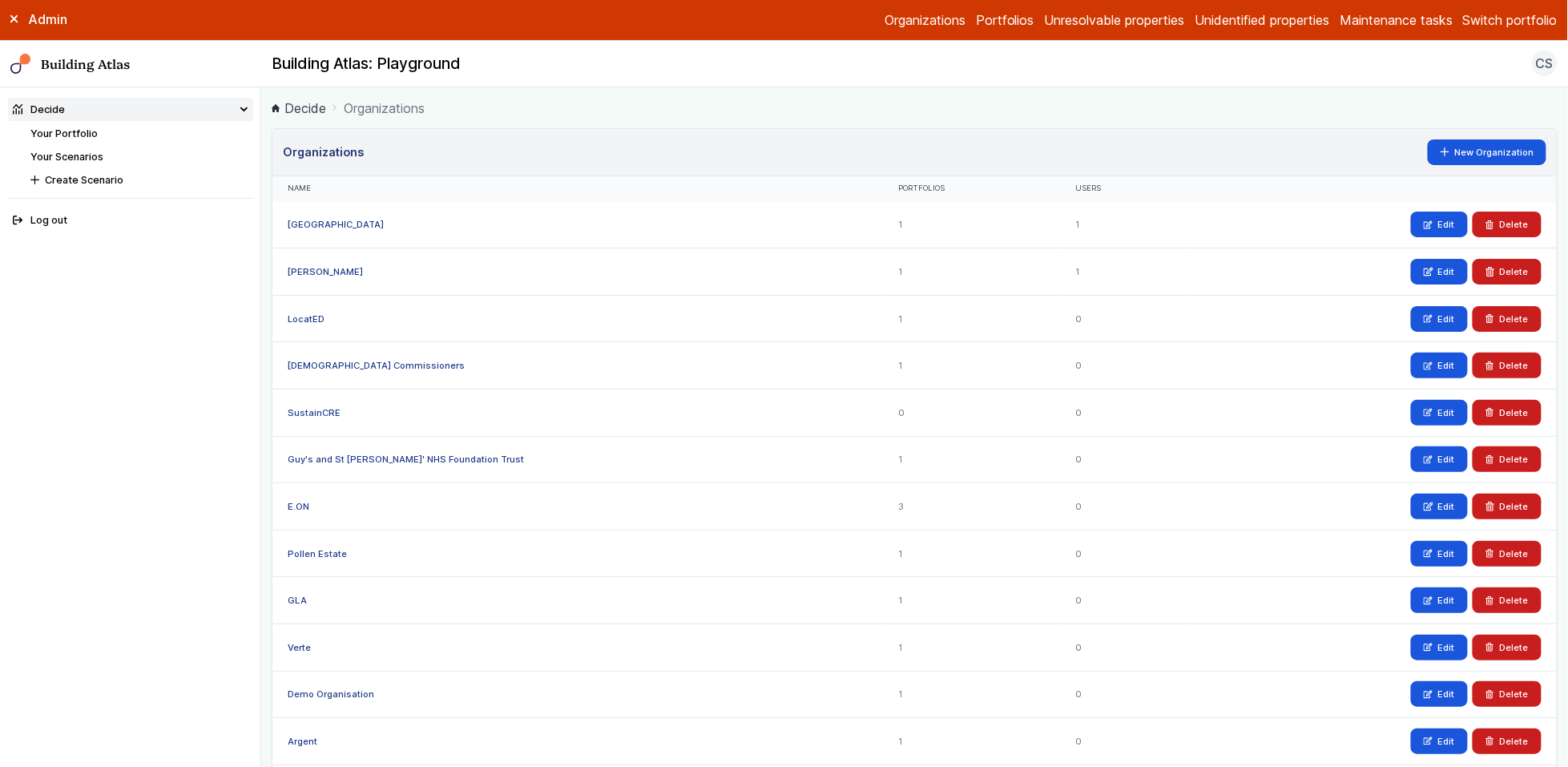
click at [988, 20] on link "Portfolios" at bounding box center [1005, 20] width 58 height 19
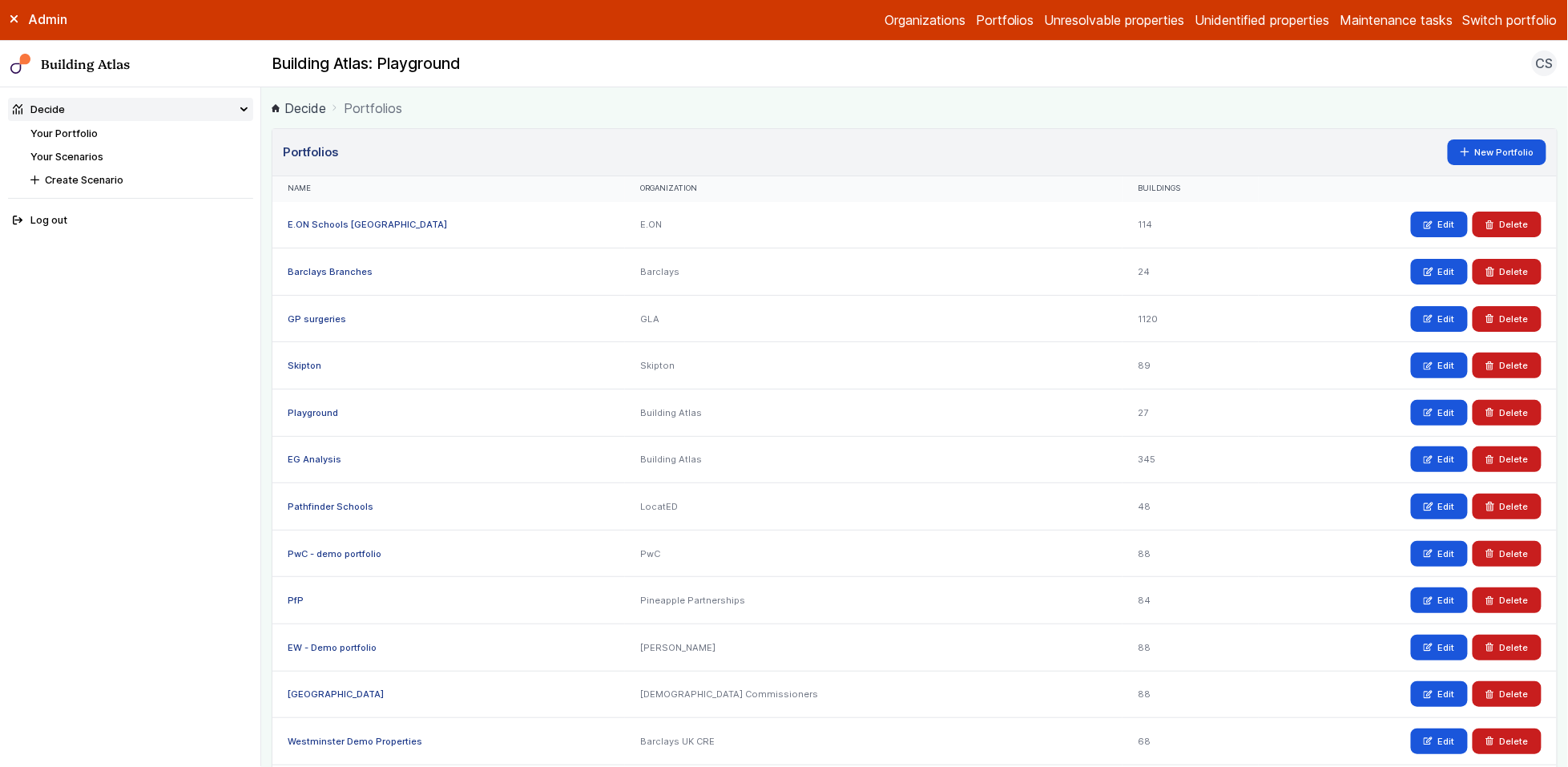
click at [321, 410] on link "Playground" at bounding box center [312, 413] width 50 height 12
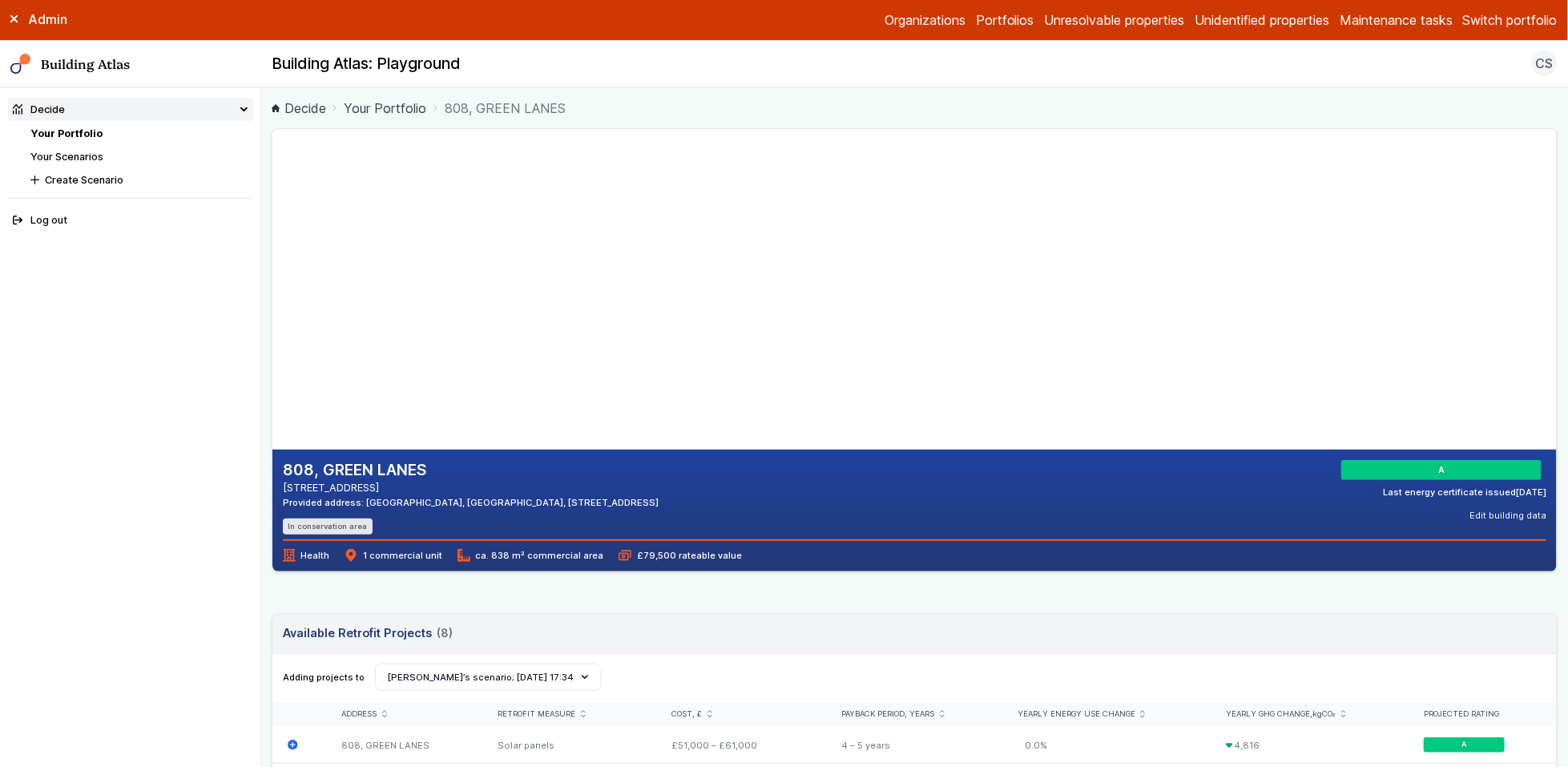
drag, startPoint x: 622, startPoint y: 296, endPoint x: 733, endPoint y: 307, distance: 111.5
click at [272, 305] on gmp-map-3d at bounding box center [272, 289] width 0 height 321
drag, startPoint x: 575, startPoint y: 390, endPoint x: 599, endPoint y: 380, distance: 26.0
click at [272, 380] on gmp-map-3d at bounding box center [272, 289] width 0 height 321
drag, startPoint x: 608, startPoint y: 181, endPoint x: 531, endPoint y: 178, distance: 77.1
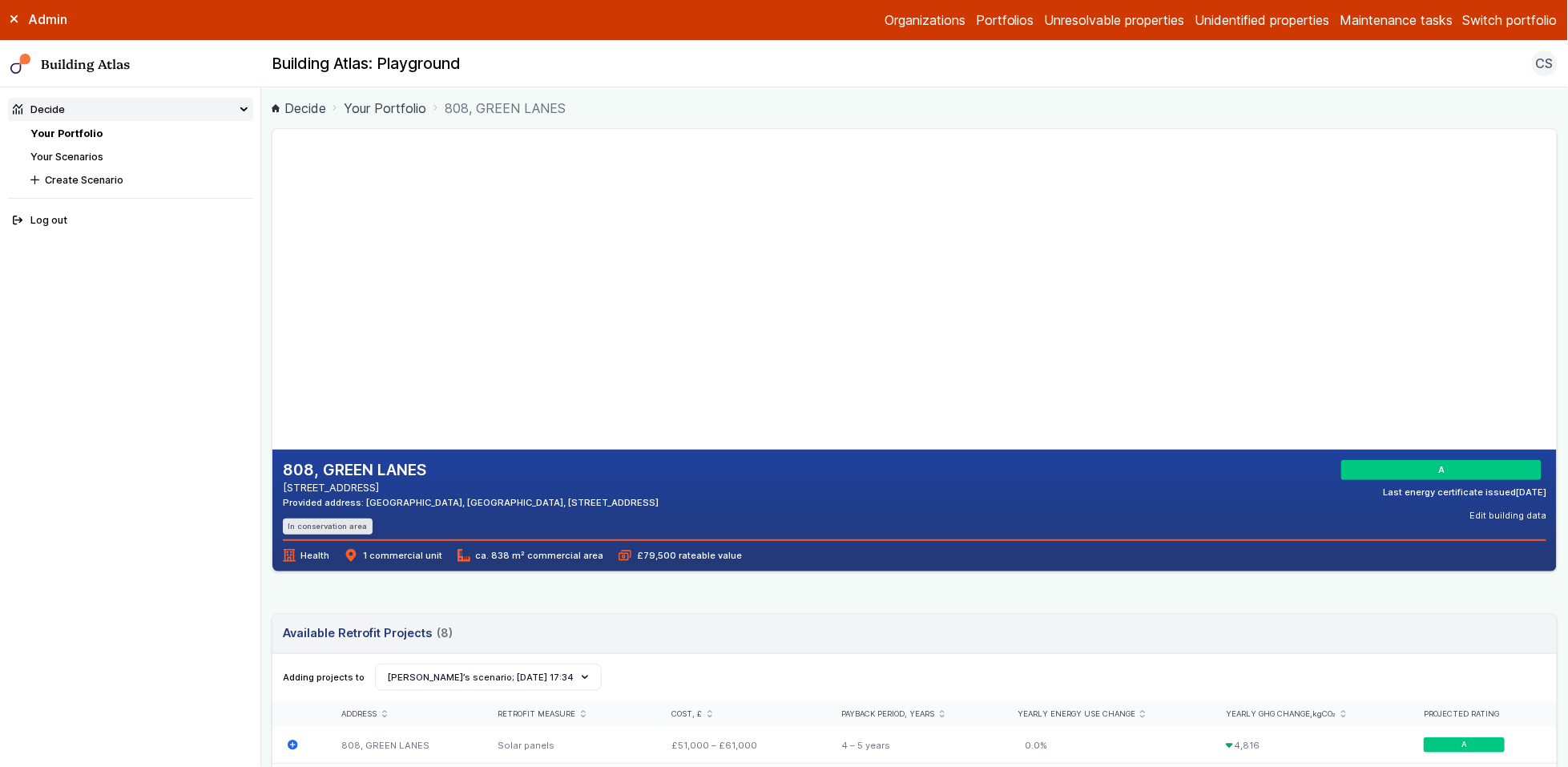
click at [272, 178] on gmp-map-3d at bounding box center [272, 289] width 0 height 321
click at [272, 183] on gmp-map-3d at bounding box center [272, 289] width 0 height 321
drag, startPoint x: 613, startPoint y: 171, endPoint x: 612, endPoint y: 196, distance: 25.0
click at [272, 196] on gmp-map-3d at bounding box center [272, 289] width 0 height 321
drag, startPoint x: 447, startPoint y: 109, endPoint x: 613, endPoint y: 103, distance: 166.1
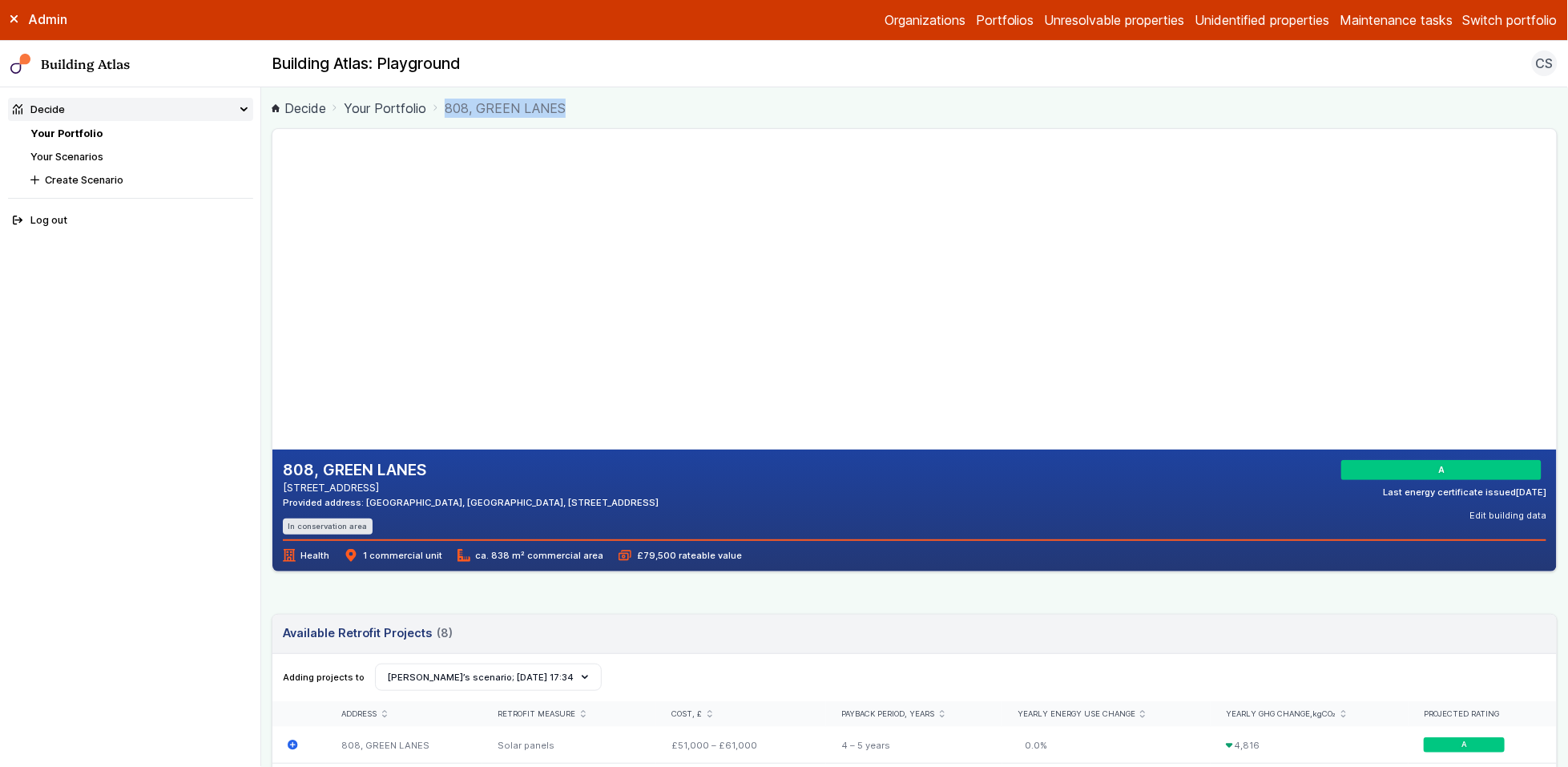
click at [613, 103] on ol "Decide Your Portfolio [STREET_ADDRESS]" at bounding box center [914, 108] width 1286 height 20
click at [612, 103] on ol "Decide Your Portfolio [STREET_ADDRESS]" at bounding box center [914, 108] width 1286 height 20
click at [68, 155] on link "Your Scenarios" at bounding box center [67, 156] width 73 height 12
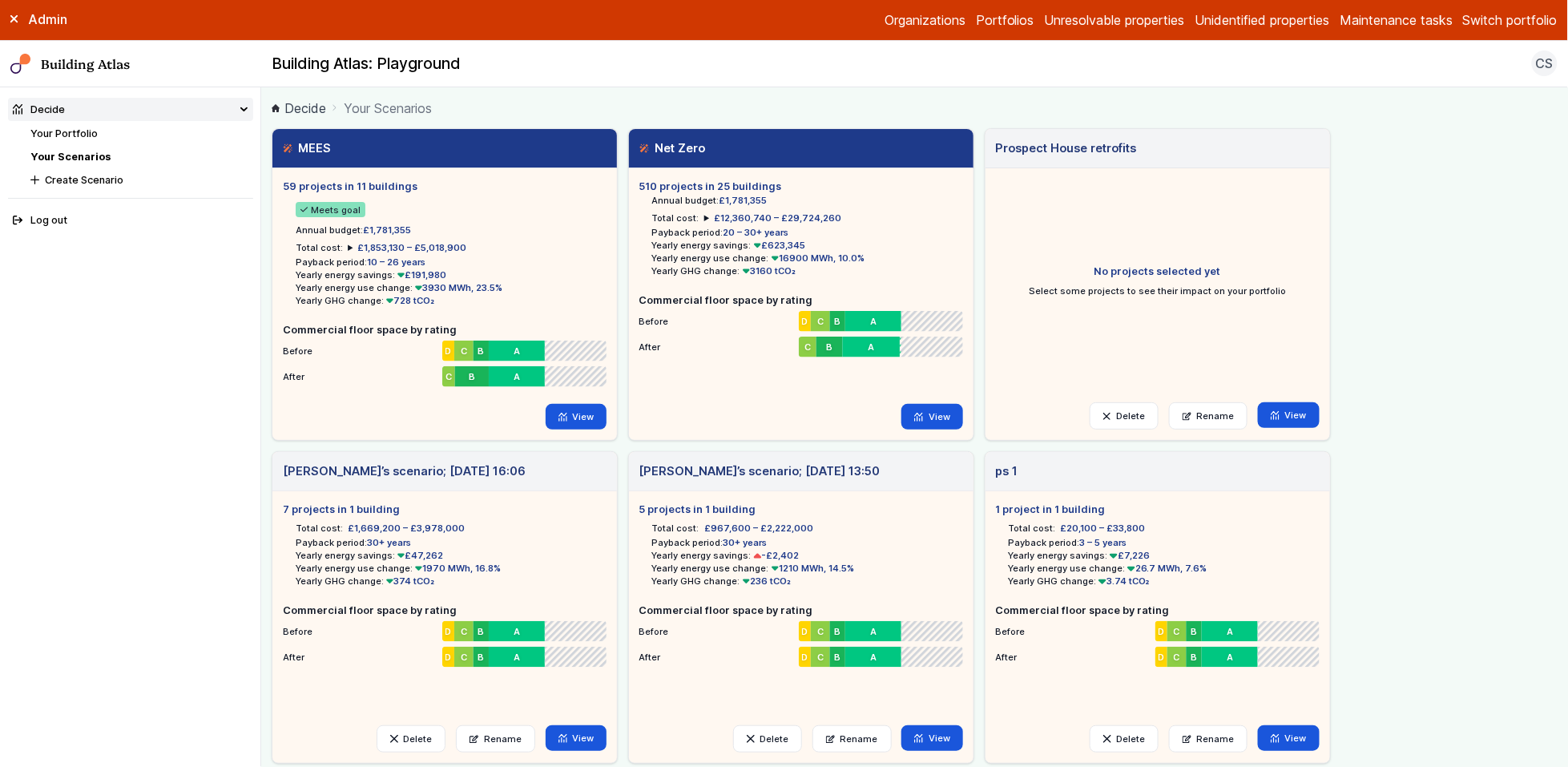
click at [50, 135] on link "Your Portfolio" at bounding box center [64, 133] width 67 height 12
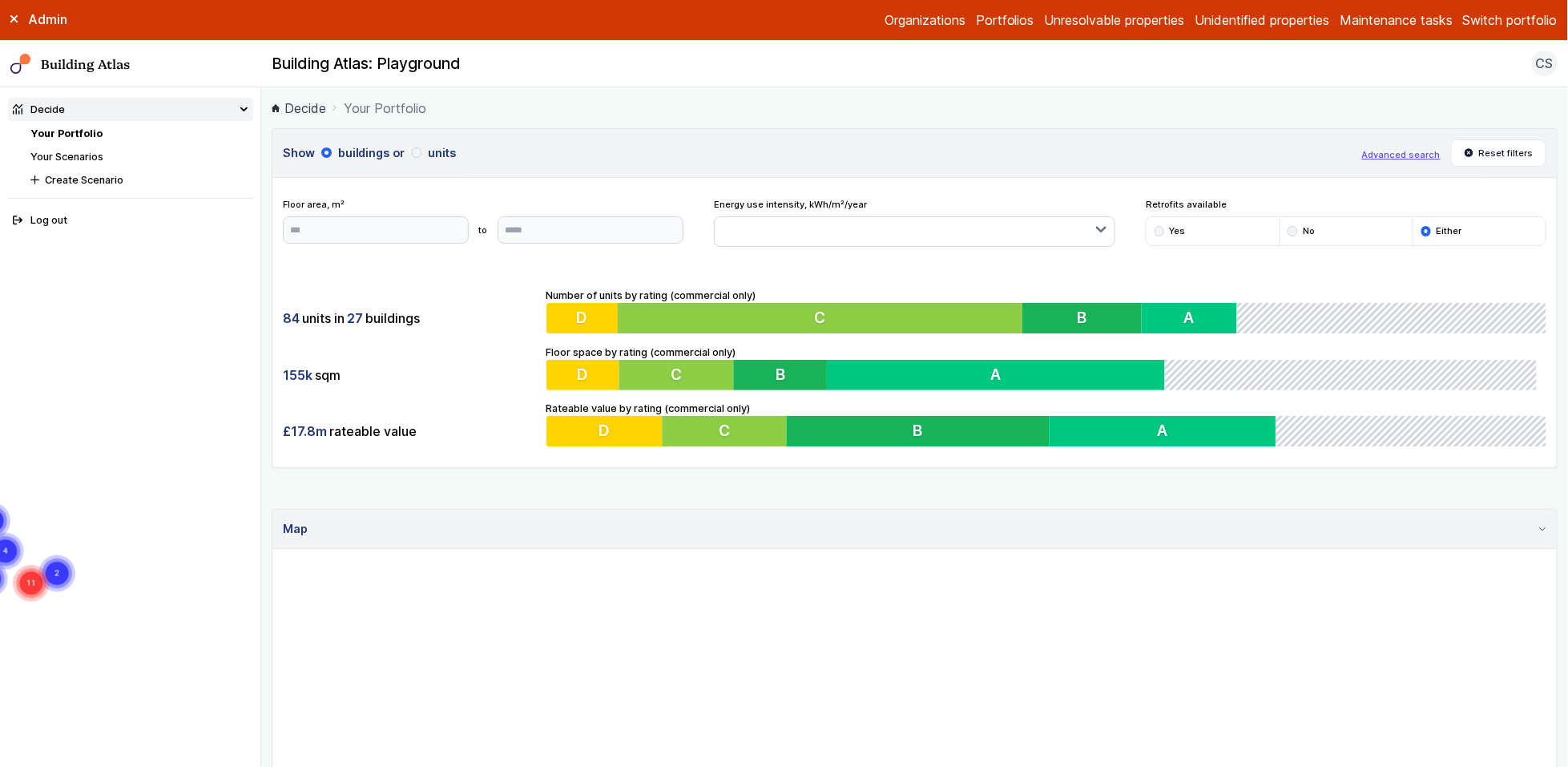
click at [1411, 21] on button "Switch portfolio" at bounding box center [1510, 20] width 95 height 19
click at [0, 0] on button "Playground" at bounding box center [0, 0] width 0 height 0
click at [496, 120] on main "Decide Your Portfolio Show buildings or units Advanced search Reset filters Flo…" at bounding box center [915, 427] width 1307 height 680
click at [563, 100] on ol "Decide Your Portfolio" at bounding box center [914, 108] width 1286 height 20
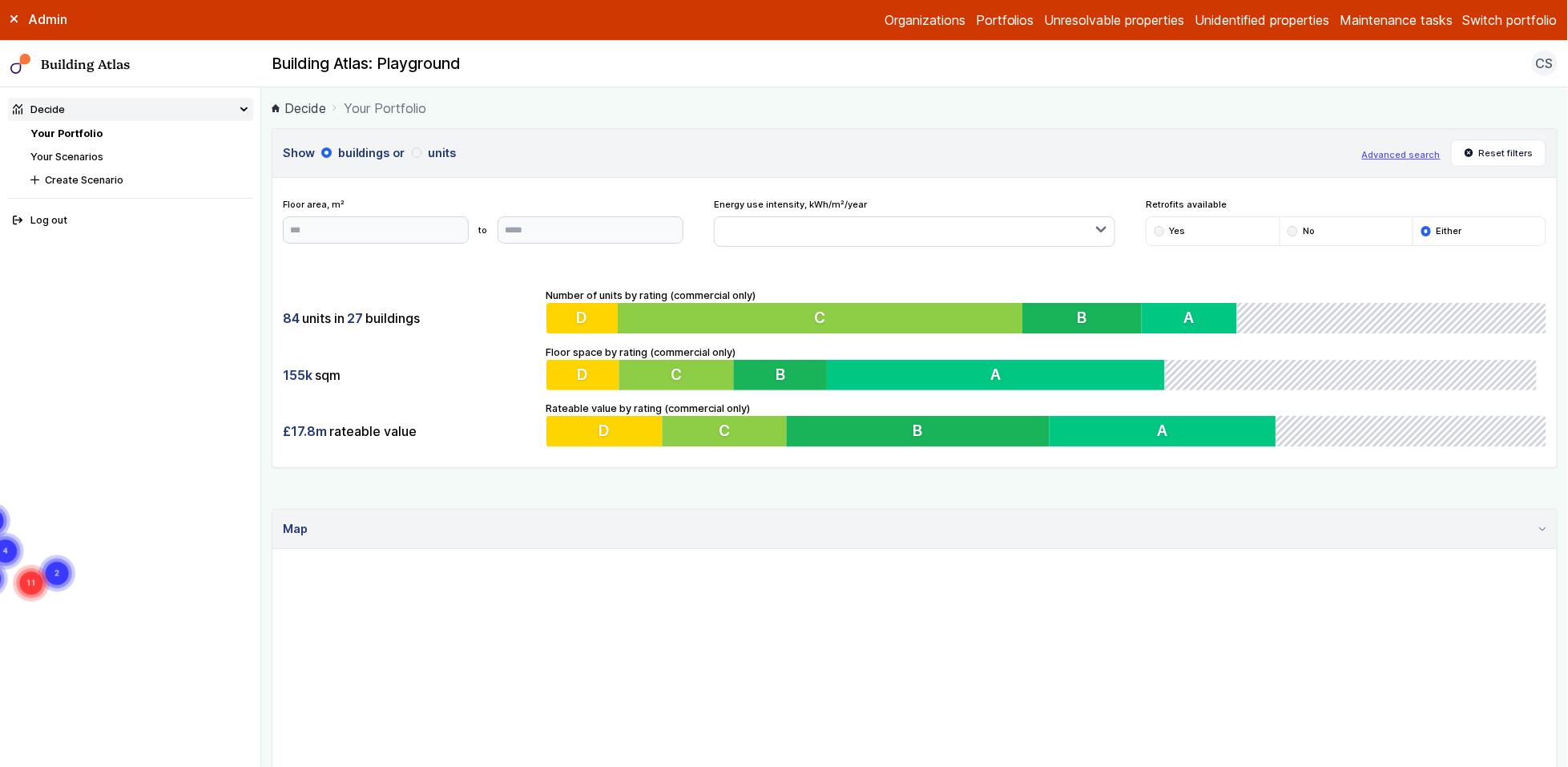
click at [264, 320] on main "Decide Your Portfolio Show buildings or units Advanced search Reset filters Flo…" at bounding box center [915, 427] width 1307 height 680
click at [1411, 12] on button "Switch portfolio" at bounding box center [1510, 20] width 95 height 19
click at [1411, 17] on button "Switch portfolio" at bounding box center [1510, 20] width 95 height 19
click at [99, 155] on link "Your Scenarios" at bounding box center [67, 156] width 73 height 12
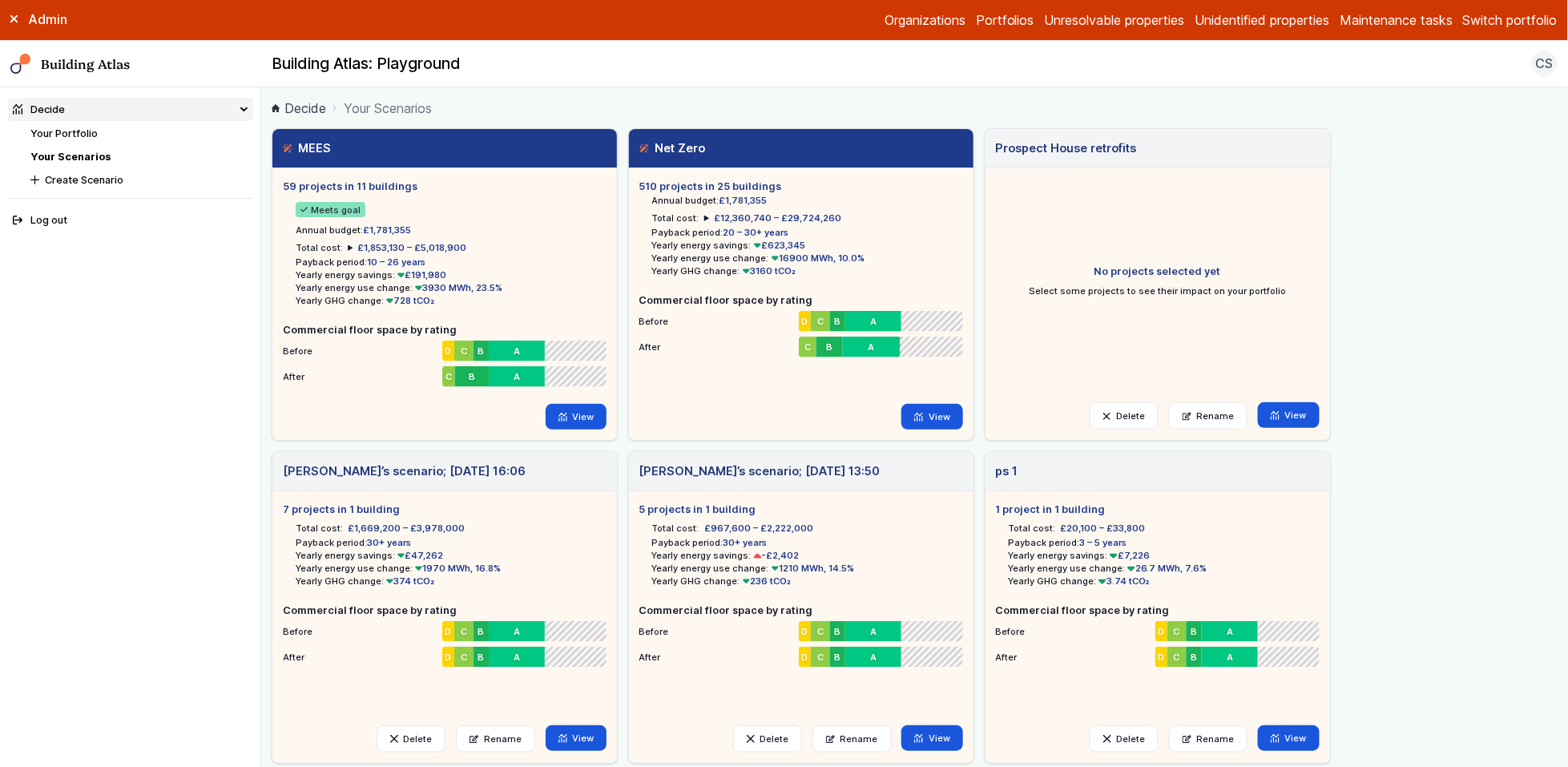
click at [80, 131] on link "Your Portfolio" at bounding box center [64, 133] width 67 height 12
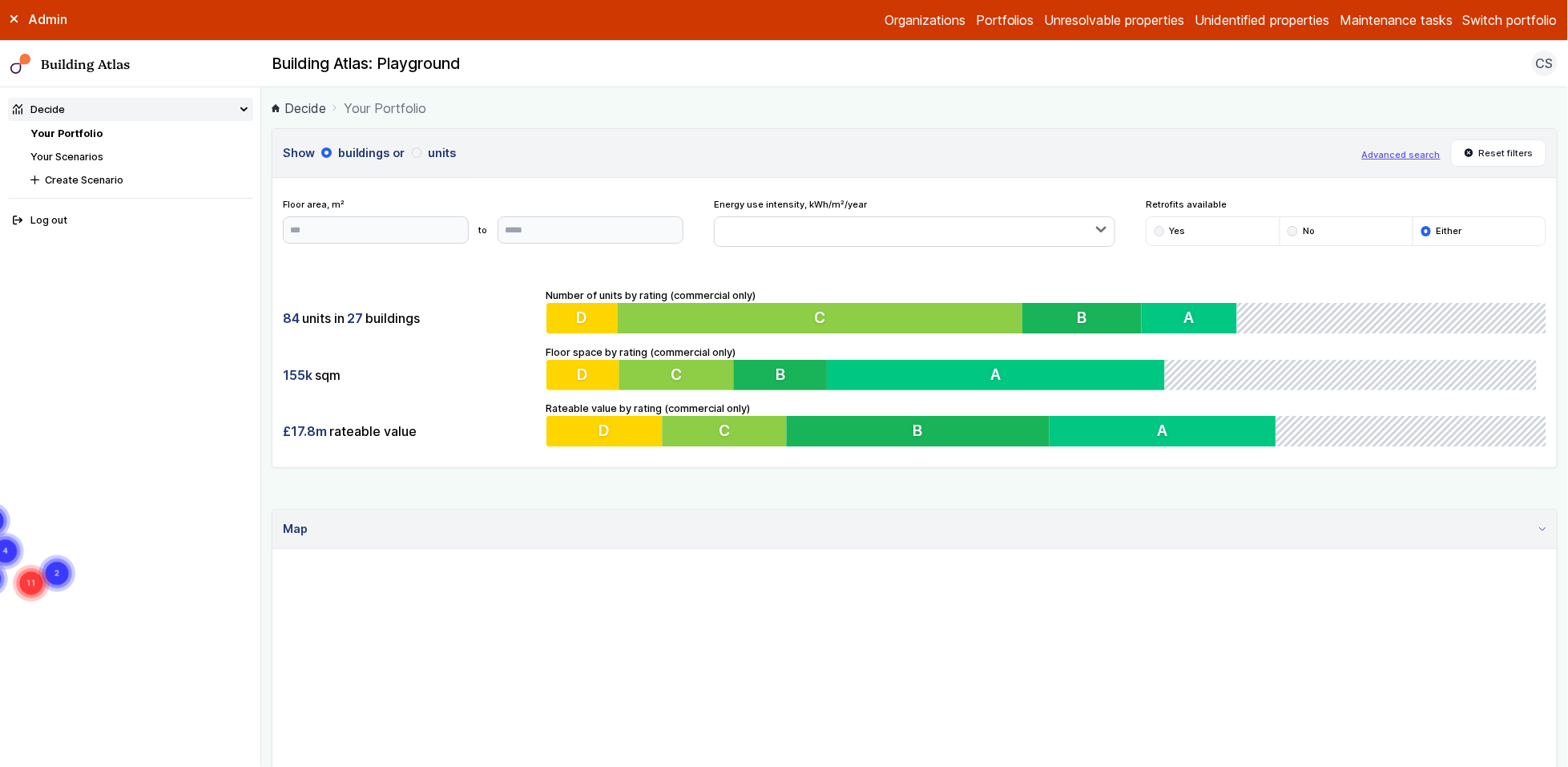
click at [265, 210] on main "Decide Your Portfolio Show buildings or units Advanced search Reset filters Flo…" at bounding box center [915, 427] width 1307 height 680
click at [924, 14] on link "Organizations" at bounding box center [925, 20] width 81 height 19
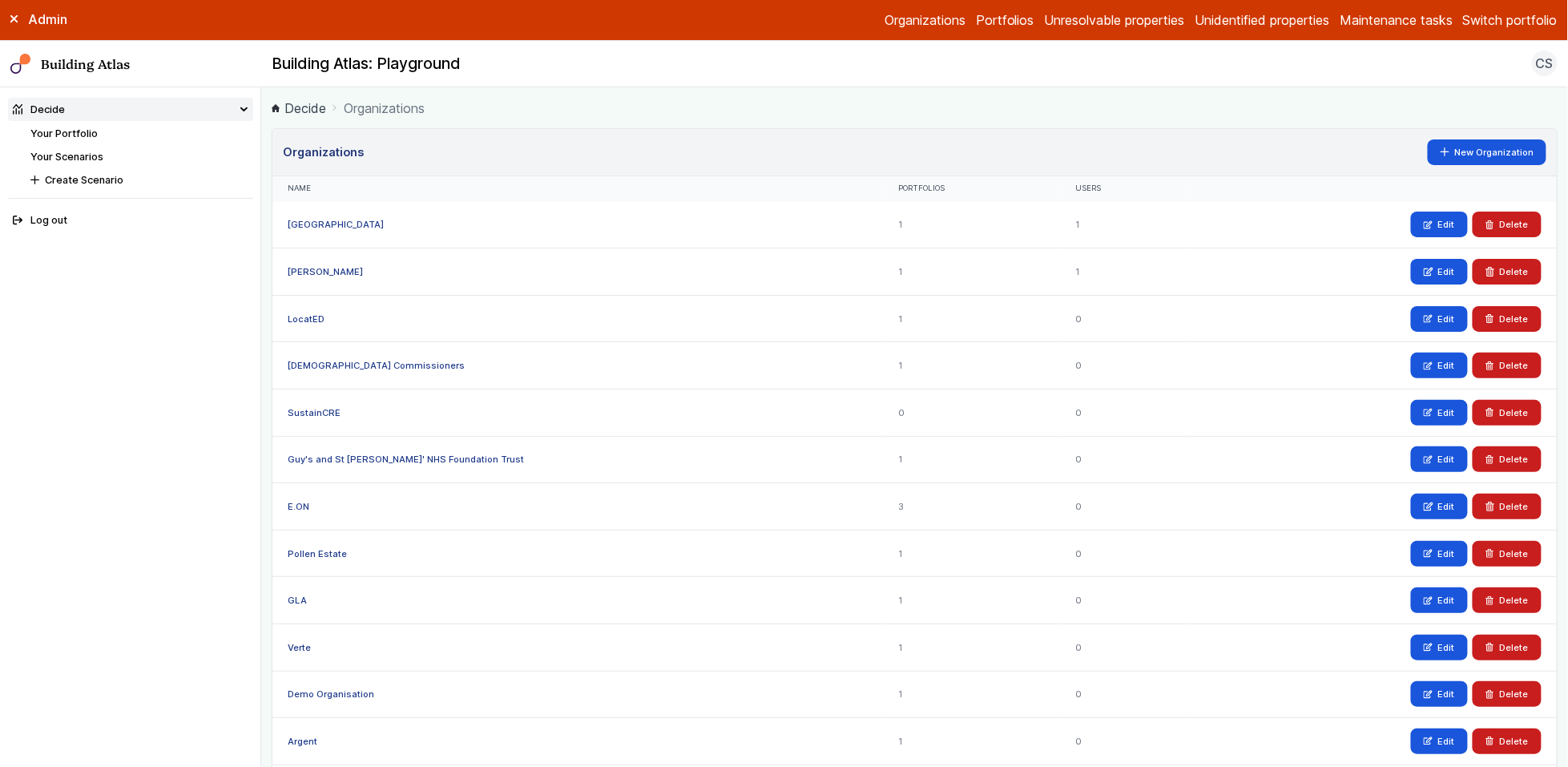
click at [1006, 17] on link "Portfolios" at bounding box center [1005, 20] width 58 height 19
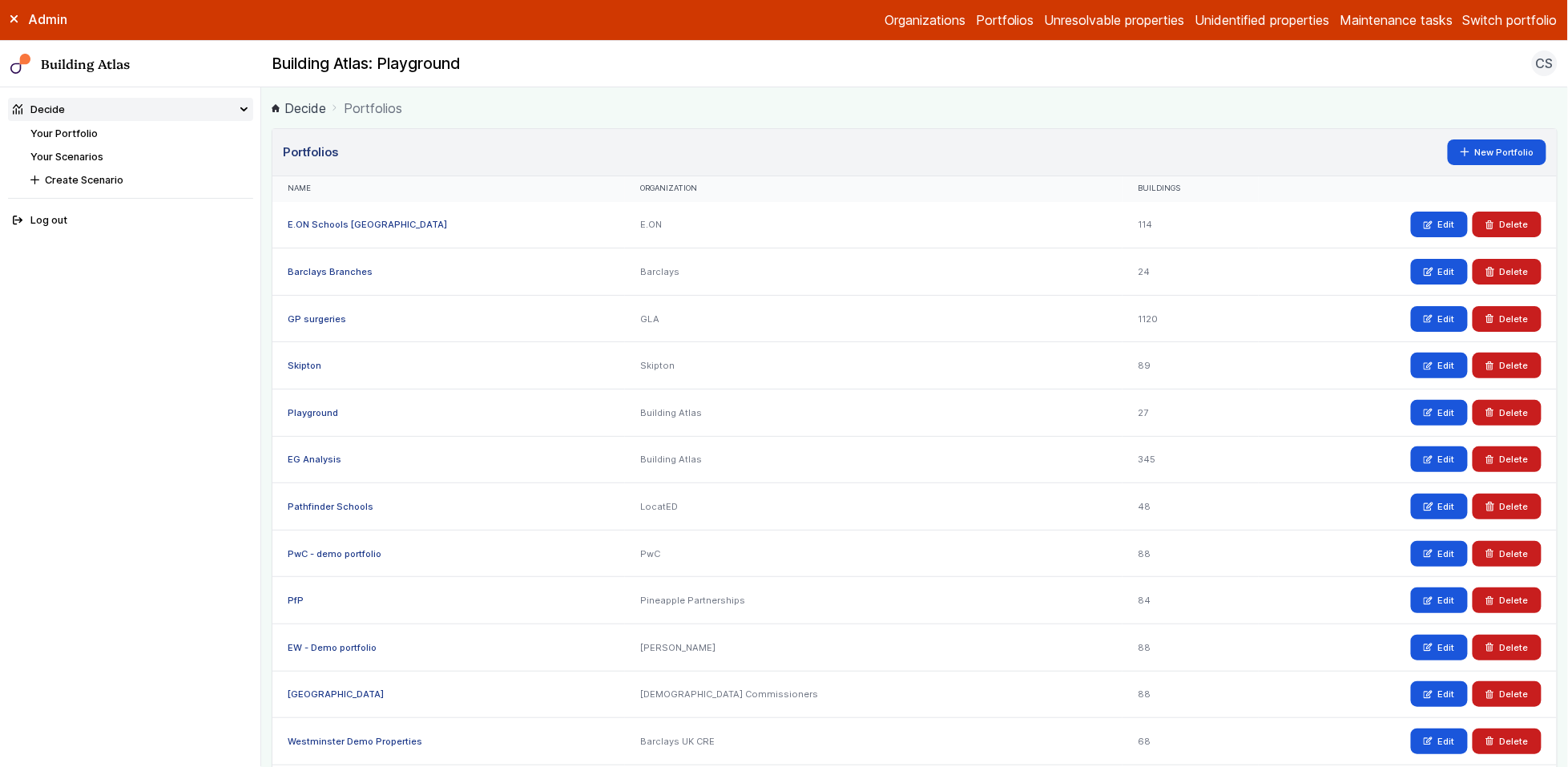
click at [315, 273] on link "Barclays Branches" at bounding box center [330, 272] width 85 height 12
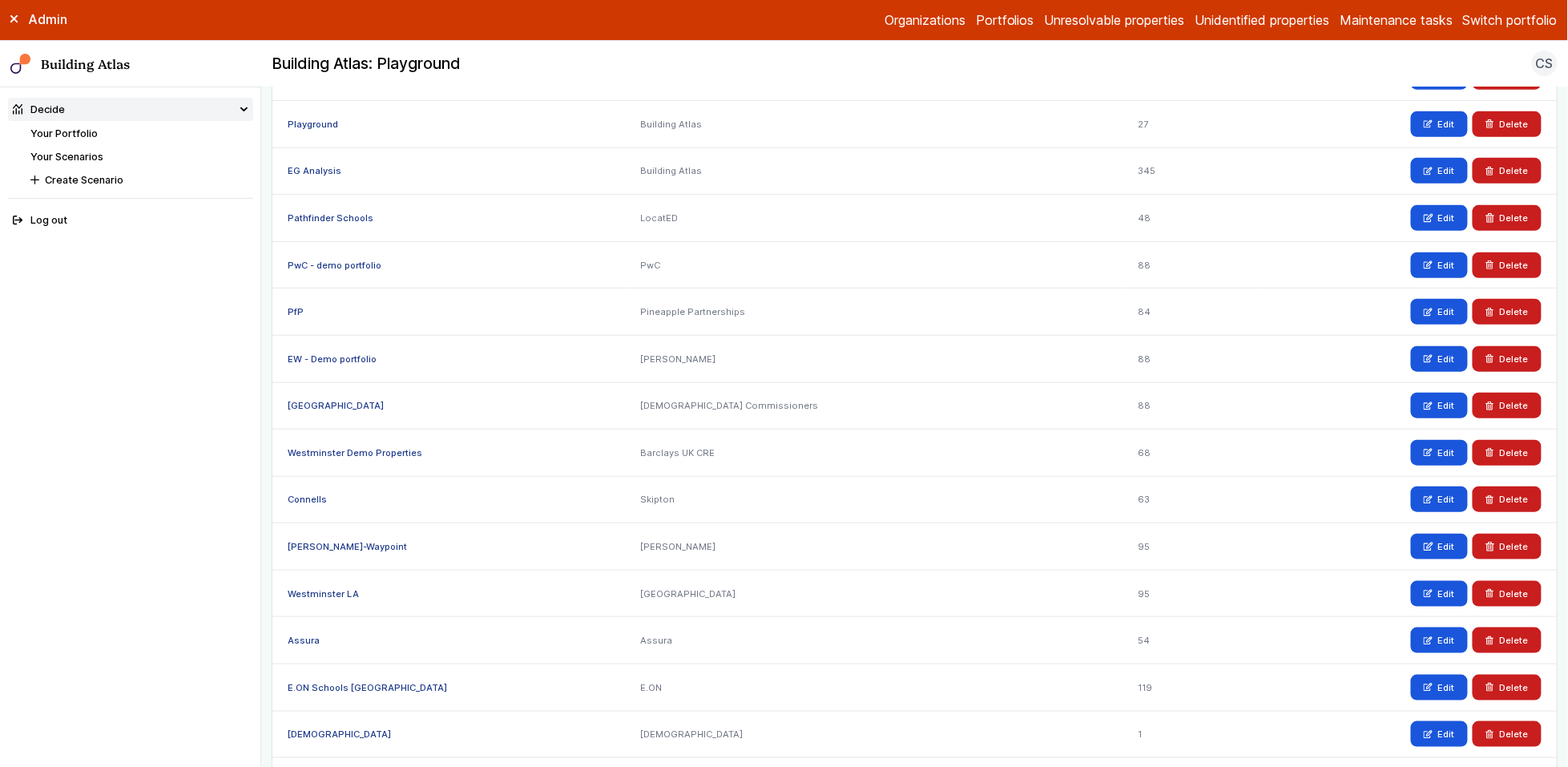
click at [322, 543] on link "[PERSON_NAME]-Waypoint" at bounding box center [347, 547] width 119 height 12
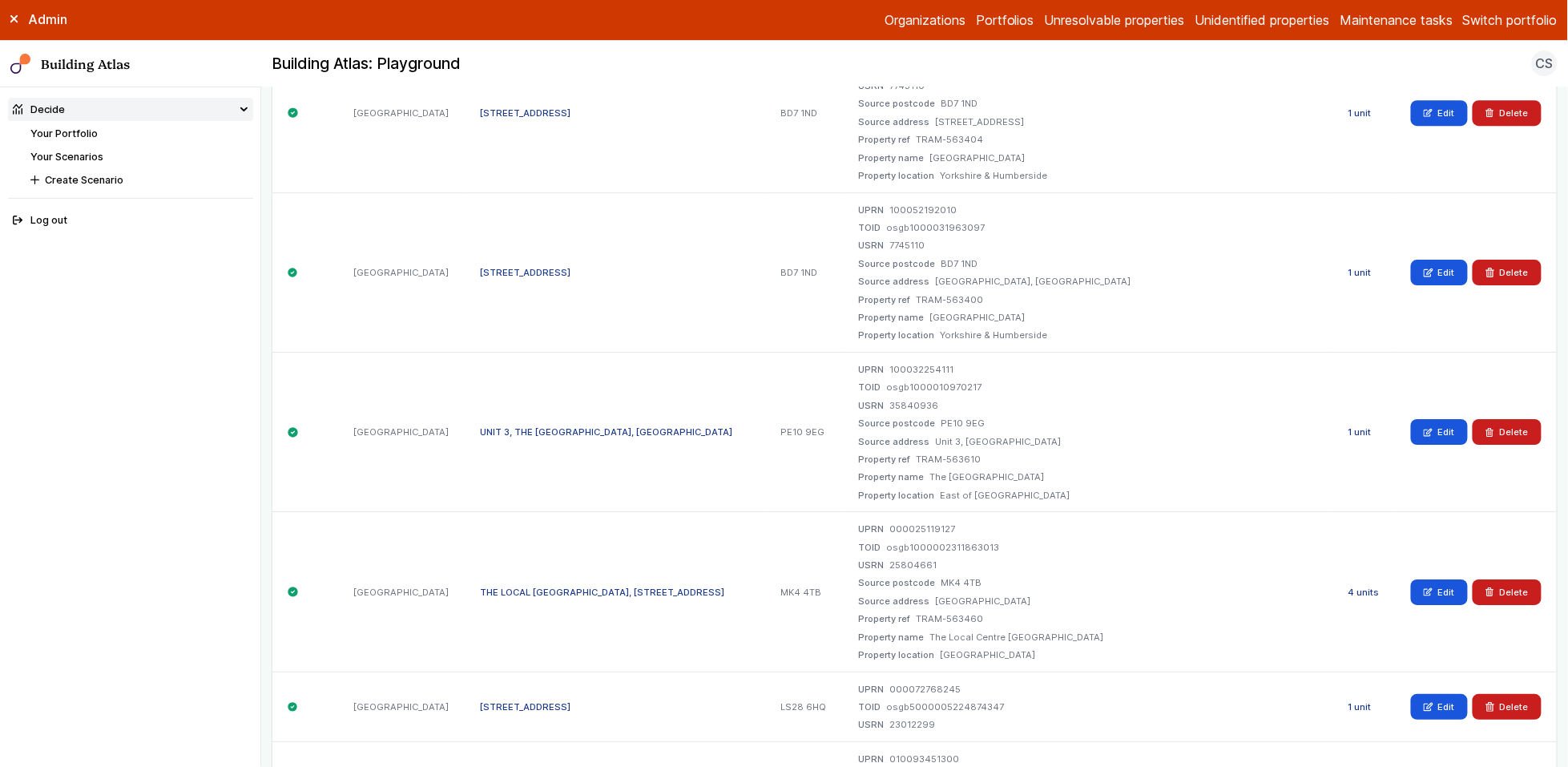
scroll to position [9865, 0]
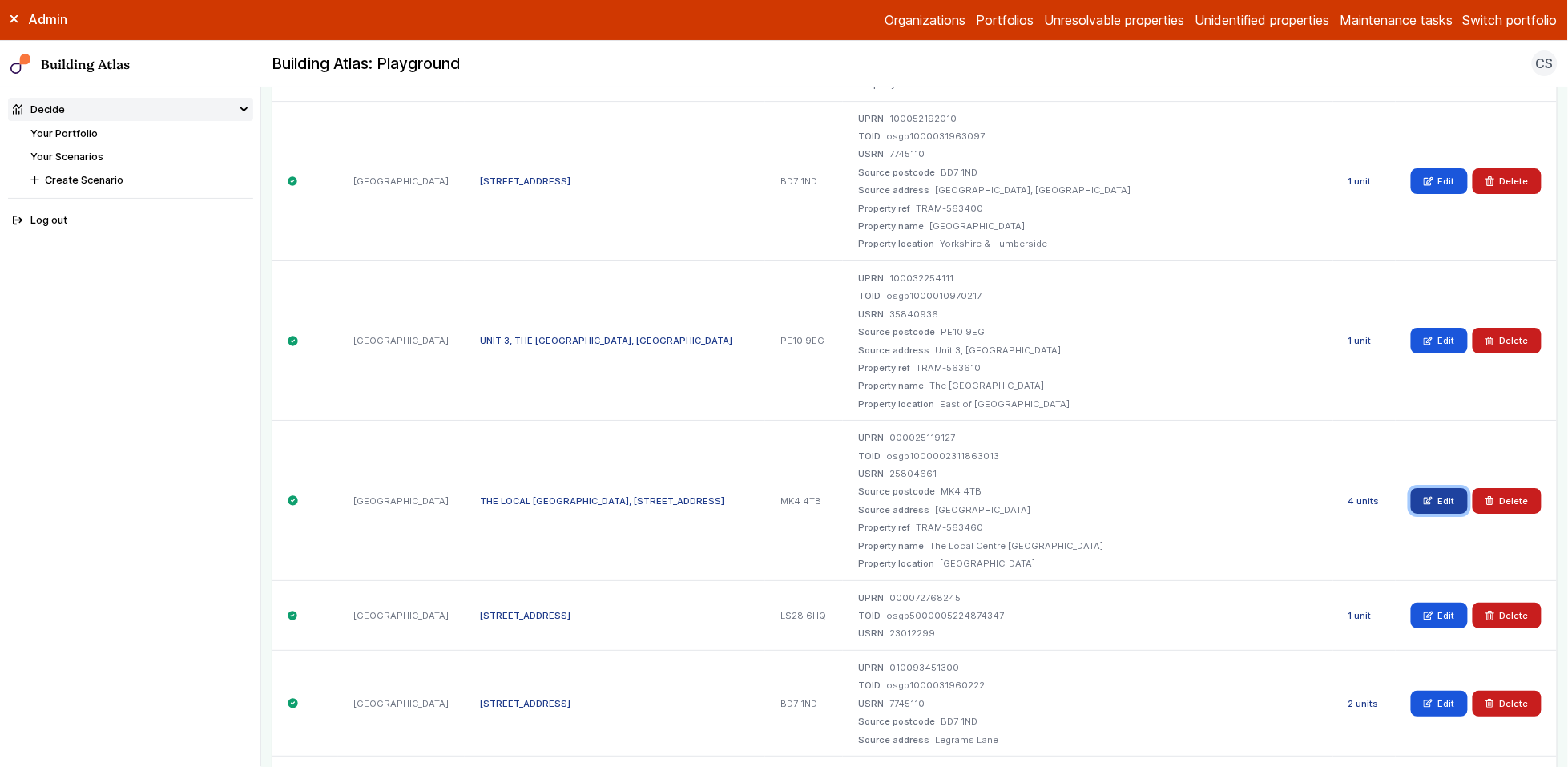
click at [1411, 497] on link "Edit" at bounding box center [1439, 501] width 57 height 25
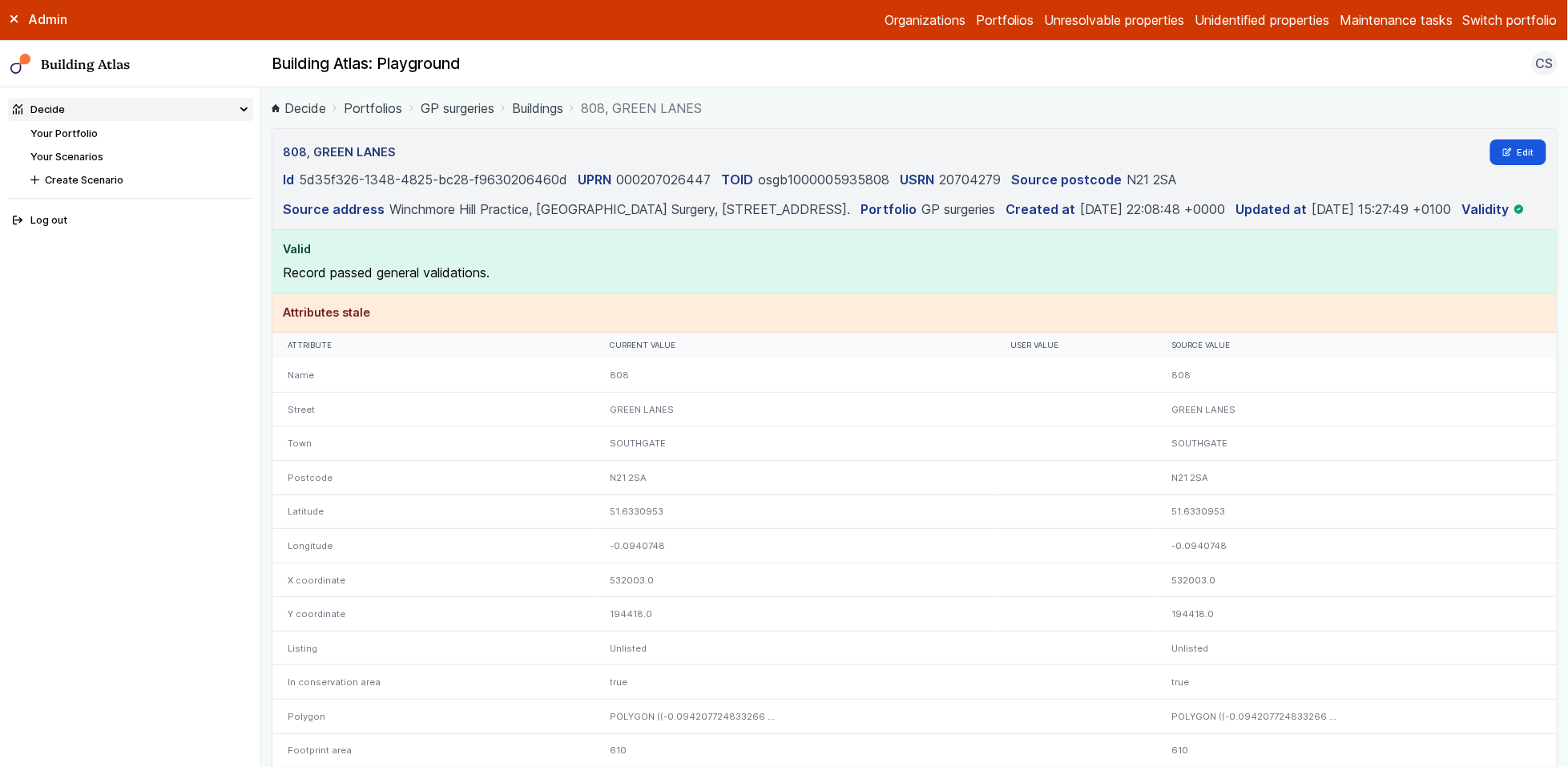
click at [659, 183] on dd "000207026447" at bounding box center [664, 179] width 95 height 19
click at [266, 204] on main "Decide Portfolios GP surgeries Buildings 808, GREEN LANES 808, GREEN LANES Edit…" at bounding box center [915, 427] width 1307 height 680
click at [786, 321] on h4 "Attributes stale" at bounding box center [915, 312] width 1265 height 17
click at [345, 175] on dd "5d35f326-1348-4825-bc28-f9630206460d" at bounding box center [433, 179] width 269 height 19
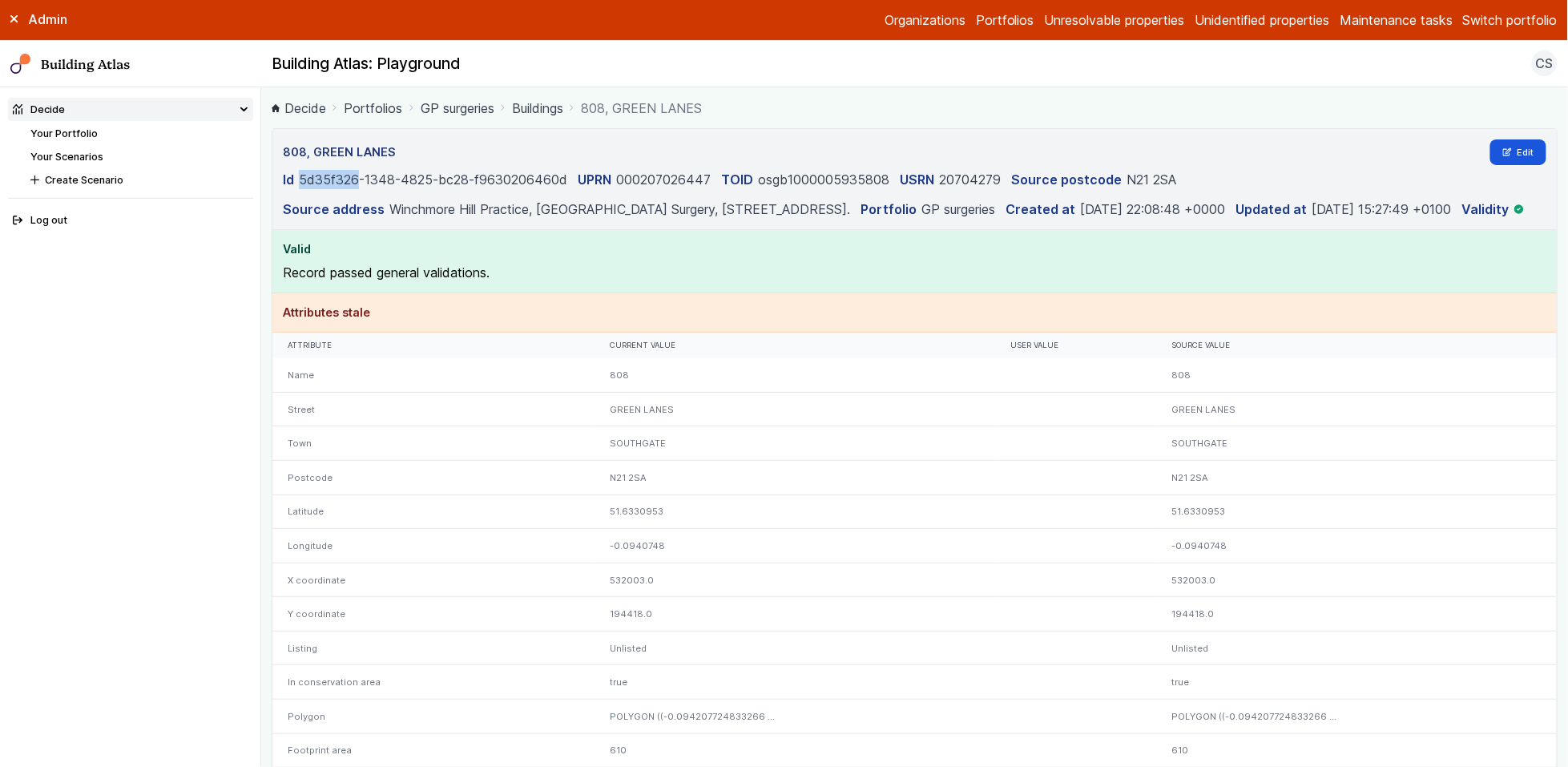
click at [345, 175] on dd "5d35f326-1348-4825-bc28-f9630206460d" at bounding box center [433, 179] width 269 height 19
click at [372, 180] on dd "5d35f326-1348-4825-bc28-f9630206460d" at bounding box center [433, 179] width 269 height 19
click at [437, 175] on dd "5d35f326-1348-4825-bc28-f9630206460d" at bounding box center [433, 179] width 269 height 19
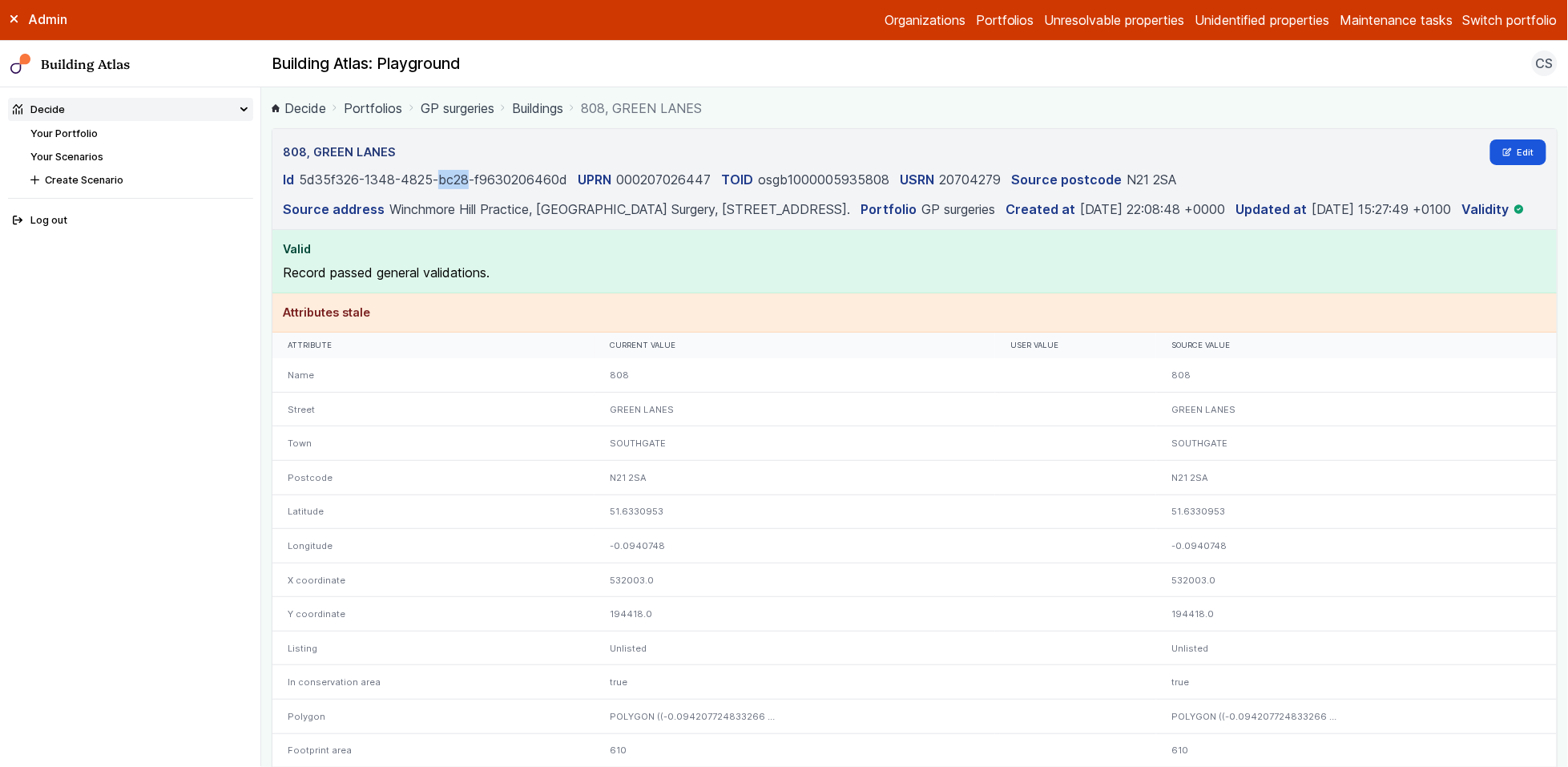
click at [437, 176] on dd "5d35f326-1348-4825-bc28-f9630206460d" at bounding box center [433, 179] width 269 height 19
click at [664, 142] on div "808, GREEN LANES Edit" at bounding box center [915, 152] width 1265 height 25
drag, startPoint x: 699, startPoint y: 232, endPoint x: 231, endPoint y: 152, distance: 474.8
click at [231, 152] on body "Admin Organizations Portfolios Unresolvable properties Unidentified properties …" at bounding box center [784, 383] width 1568 height 767
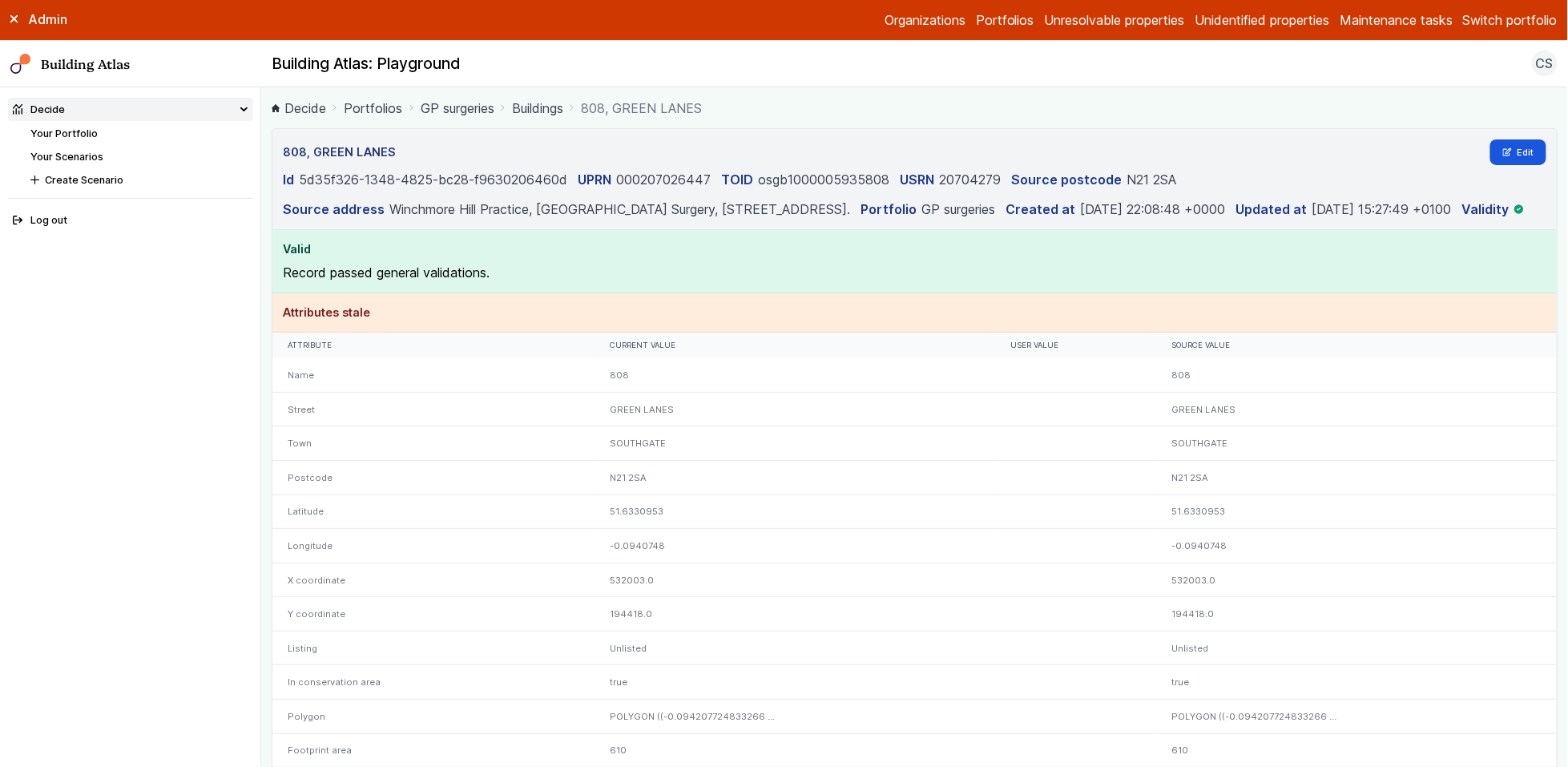
click at [557, 143] on div "808, GREEN LANES Edit" at bounding box center [915, 152] width 1265 height 25
click at [830, 162] on div "808, GREEN LANES Edit" at bounding box center [915, 152] width 1265 height 25
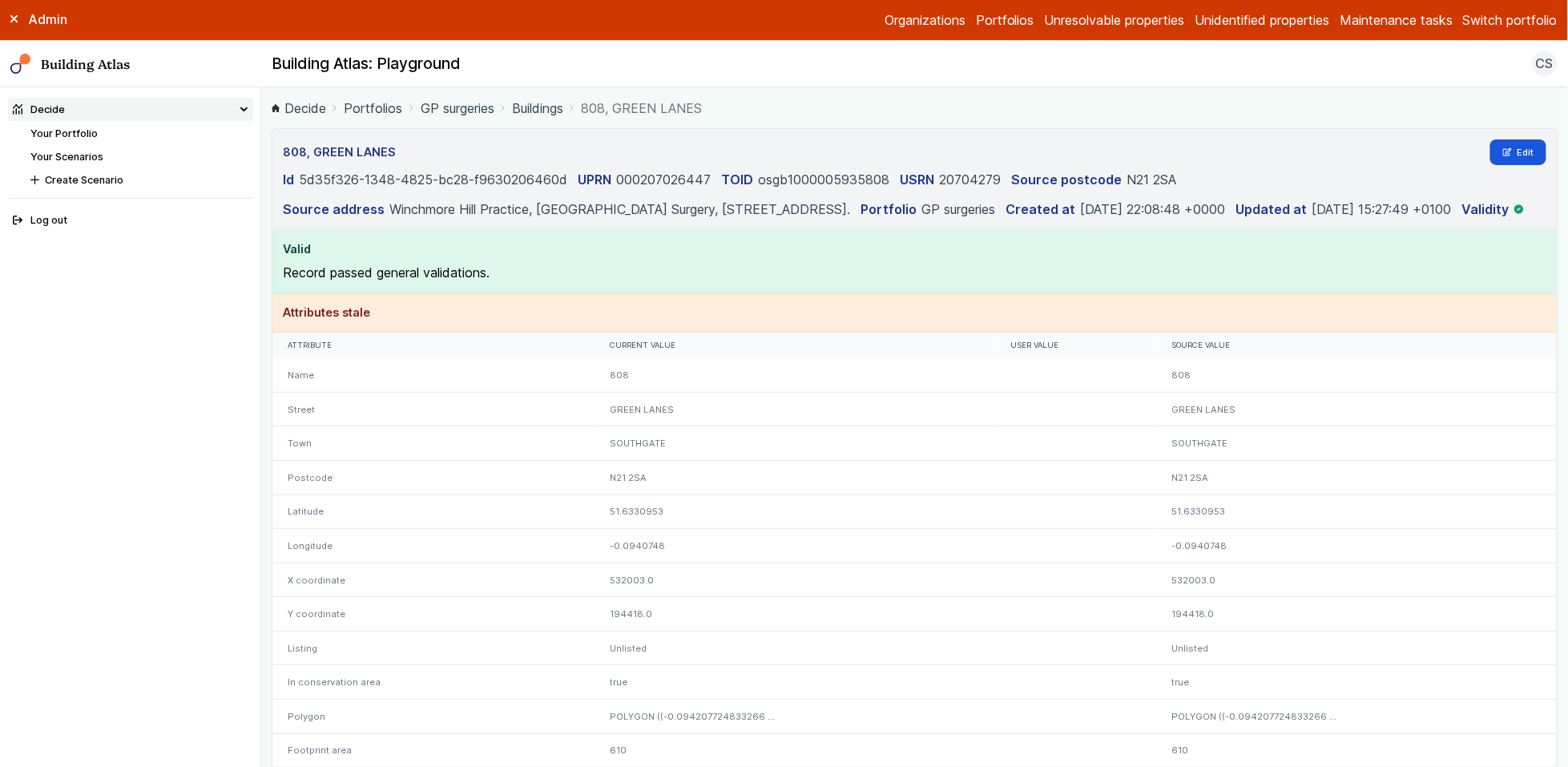
click at [831, 173] on dd "osgb1000005935808" at bounding box center [825, 179] width 132 height 19
click at [838, 201] on dd "Winchmore Hill Practice, Green Lanes Surgery, 808 Green Lanes, Winchmore Hill, …" at bounding box center [620, 209] width 460 height 19
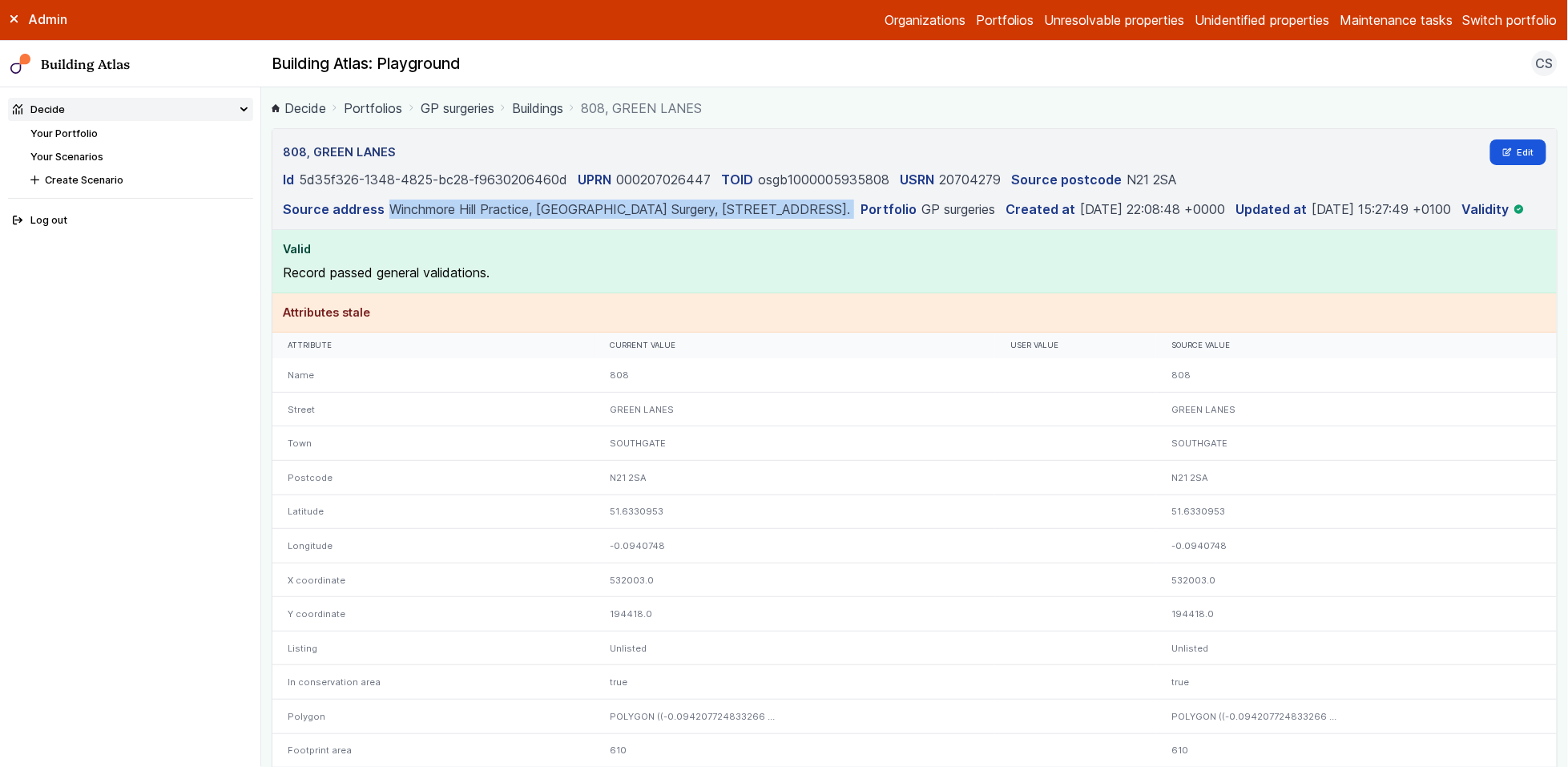
drag, startPoint x: 838, startPoint y: 201, endPoint x: 945, endPoint y: 214, distance: 107.8
click at [838, 201] on dd "Winchmore Hill Practice, Green Lanes Surgery, 808 Green Lanes, Winchmore Hill, …" at bounding box center [620, 209] width 460 height 19
click at [996, 210] on dd "GP surgeries" at bounding box center [959, 209] width 74 height 19
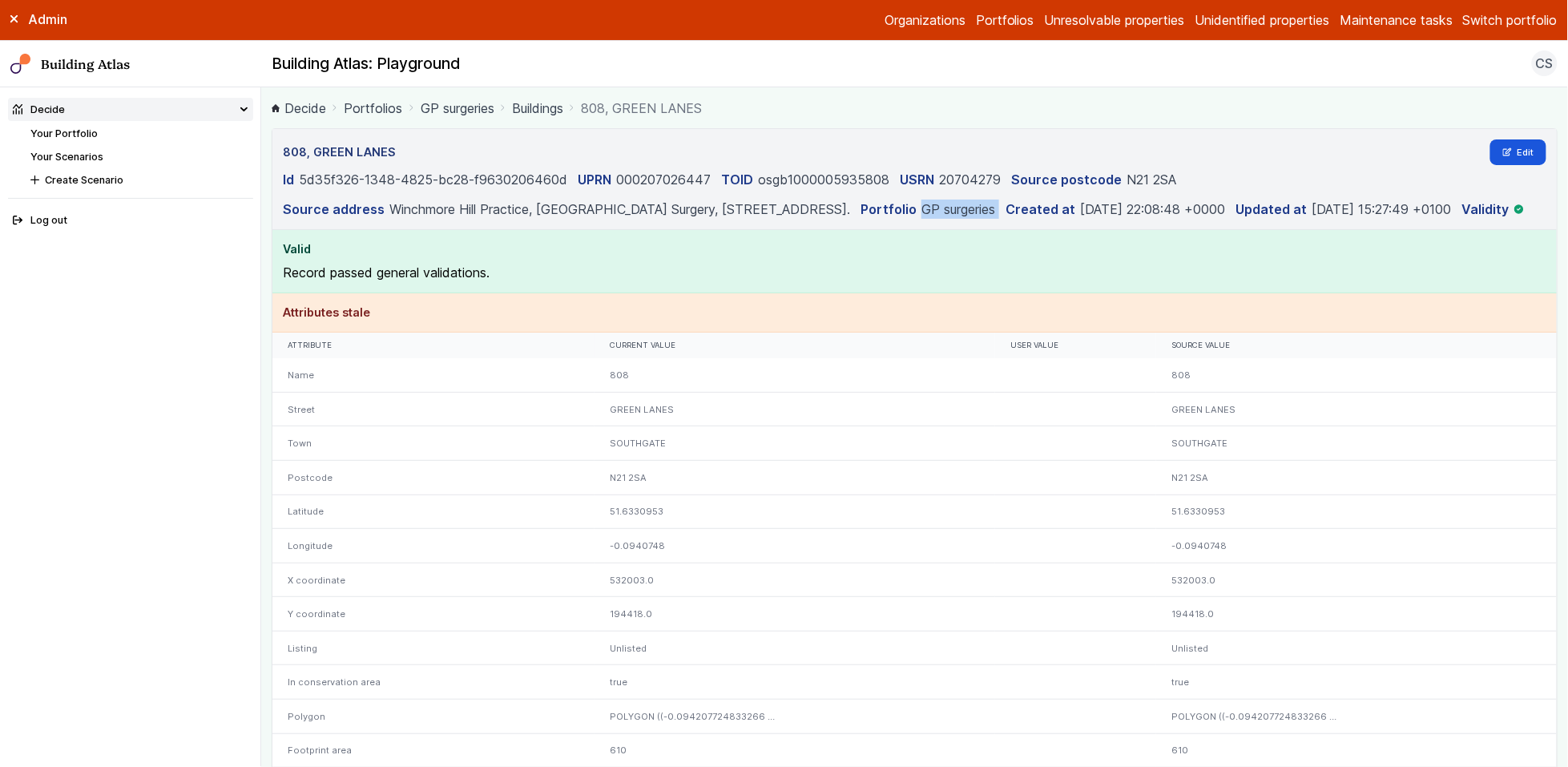
click at [996, 210] on dd "GP surgeries" at bounding box center [959, 209] width 74 height 19
click at [1194, 213] on dd "2025-03-05 22:08:48 +0000" at bounding box center [1154, 209] width 145 height 19
click at [996, 206] on dd "GP surgeries" at bounding box center [959, 209] width 74 height 19
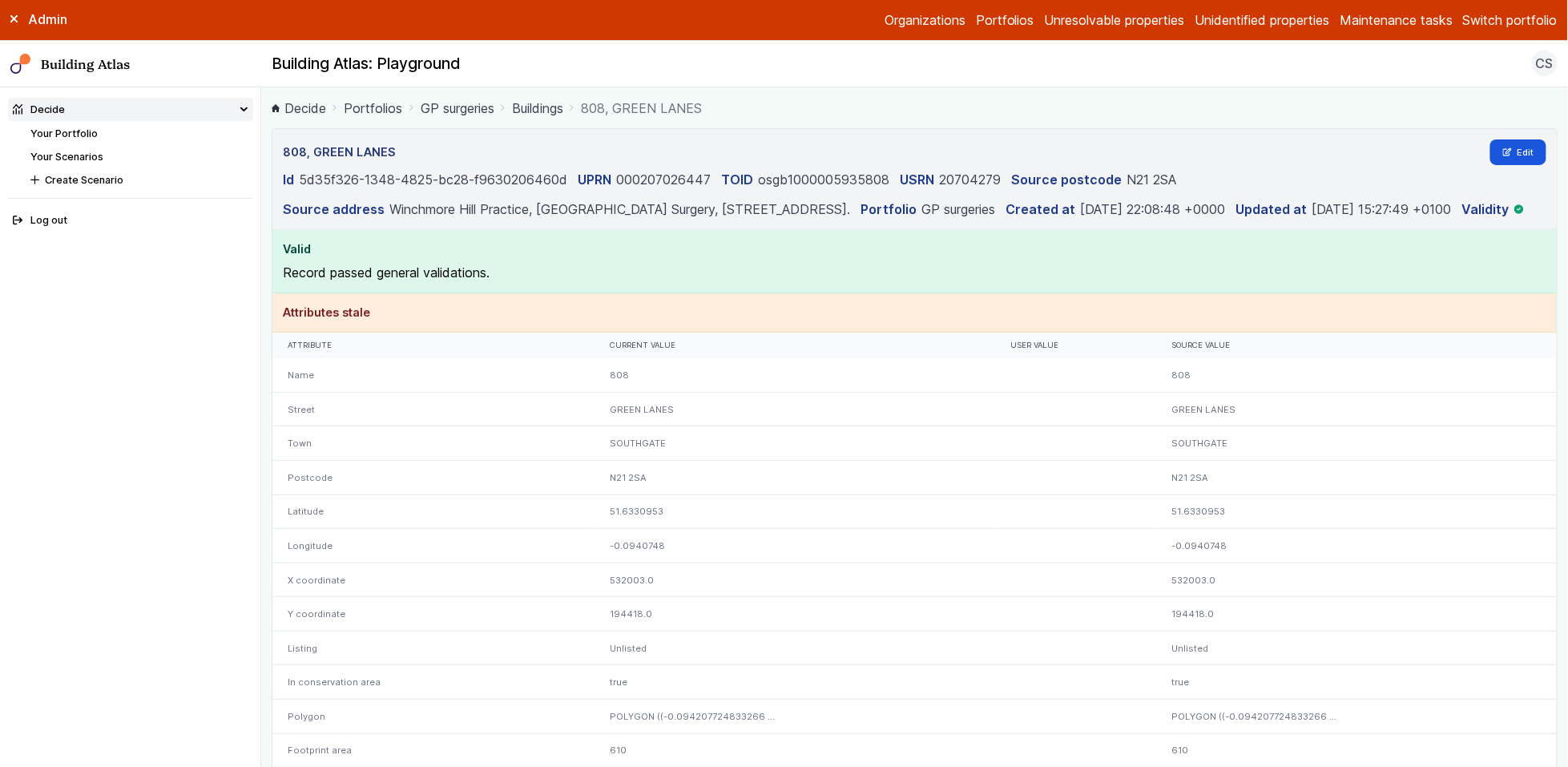
click at [917, 206] on dt "Portfolio" at bounding box center [889, 209] width 56 height 19
drag, startPoint x: 953, startPoint y: 206, endPoint x: 530, endPoint y: 201, distance: 423.0
click at [917, 206] on dt "Portfolio" at bounding box center [889, 209] width 56 height 19
click at [334, 206] on dt "Source address" at bounding box center [334, 209] width 102 height 19
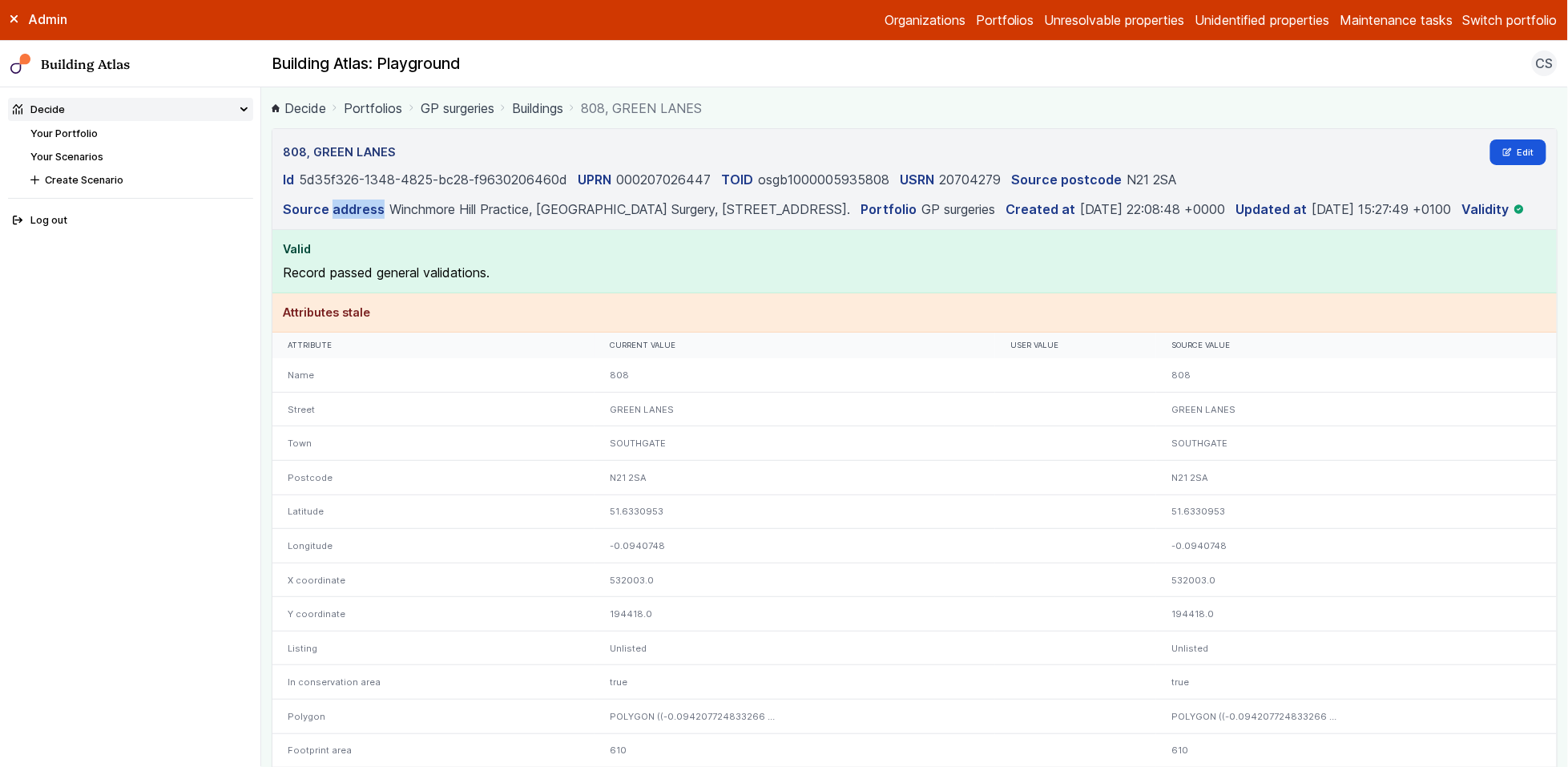
click at [334, 206] on dt "Source address" at bounding box center [334, 209] width 102 height 19
click at [438, 217] on dd "Winchmore Hill Practice, Green Lanes Surgery, 808 Green Lanes, Winchmore Hill, …" at bounding box center [620, 209] width 460 height 19
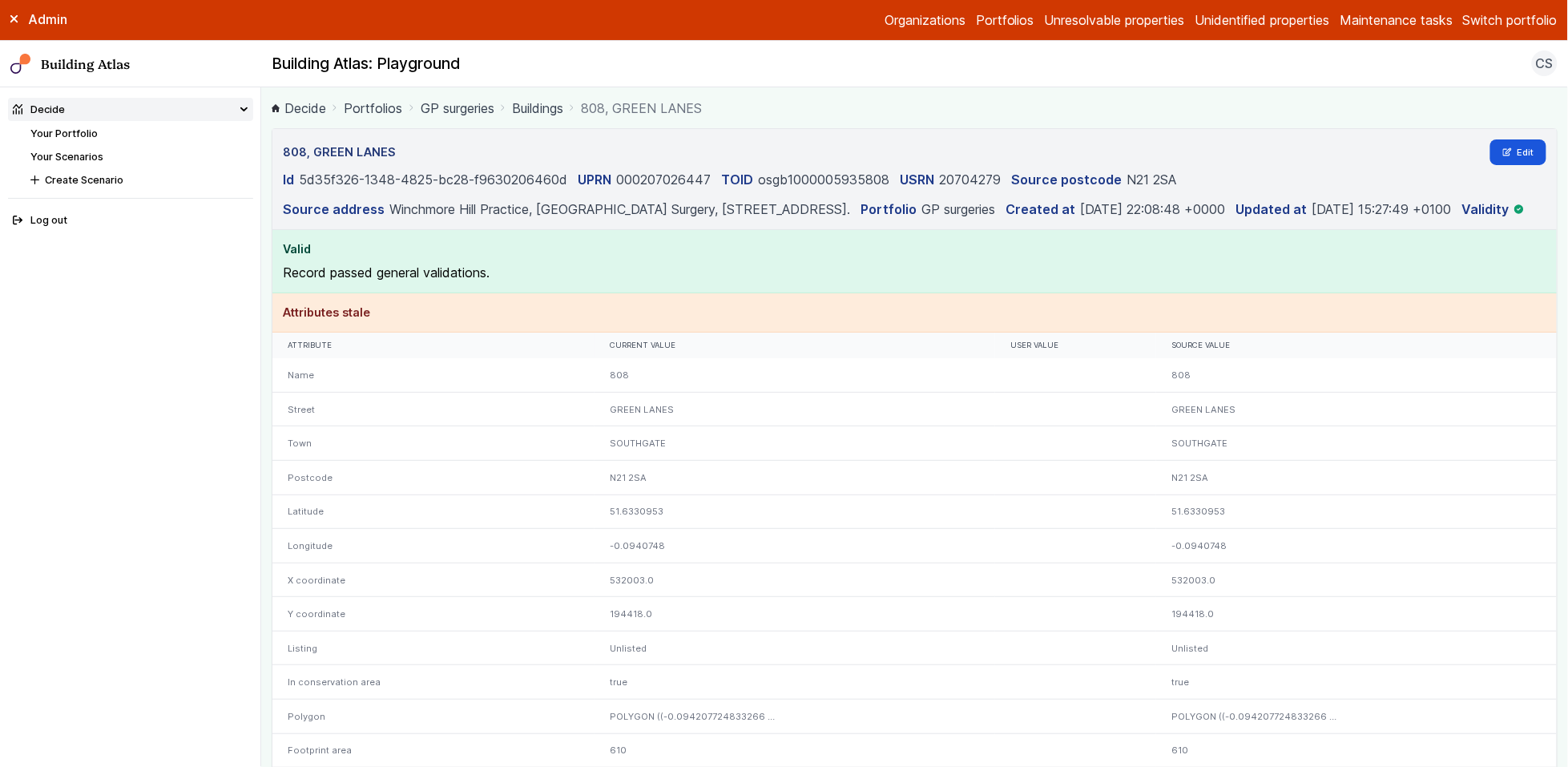
click at [1313, 219] on dd "2025-09-14 15:27:49 +0100" at bounding box center [1383, 209] width 140 height 19
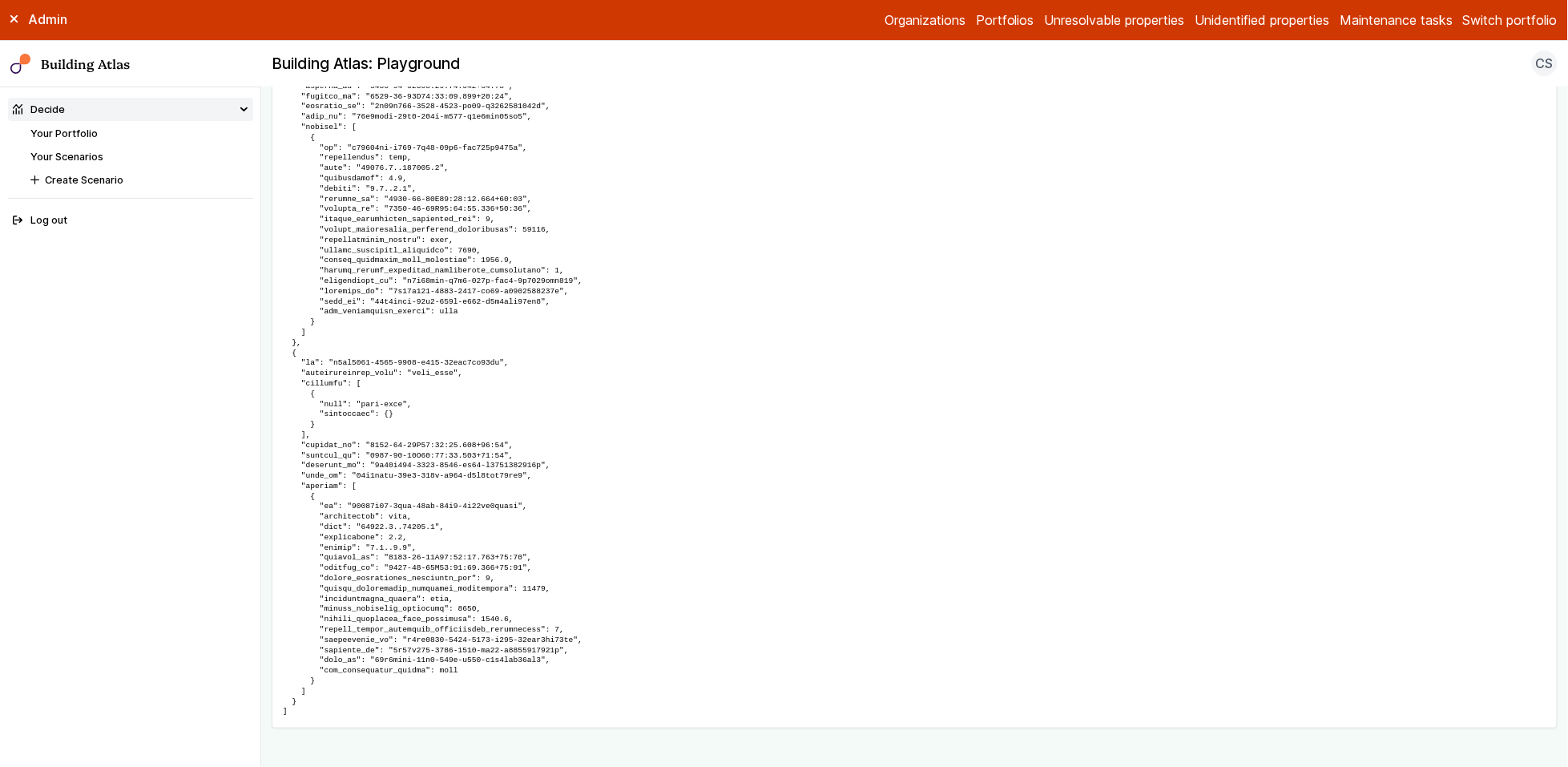
scroll to position [4330, 0]
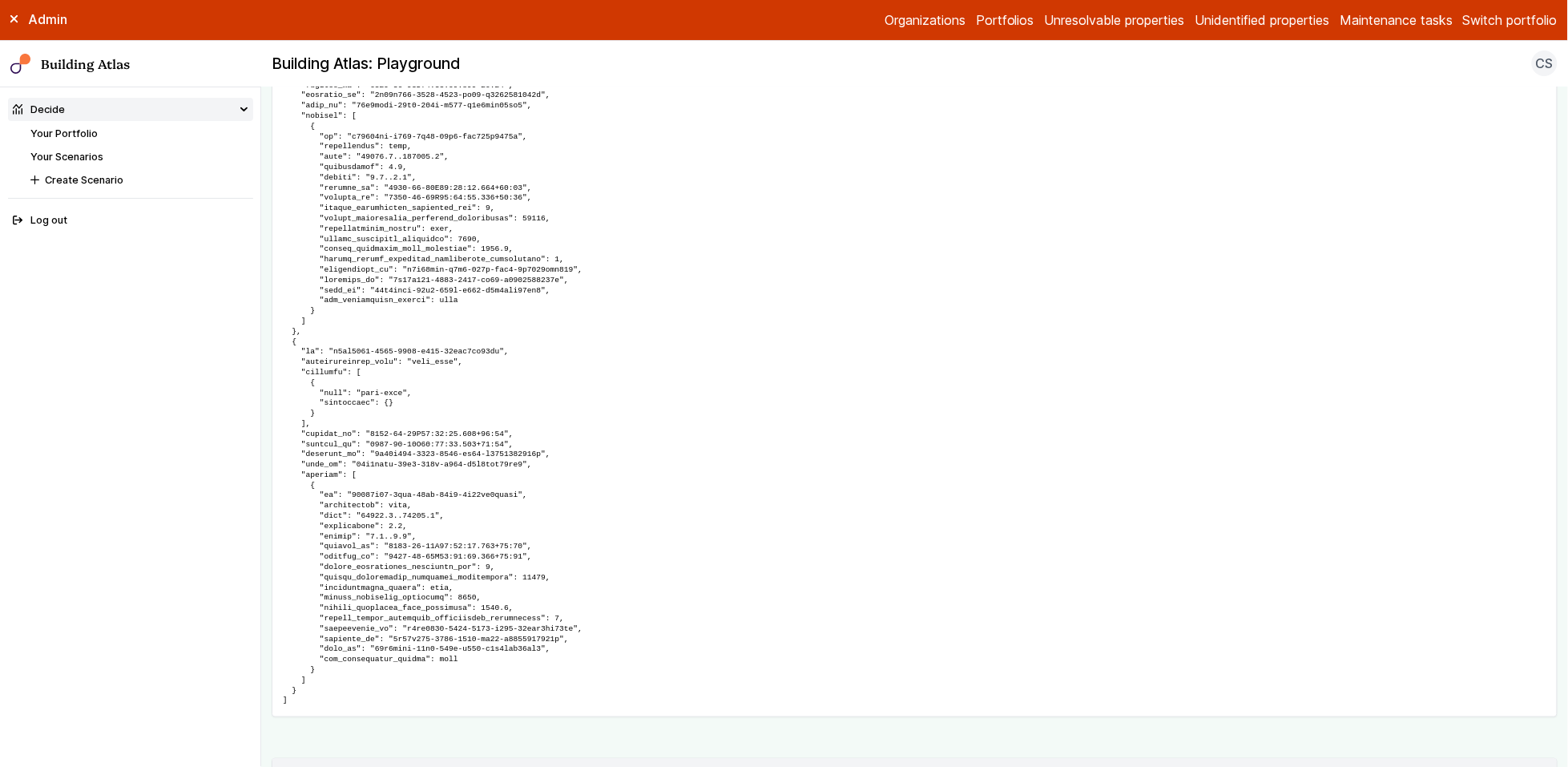
drag, startPoint x: 387, startPoint y: 557, endPoint x: 430, endPoint y: 560, distance: 43.1
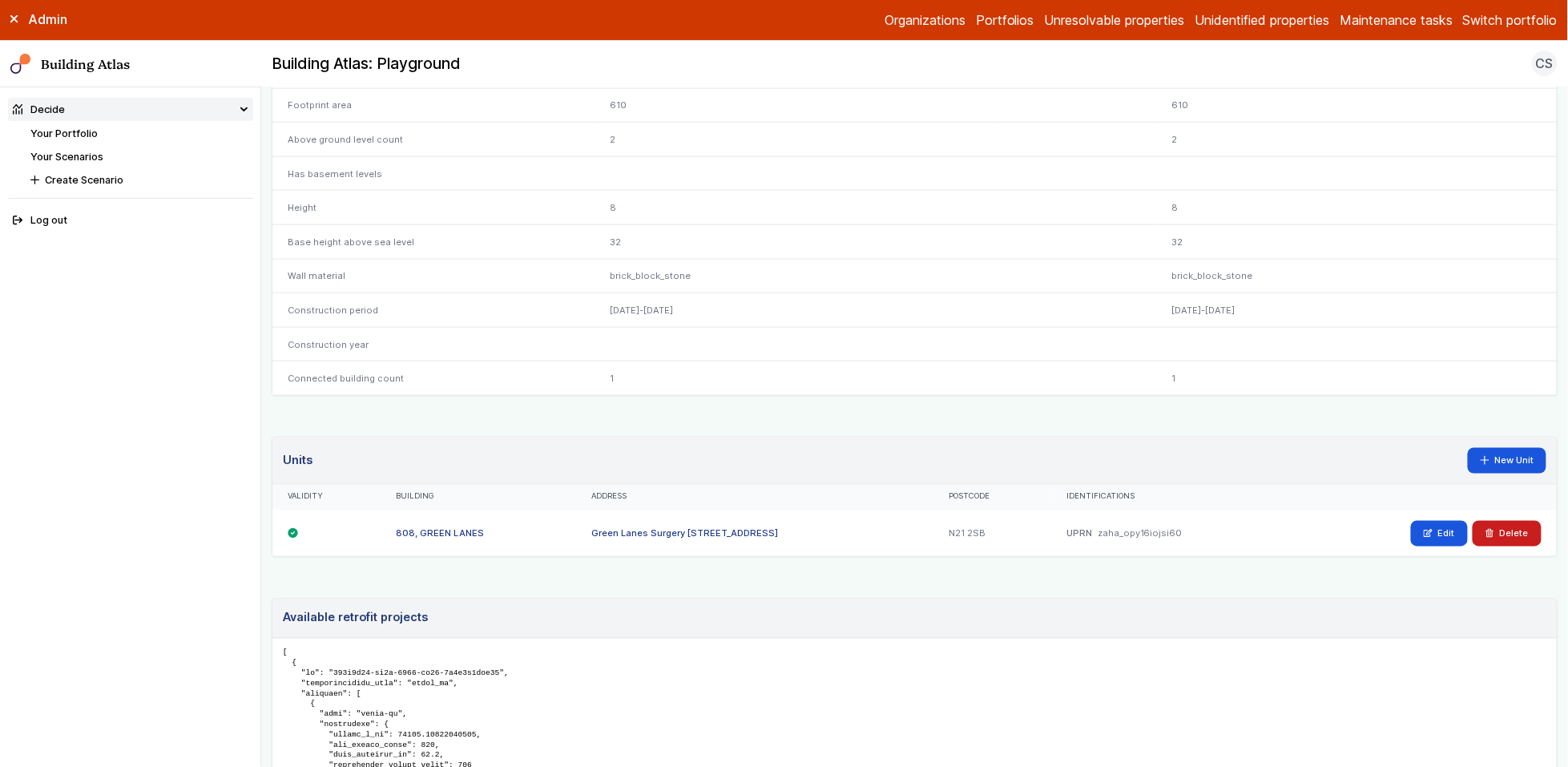
scroll to position [657, 0]
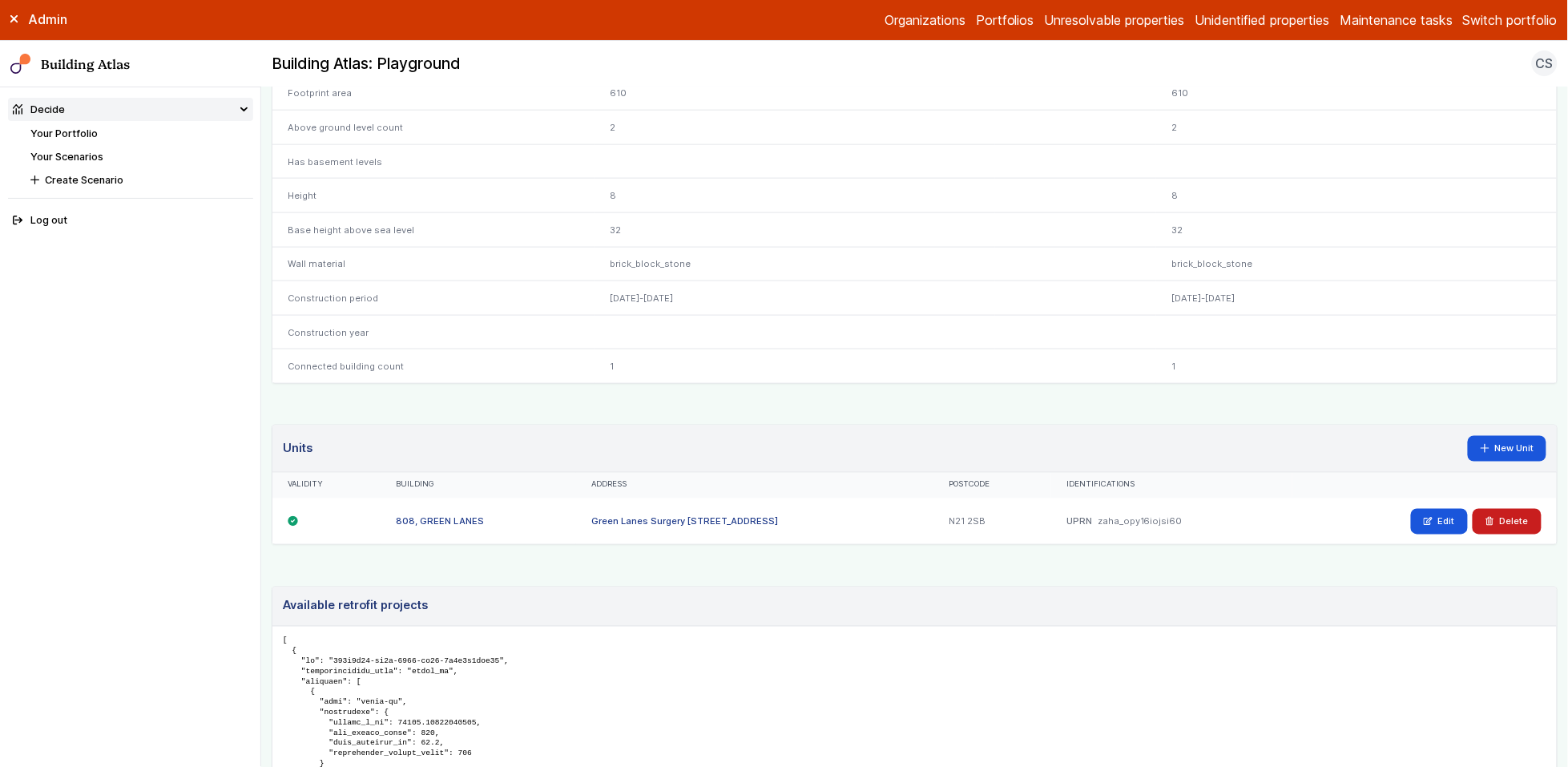
click at [657, 527] on link "Green Lanes Surgery 808, Green Lanes" at bounding box center [684, 522] width 187 height 12
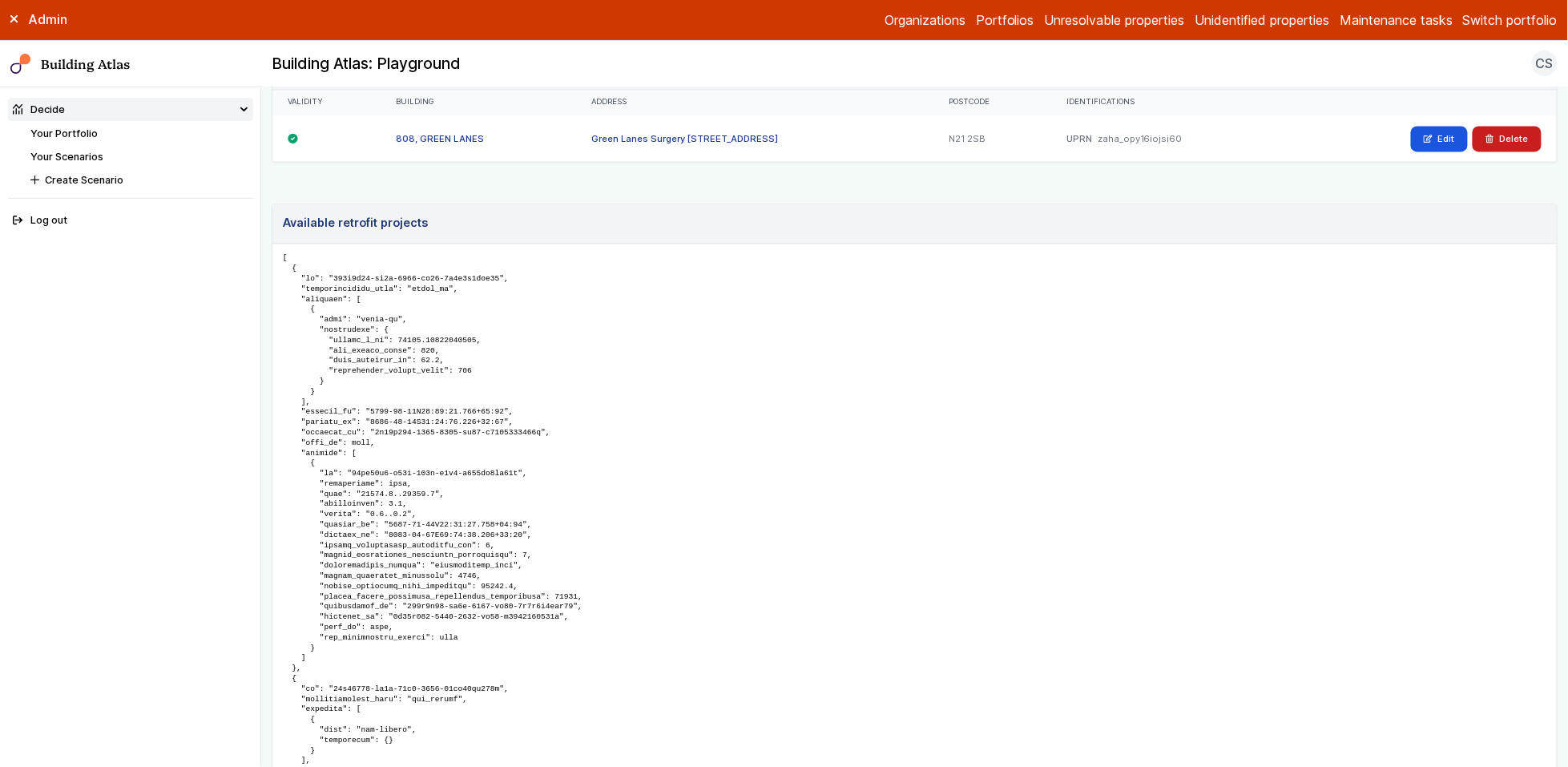
scroll to position [1181, 0]
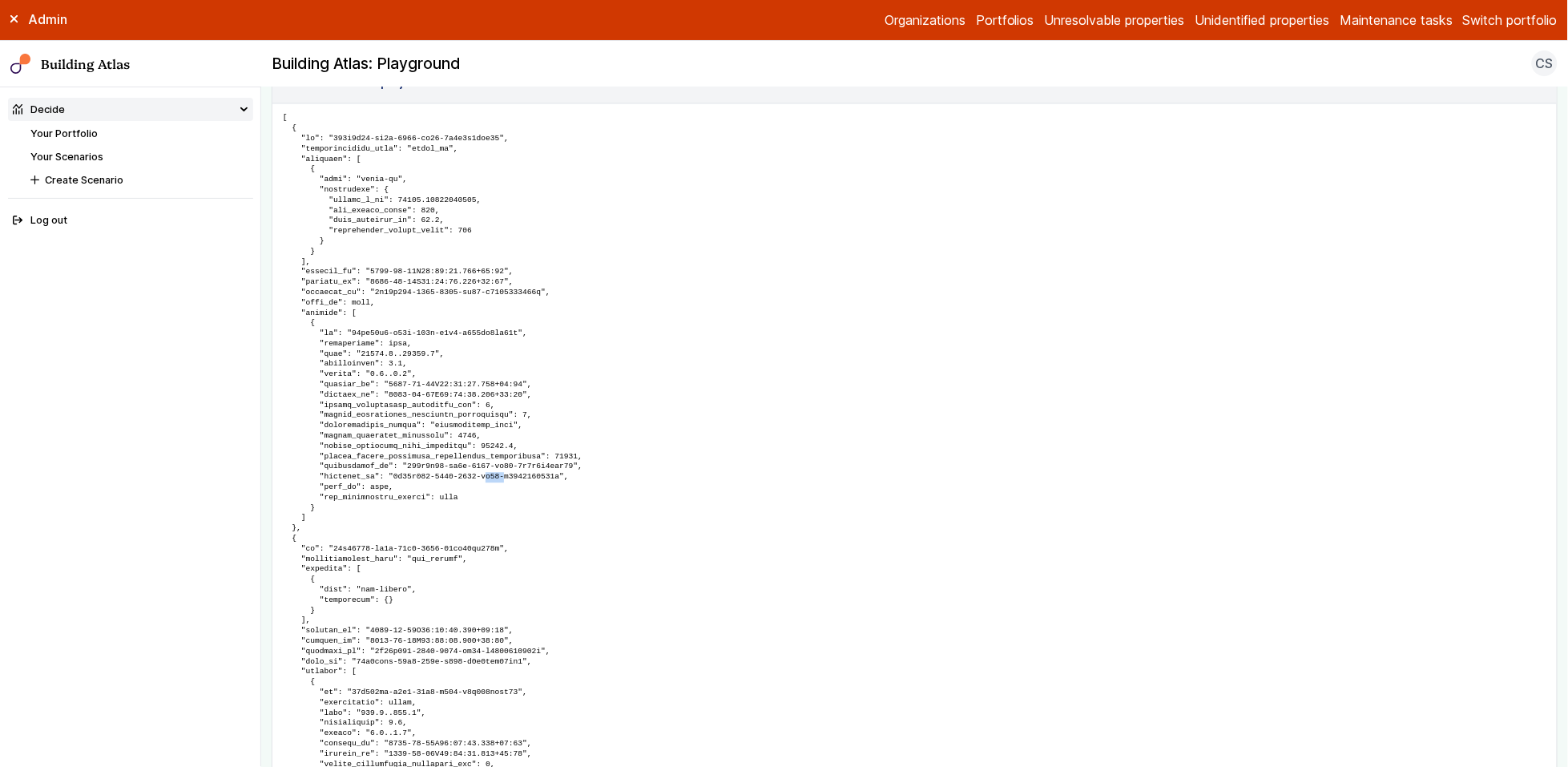
click at [344, 91] on h3 "Available retrofit projects" at bounding box center [355, 82] width 145 height 17
click at [445, 104] on header "Available retrofit projects" at bounding box center [914, 84] width 1284 height 39
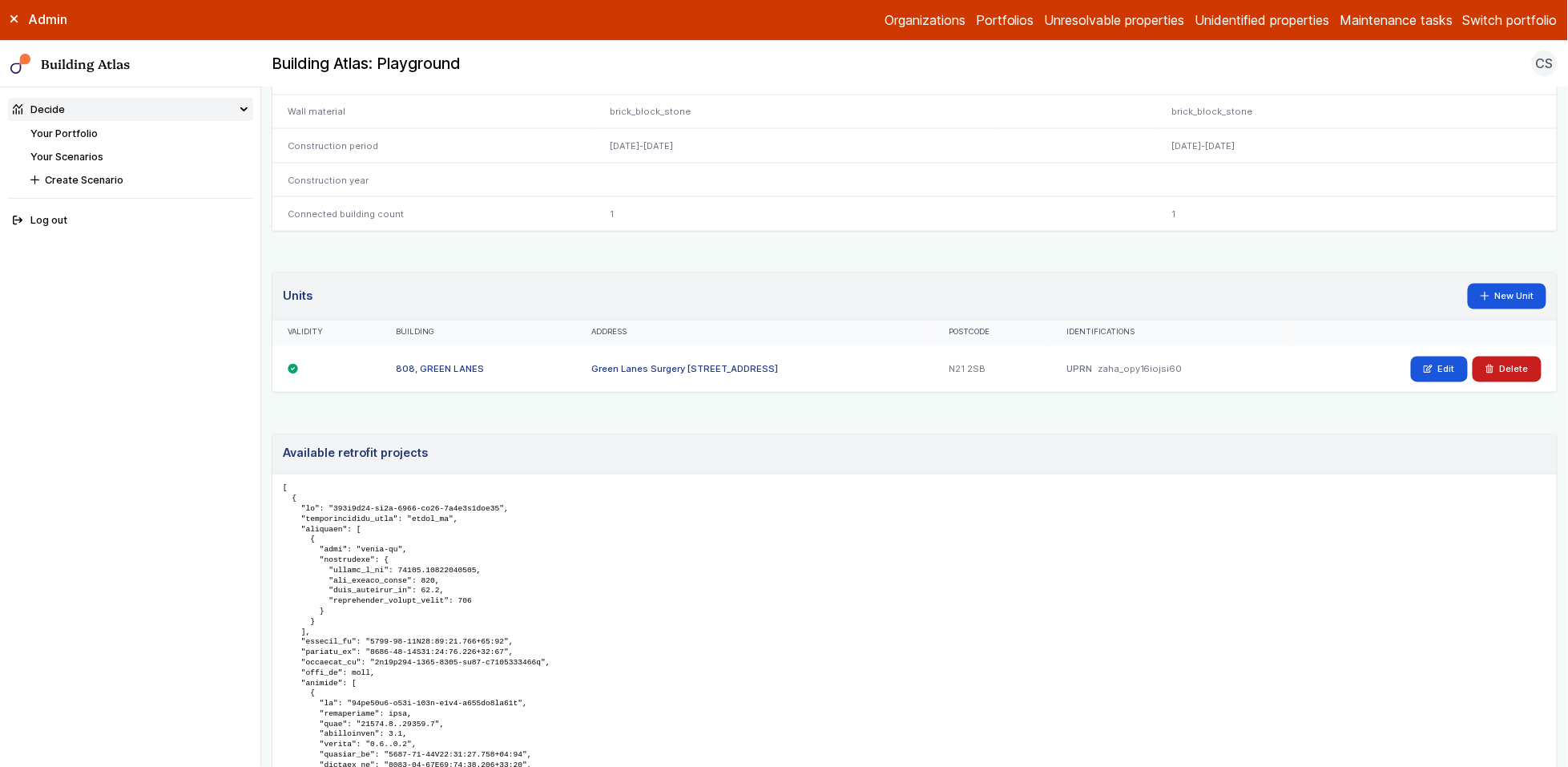
scroll to position [0, 0]
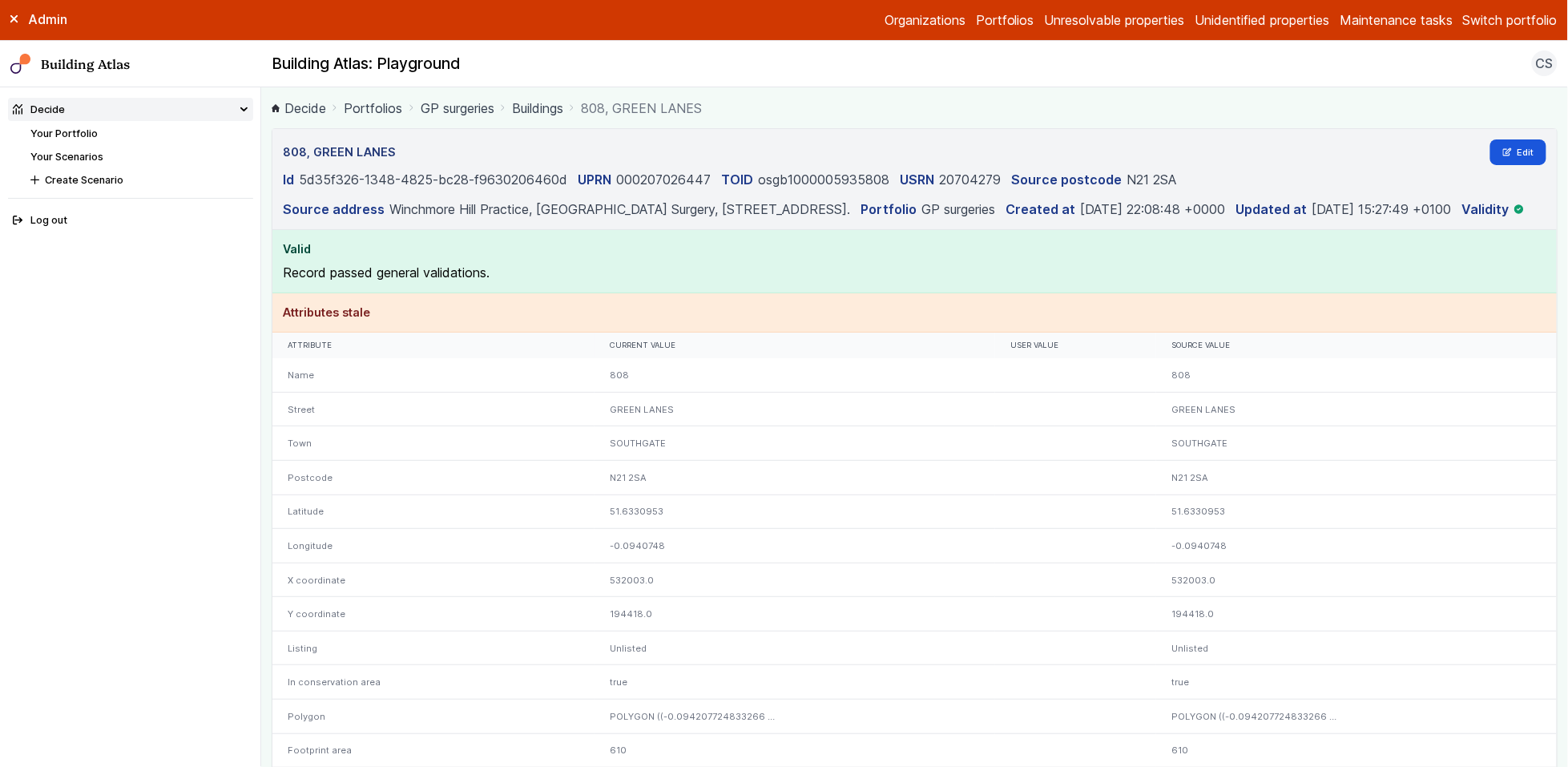
drag, startPoint x: 633, startPoint y: 228, endPoint x: 530, endPoint y: 188, distance: 110.5
click at [530, 188] on dl "Id 5d35f326-1348-4825-bc28-f9630206460d UPRN 000207026447 TOID osgb100000593580…" at bounding box center [915, 194] width 1265 height 49
click at [764, 178] on dd "osgb1000005935808" at bounding box center [825, 179] width 132 height 19
click at [748, 215] on dd "Winchmore Hill Practice, Green Lanes Surgery, 808 Green Lanes, Winchmore Hill, …" at bounding box center [620, 209] width 460 height 19
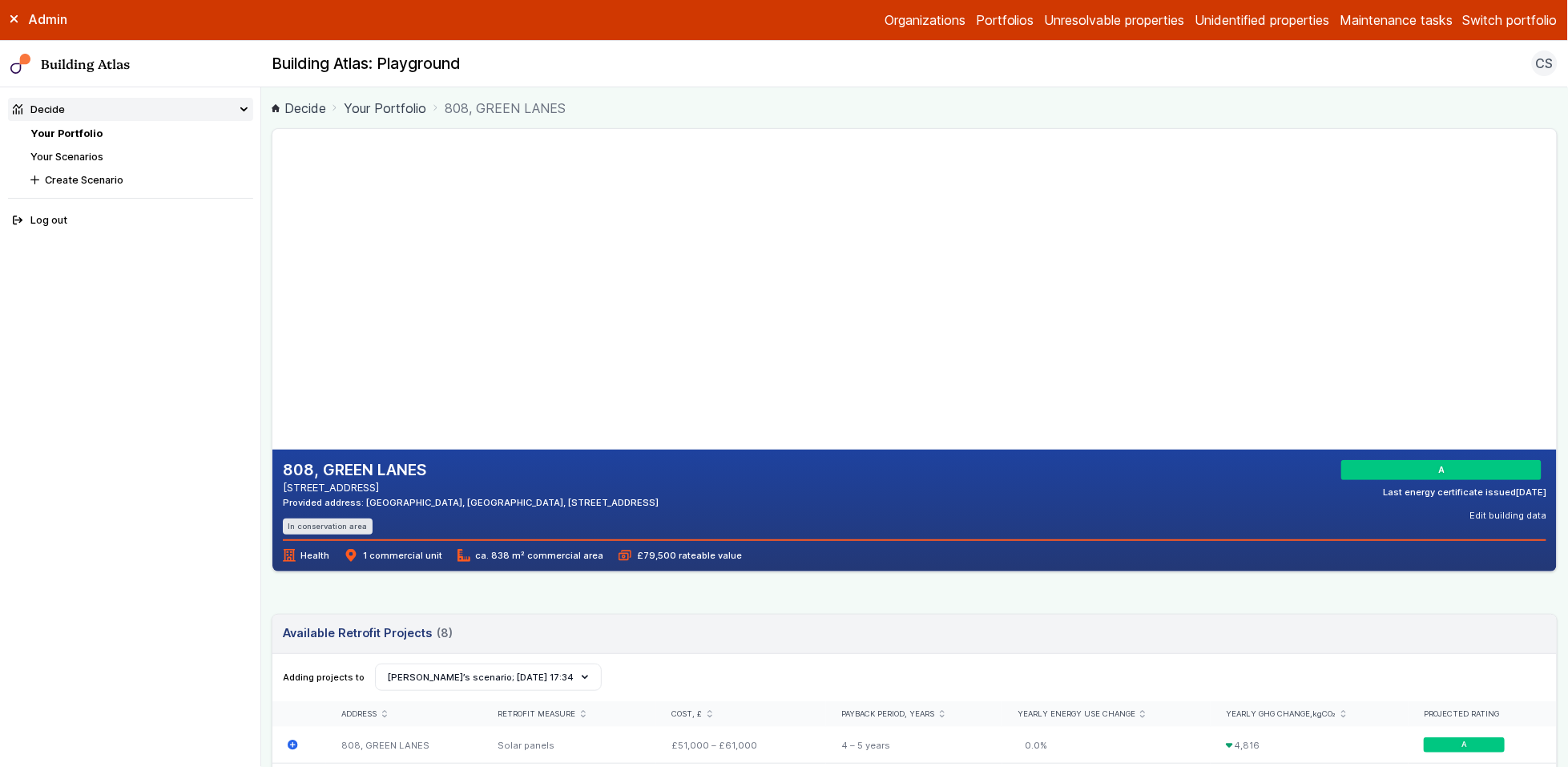
click at [21, 394] on nav "Decide Your Portfolio Your Scenarios Create Scenario Log out" at bounding box center [131, 427] width 261 height 680
